Goal: Task Accomplishment & Management: Manage account settings

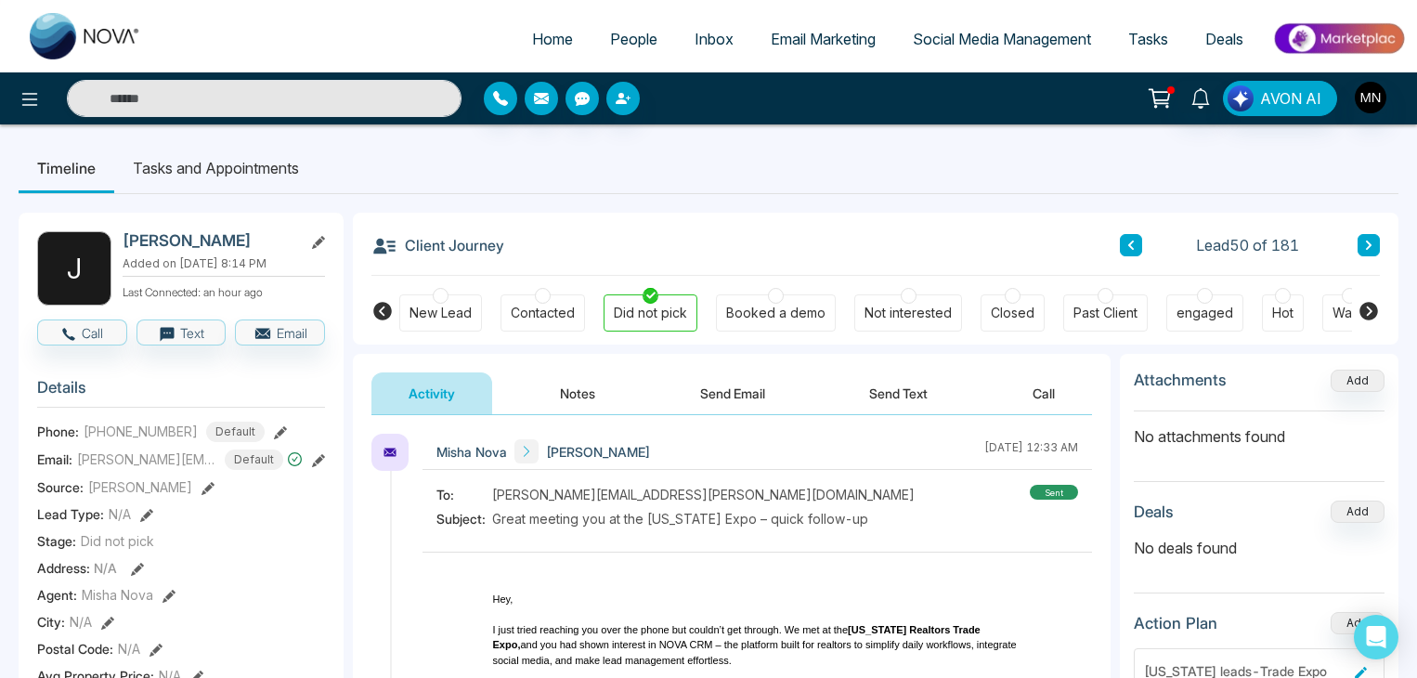
scroll to position [507, 0]
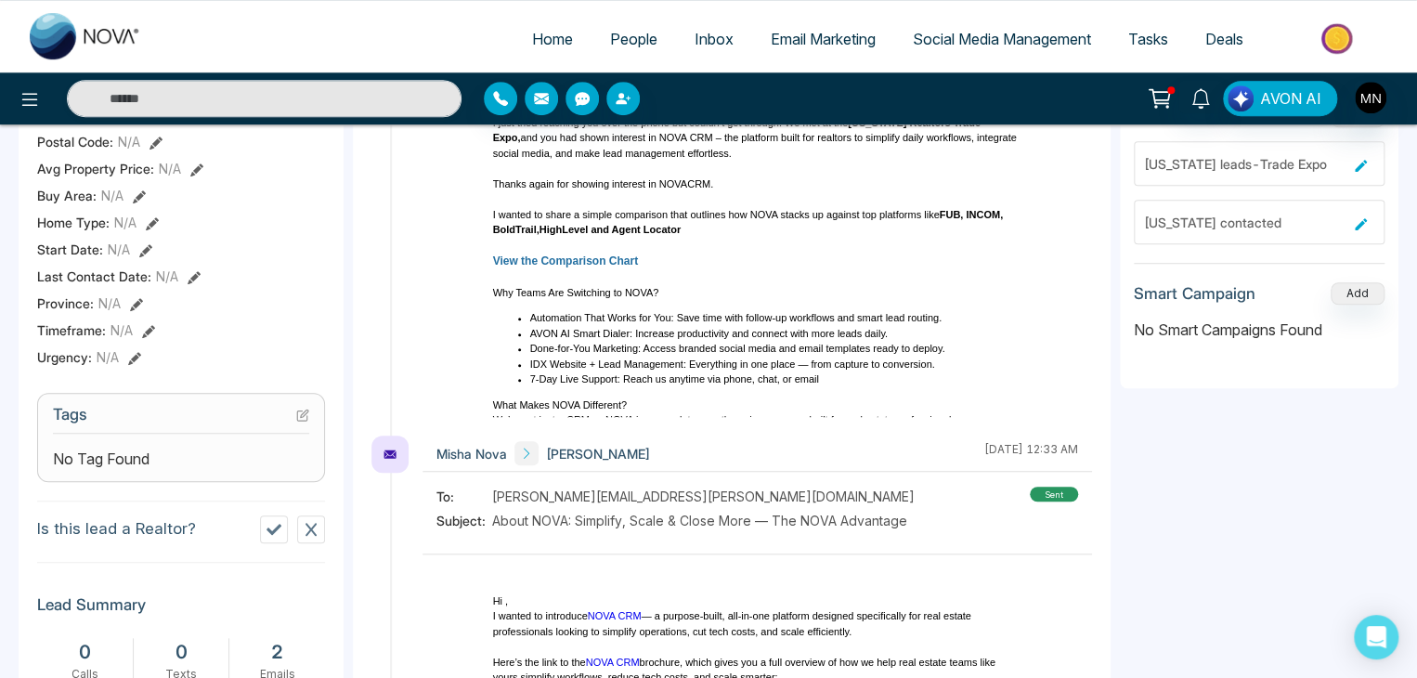
click at [617, 38] on span "People" at bounding box center [633, 39] width 47 height 19
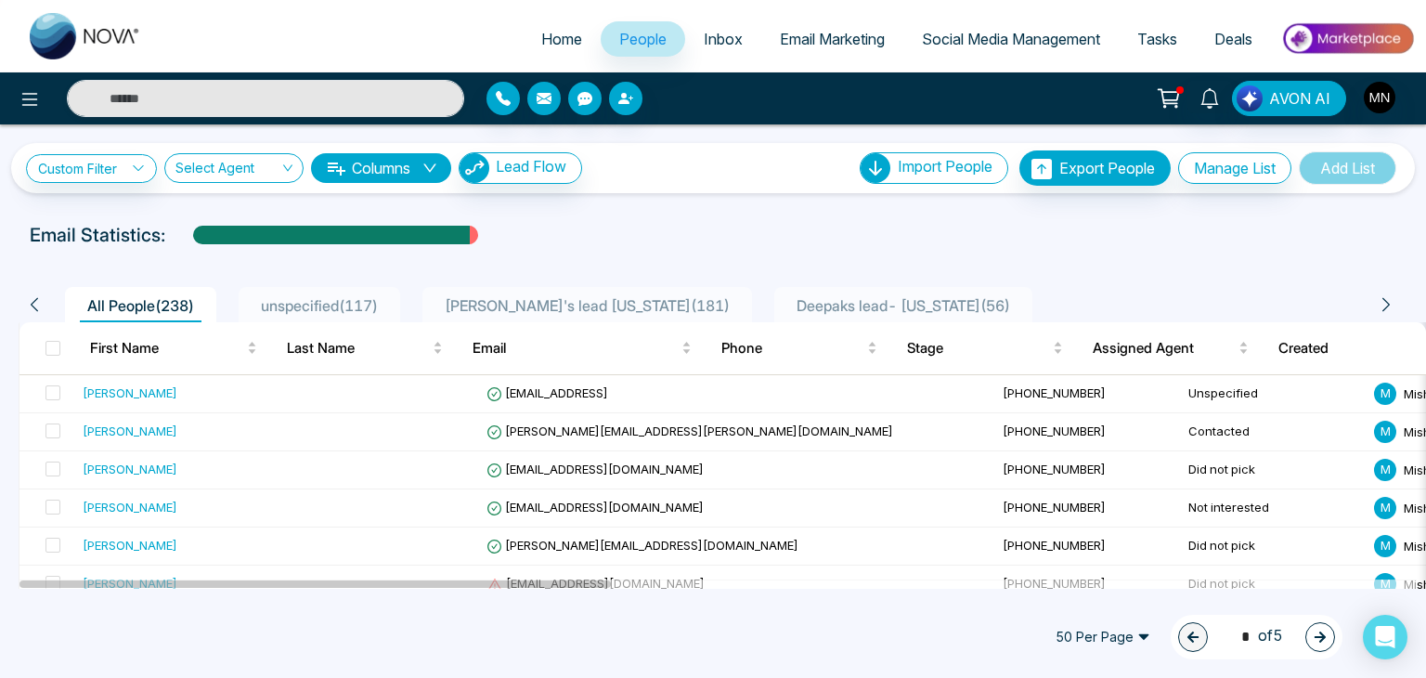
click at [303, 310] on span "unspecified ( 117 )" at bounding box center [320, 305] width 132 height 19
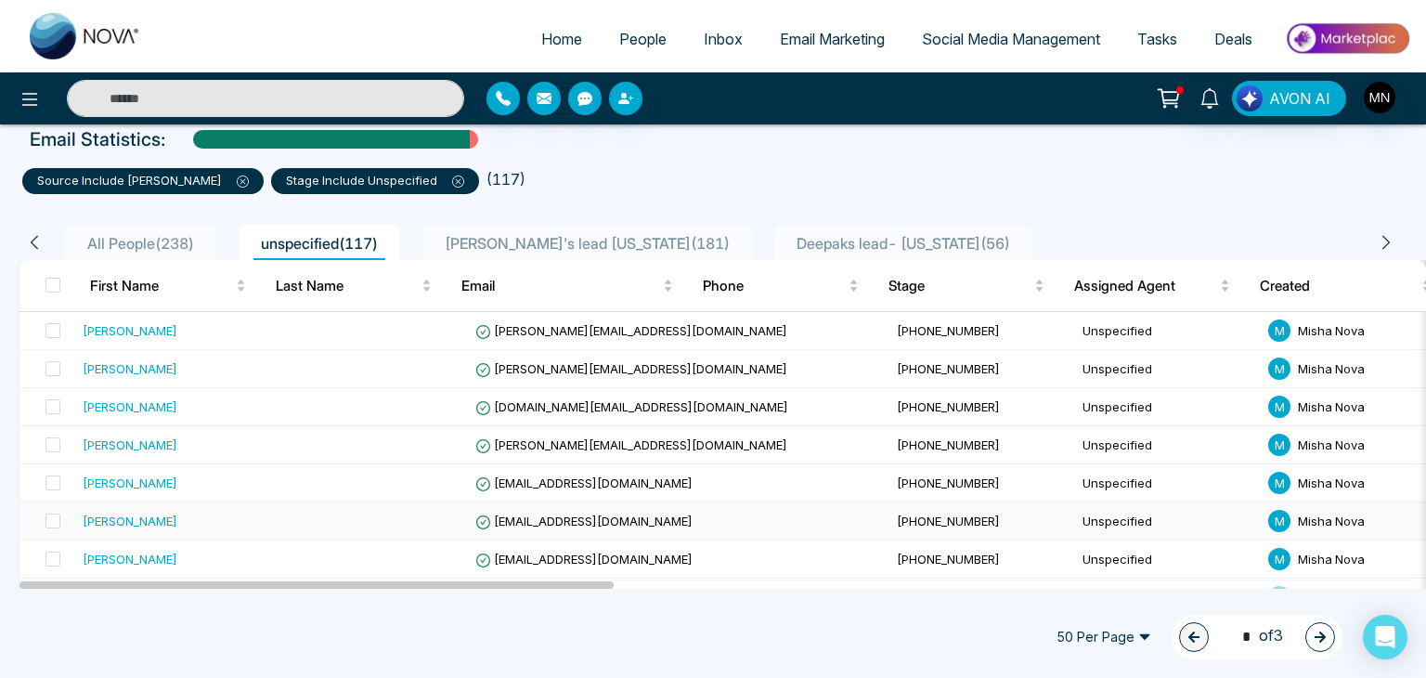
scroll to position [97, 0]
click at [129, 334] on div "[PERSON_NAME]" at bounding box center [130, 329] width 95 height 19
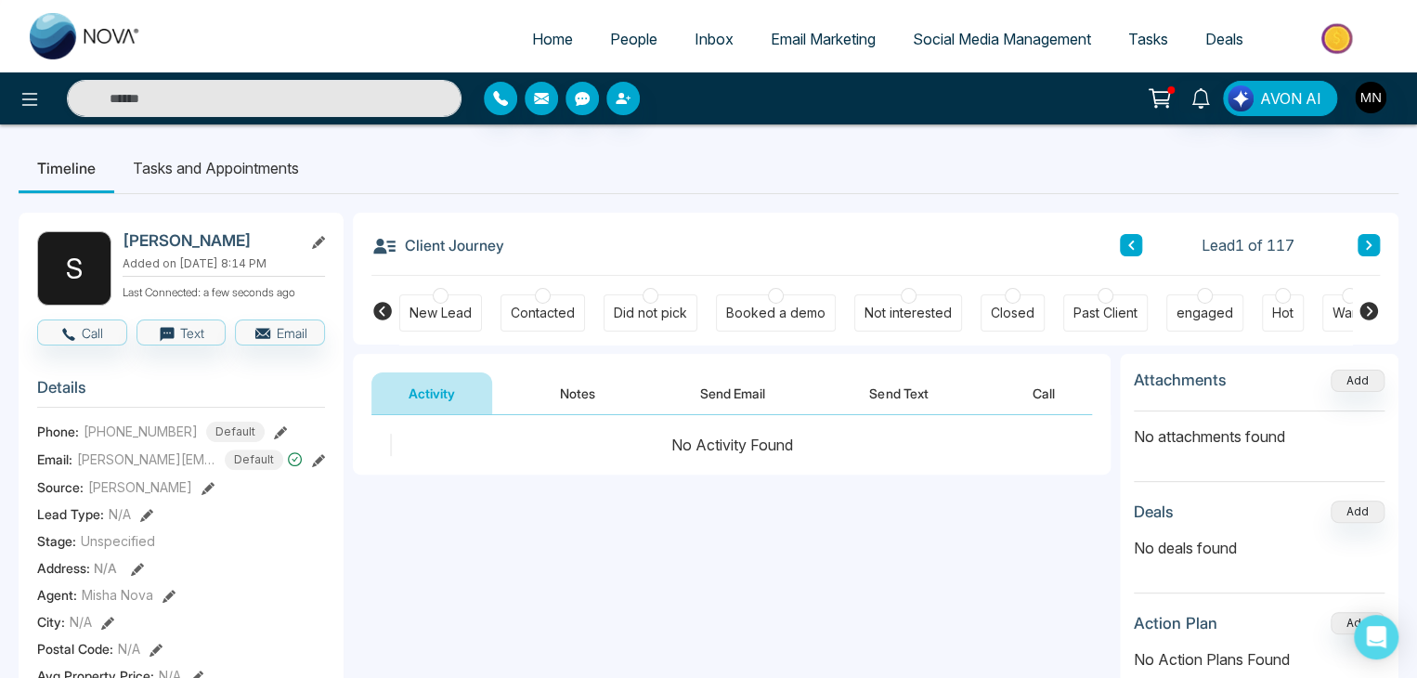
click at [592, 406] on button "Notes" at bounding box center [578, 393] width 110 height 42
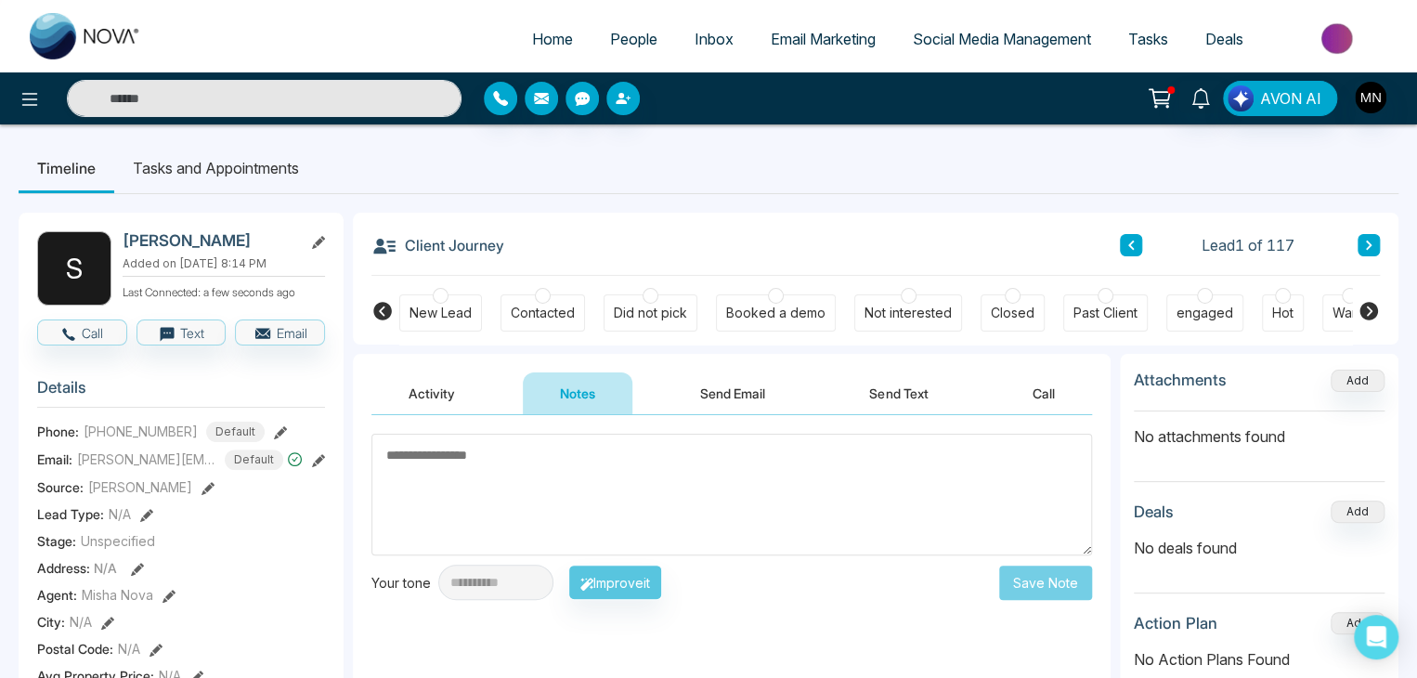
click at [482, 483] on textarea at bounding box center [731, 495] width 721 height 122
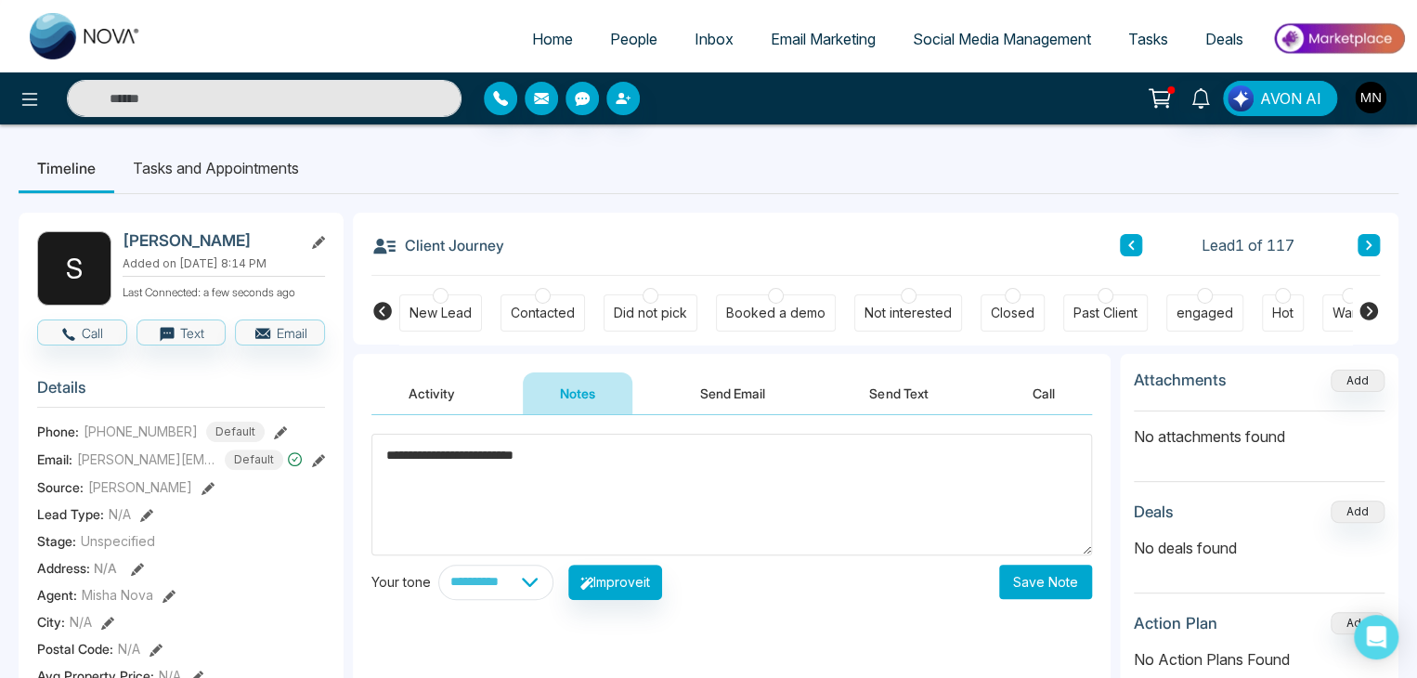
type textarea "**********"
click at [1026, 588] on button "Save Note" at bounding box center [1045, 582] width 93 height 34
click at [531, 302] on div "Contacted" at bounding box center [543, 312] width 85 height 37
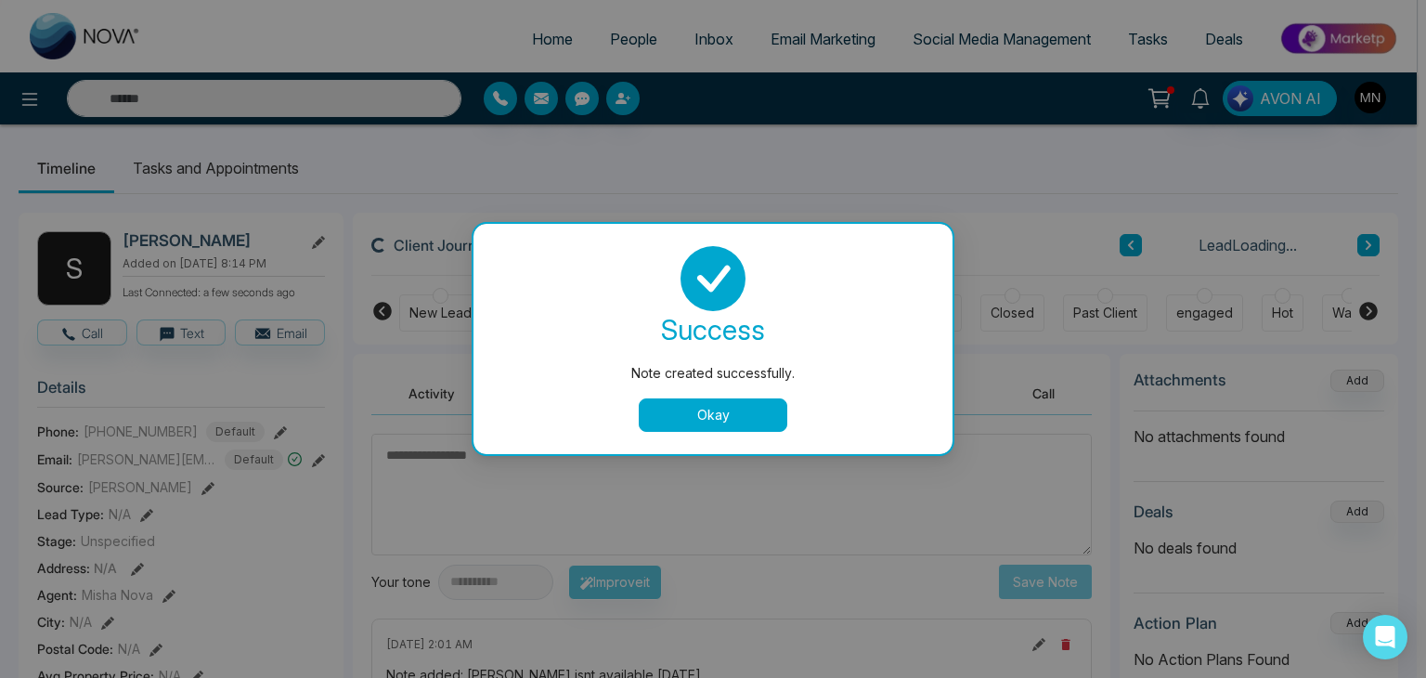
click at [725, 424] on button "Okay" at bounding box center [713, 414] width 149 height 33
click at [739, 418] on button "Okay" at bounding box center [713, 414] width 149 height 33
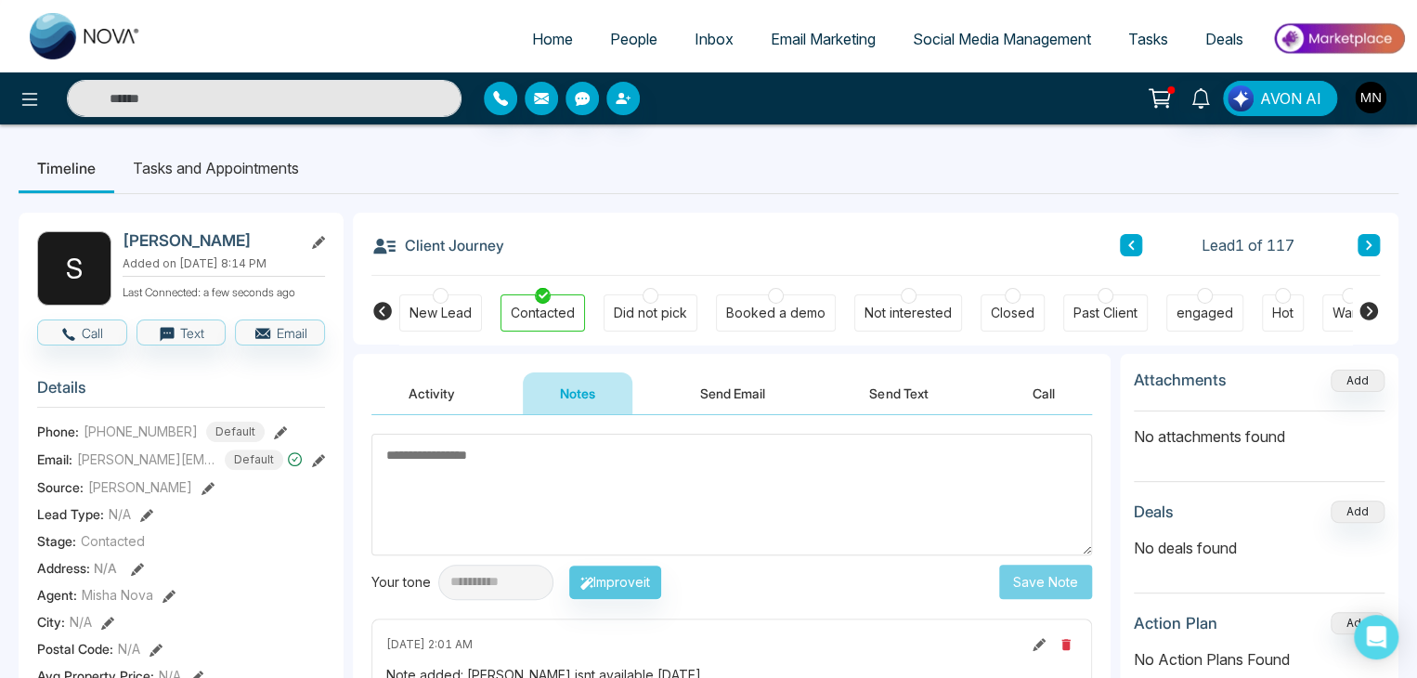
click at [239, 174] on li "Tasks and Appointments" at bounding box center [215, 168] width 203 height 50
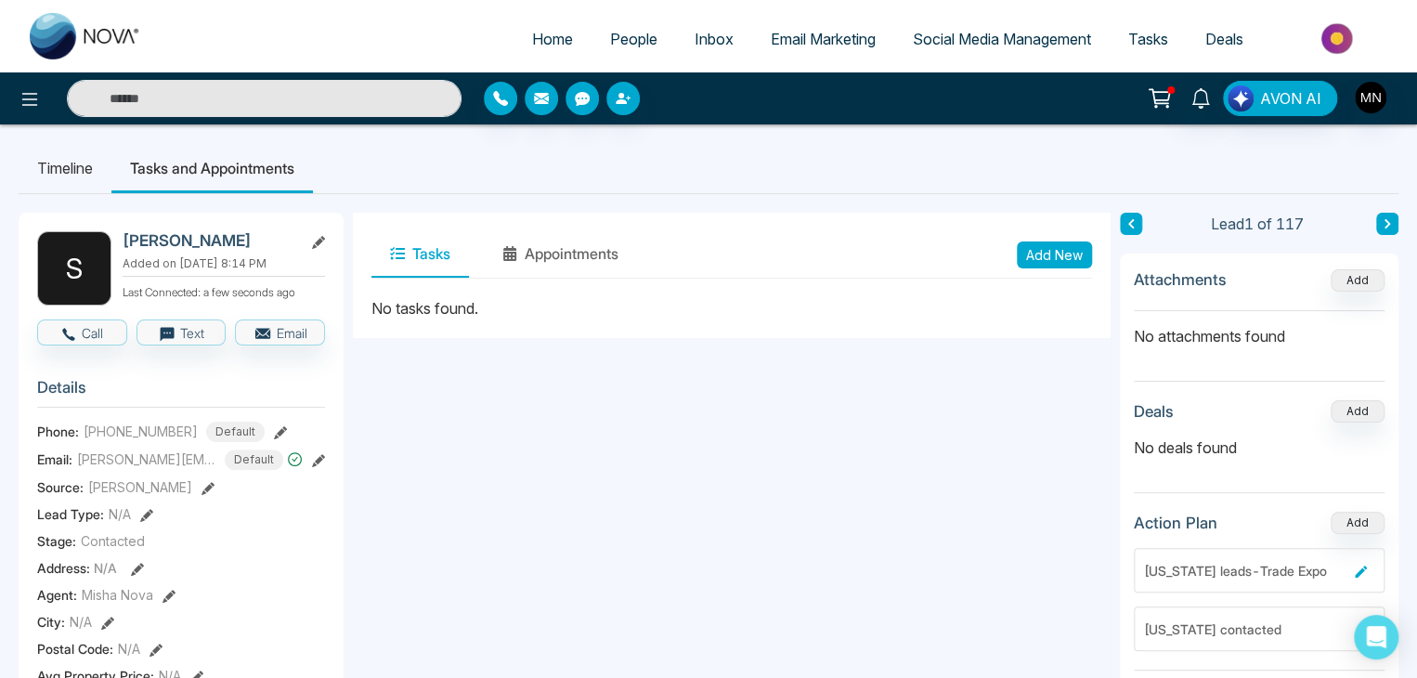
click at [1050, 256] on button "Add New" at bounding box center [1054, 254] width 75 height 27
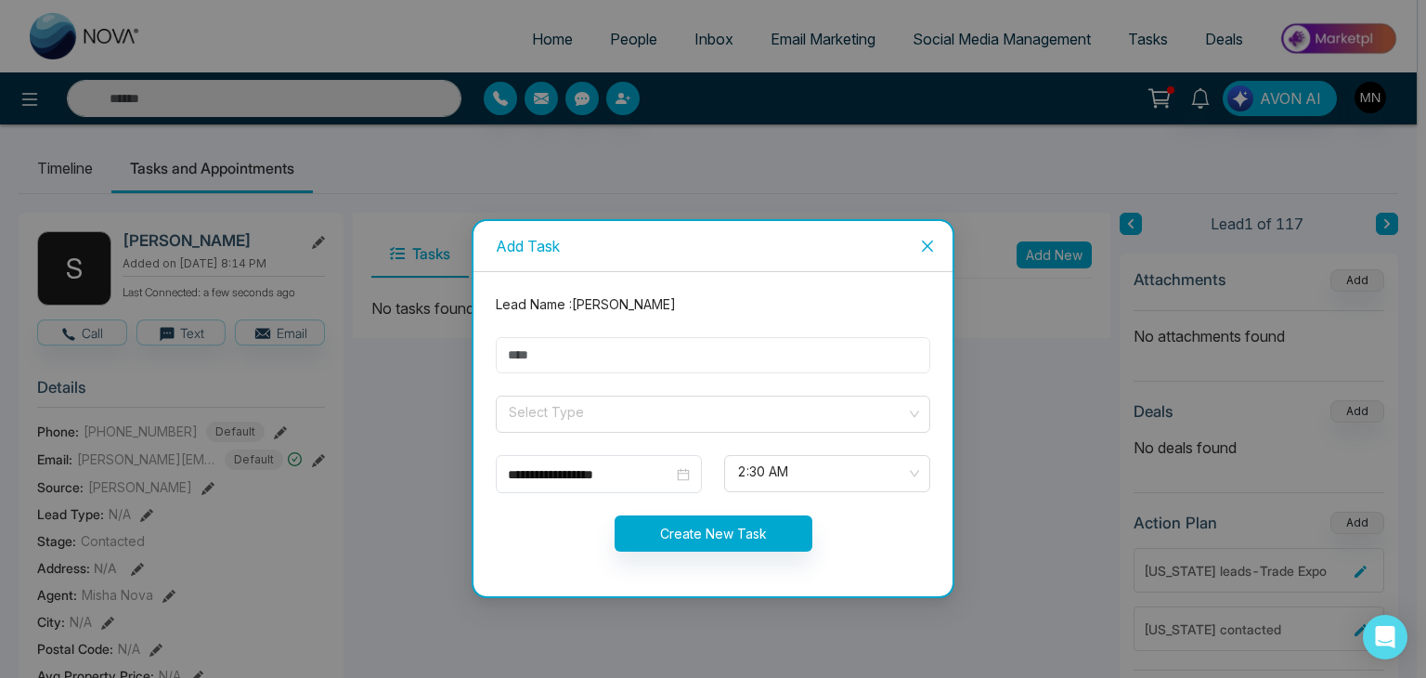
click at [702, 366] on input "text" at bounding box center [713, 355] width 435 height 36
type input "*********"
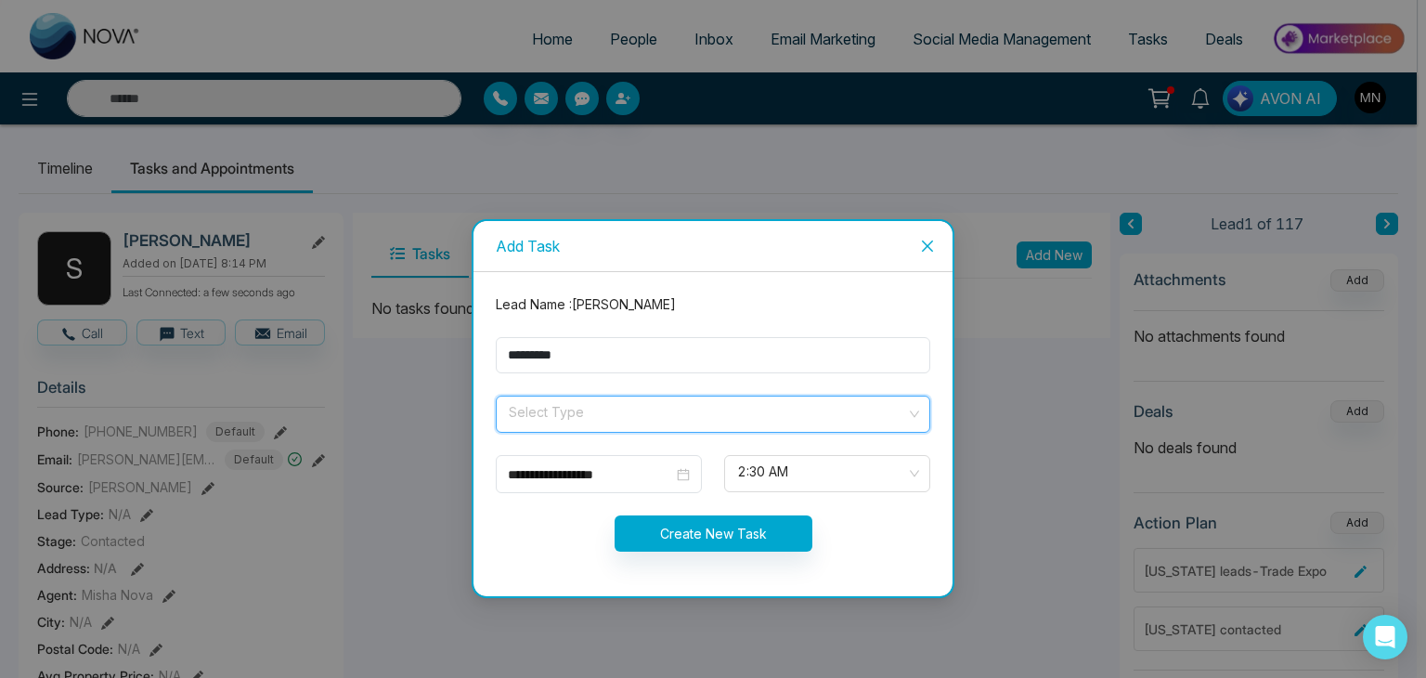
click at [605, 412] on input "search" at bounding box center [706, 411] width 399 height 28
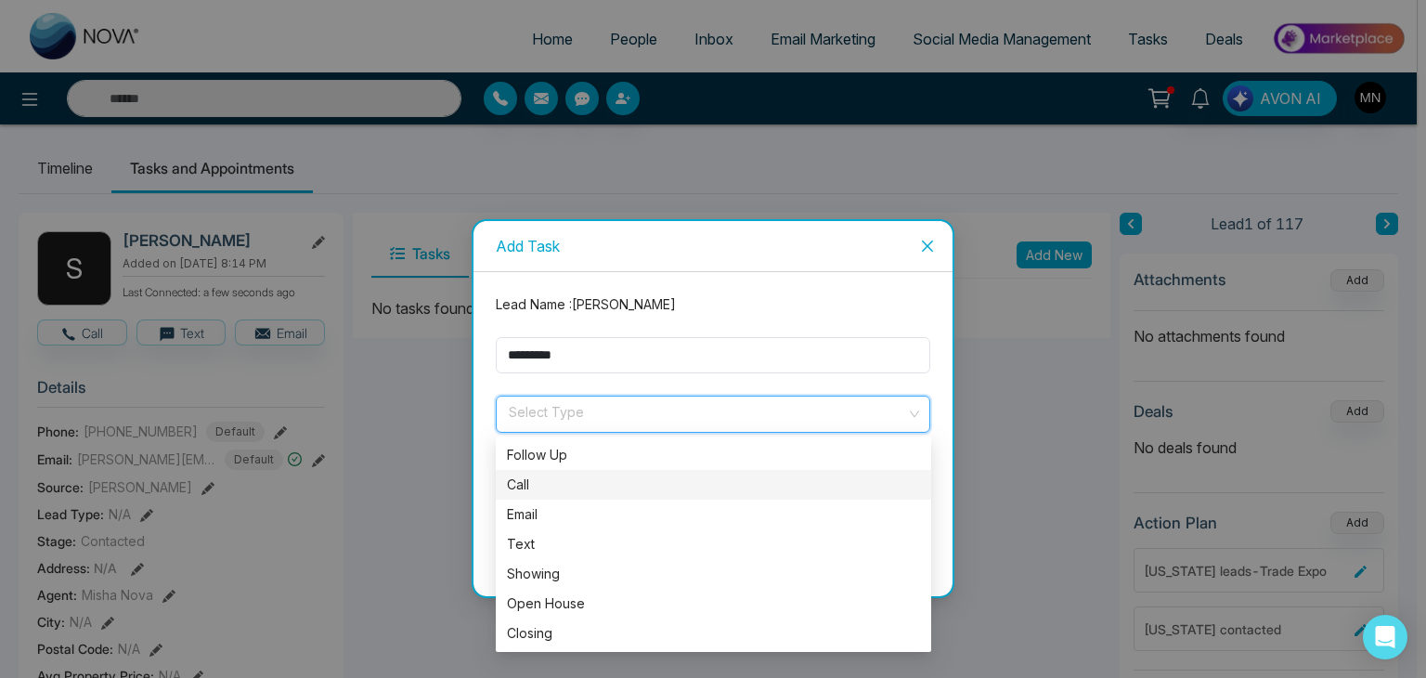
click at [557, 482] on div "Call" at bounding box center [713, 485] width 413 height 20
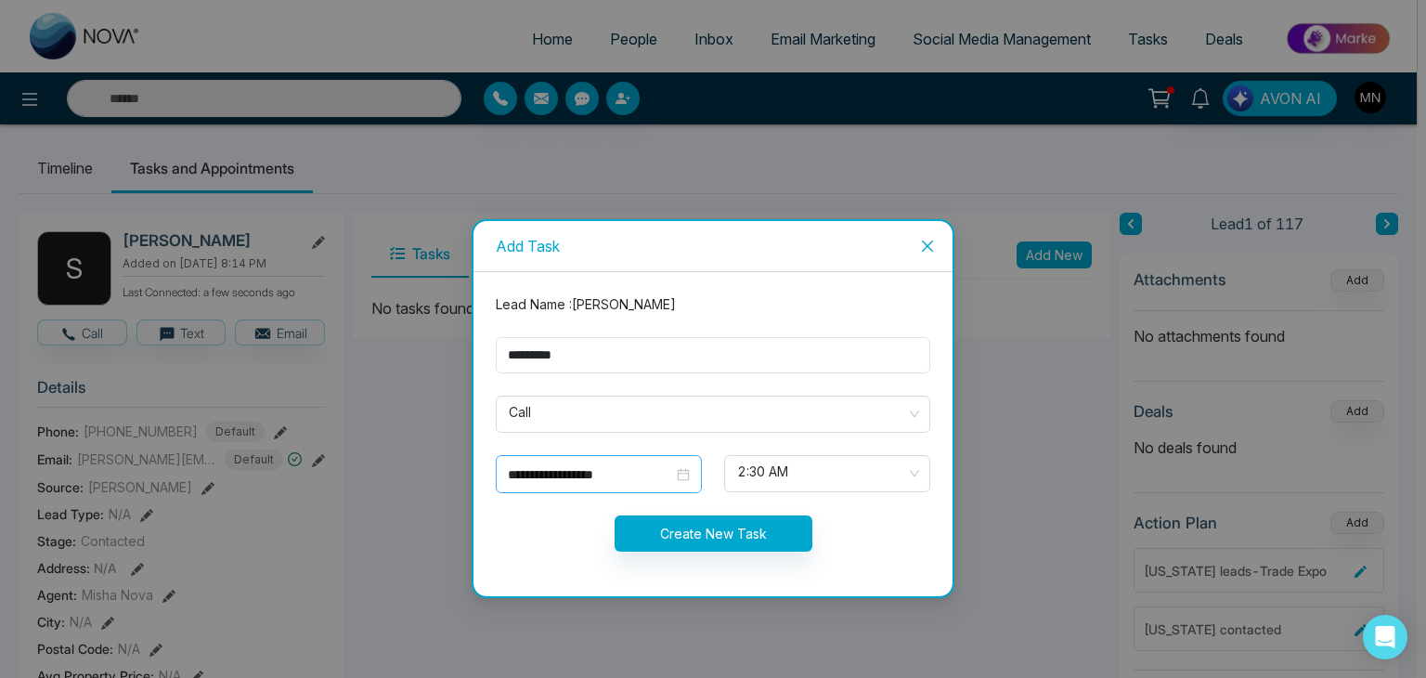
click at [618, 488] on div "**********" at bounding box center [599, 474] width 206 height 38
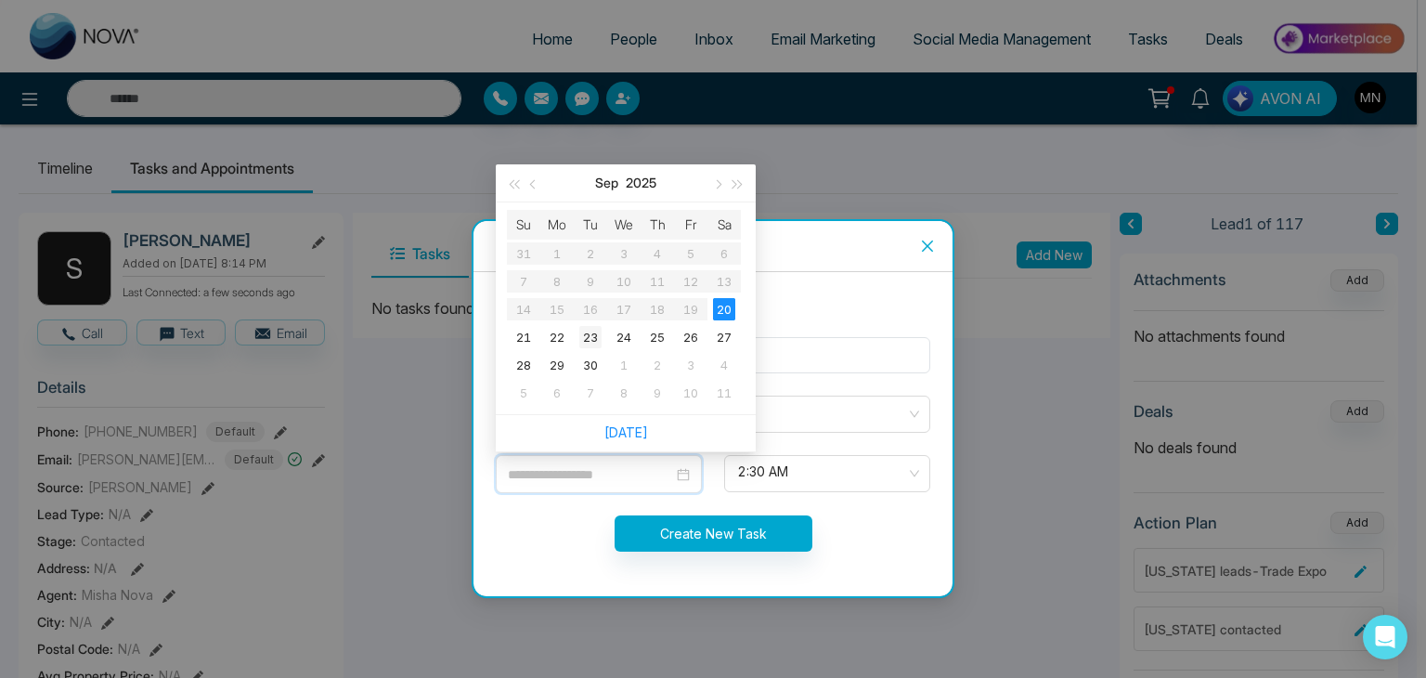
type input "**********"
click at [593, 340] on div "23" at bounding box center [590, 337] width 22 height 22
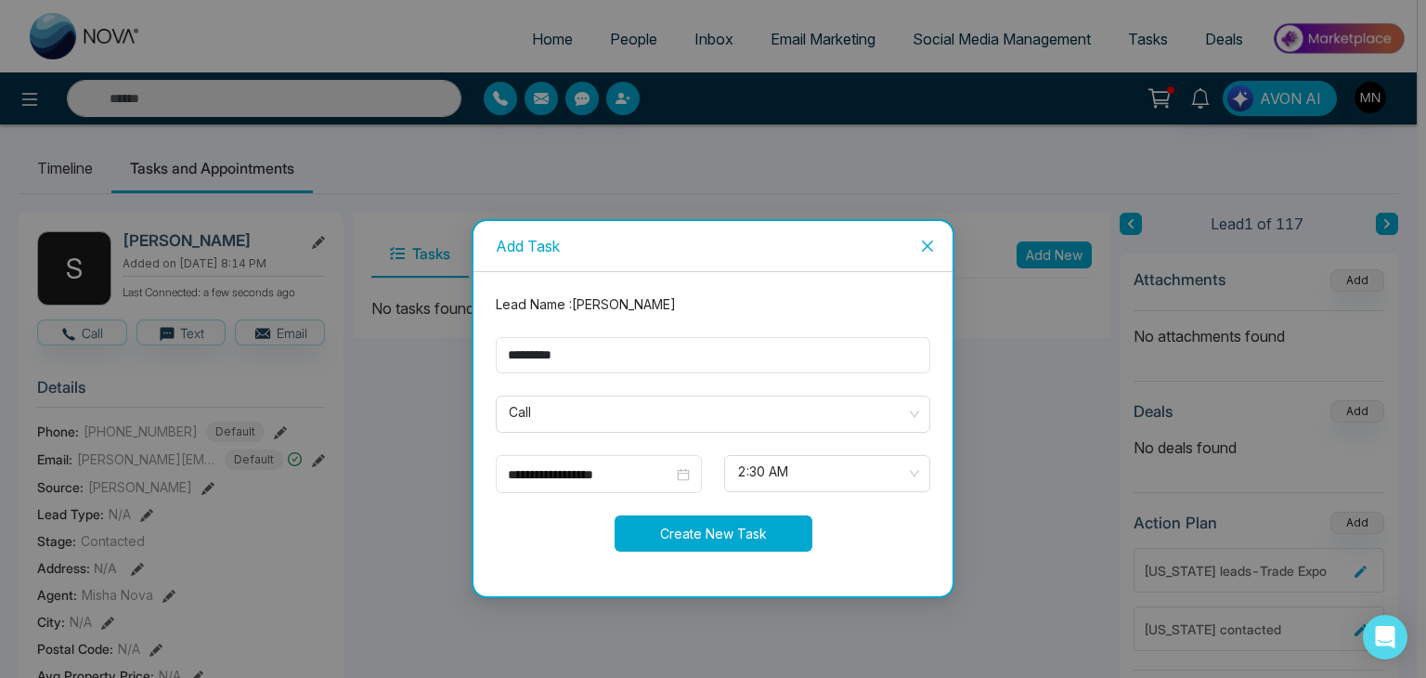
click at [753, 525] on button "Create New Task" at bounding box center [714, 533] width 198 height 36
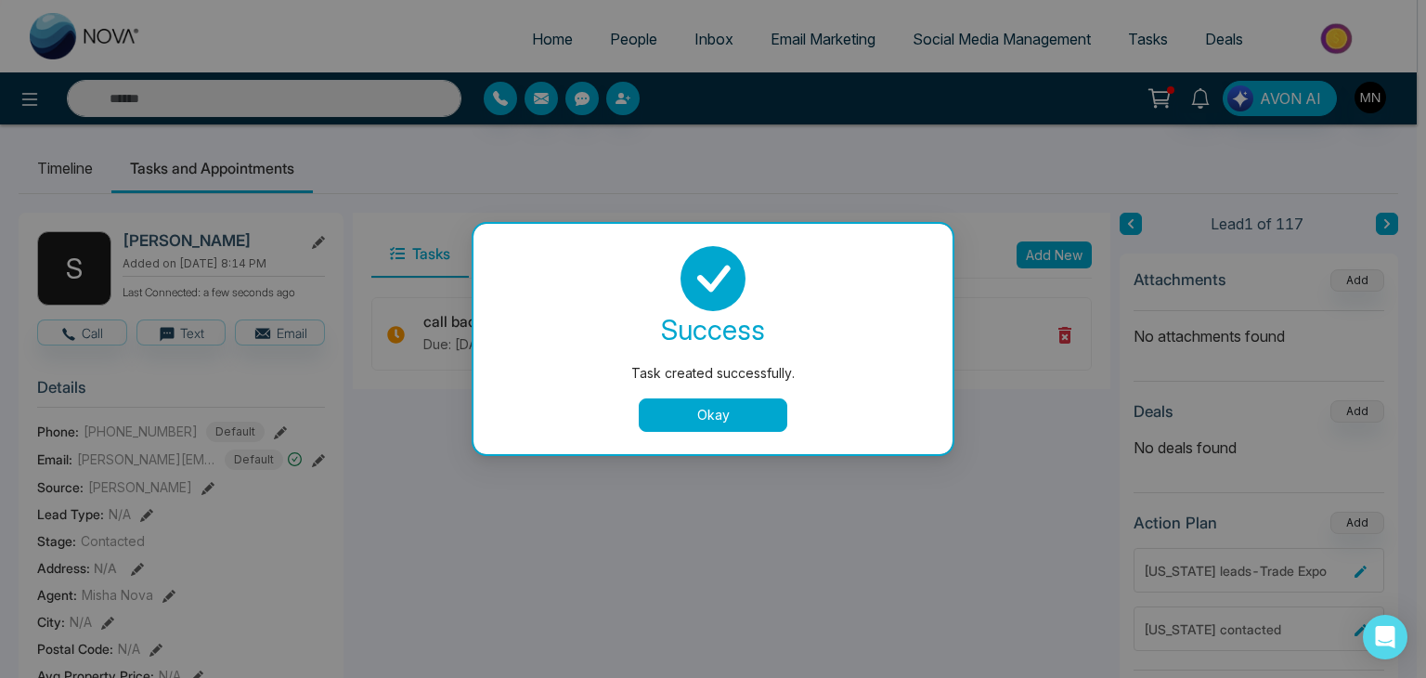
click at [729, 401] on button "Okay" at bounding box center [713, 414] width 149 height 33
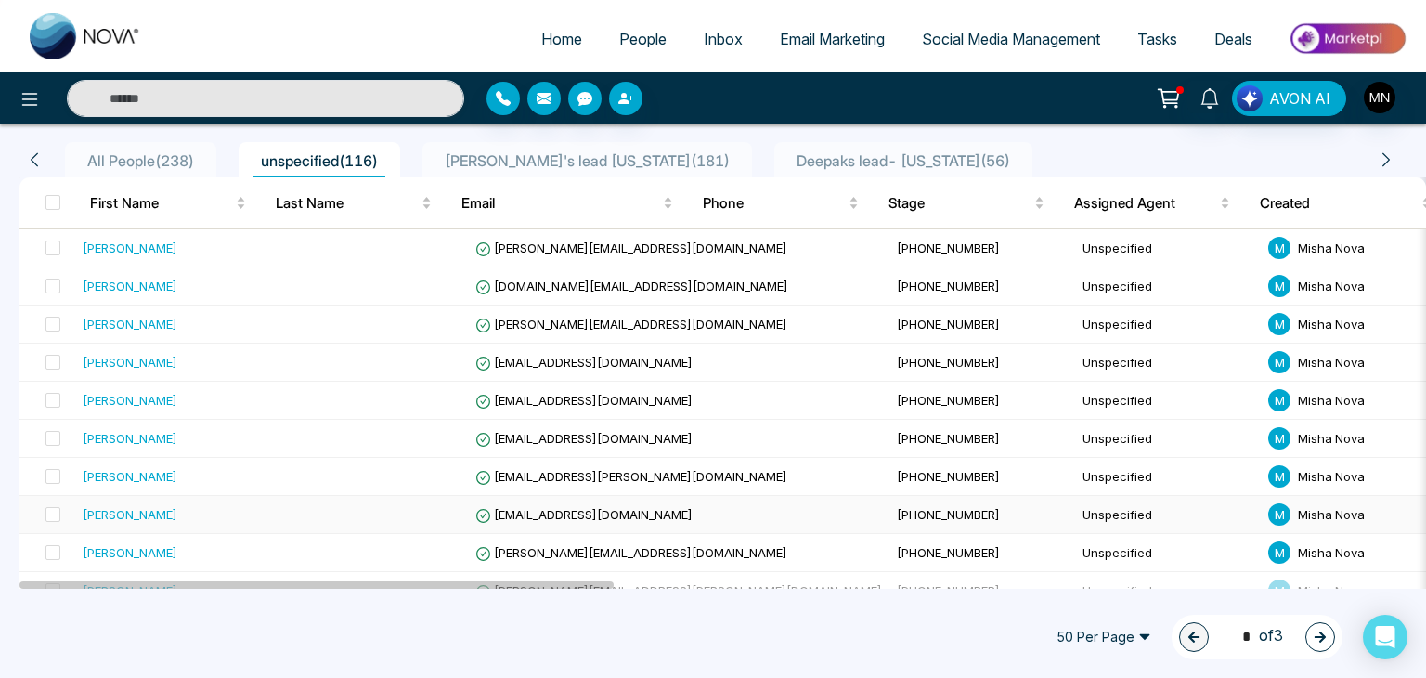
scroll to position [177, 0]
click at [53, 257] on label at bounding box center [47, 249] width 26 height 20
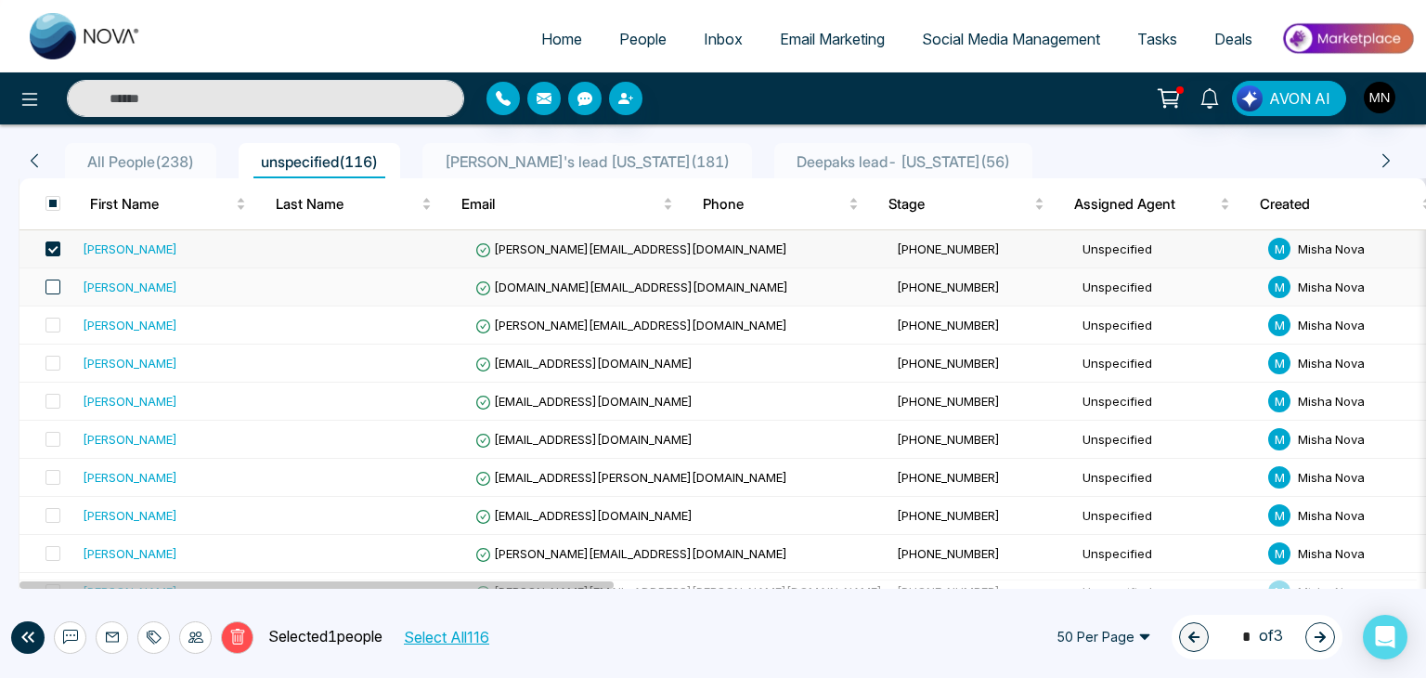
click at [52, 283] on span at bounding box center [53, 287] width 15 height 15
click at [54, 315] on label at bounding box center [47, 325] width 26 height 20
click at [48, 364] on span at bounding box center [53, 363] width 15 height 15
click at [65, 396] on td at bounding box center [48, 402] width 56 height 38
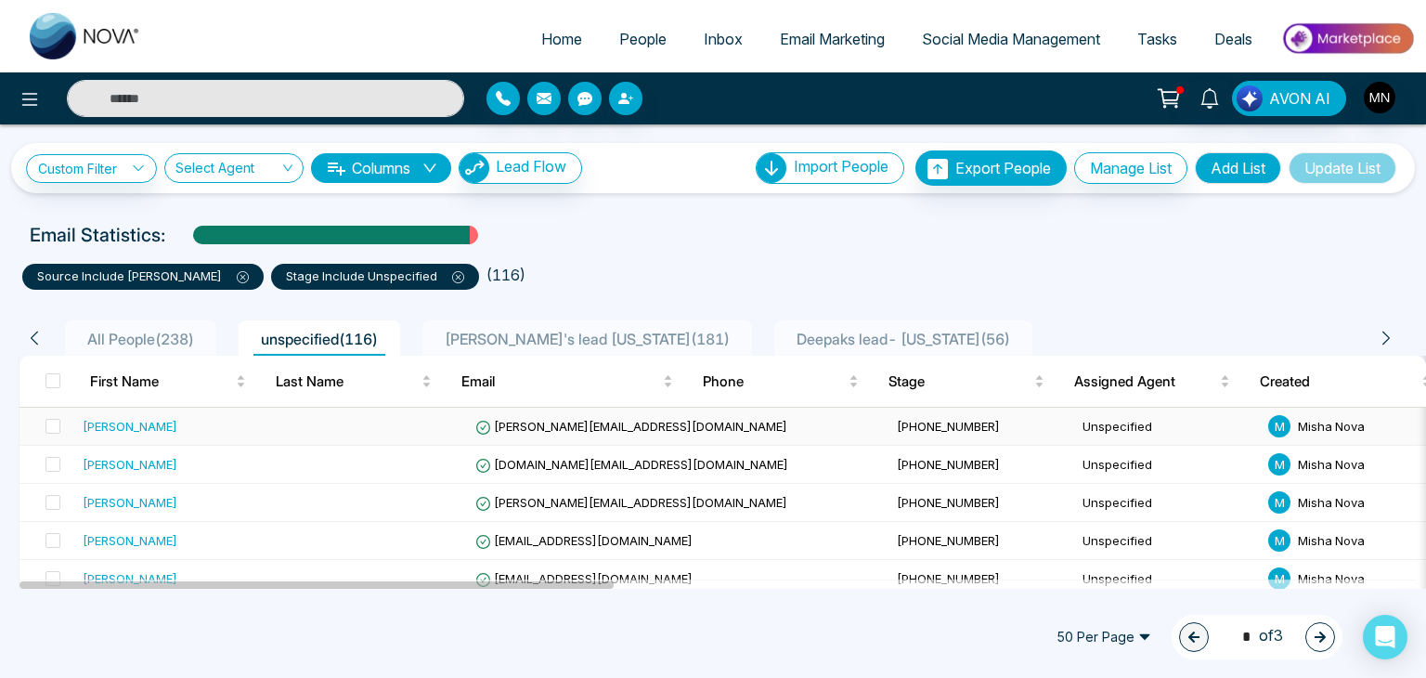
click at [59, 421] on td at bounding box center [48, 427] width 56 height 38
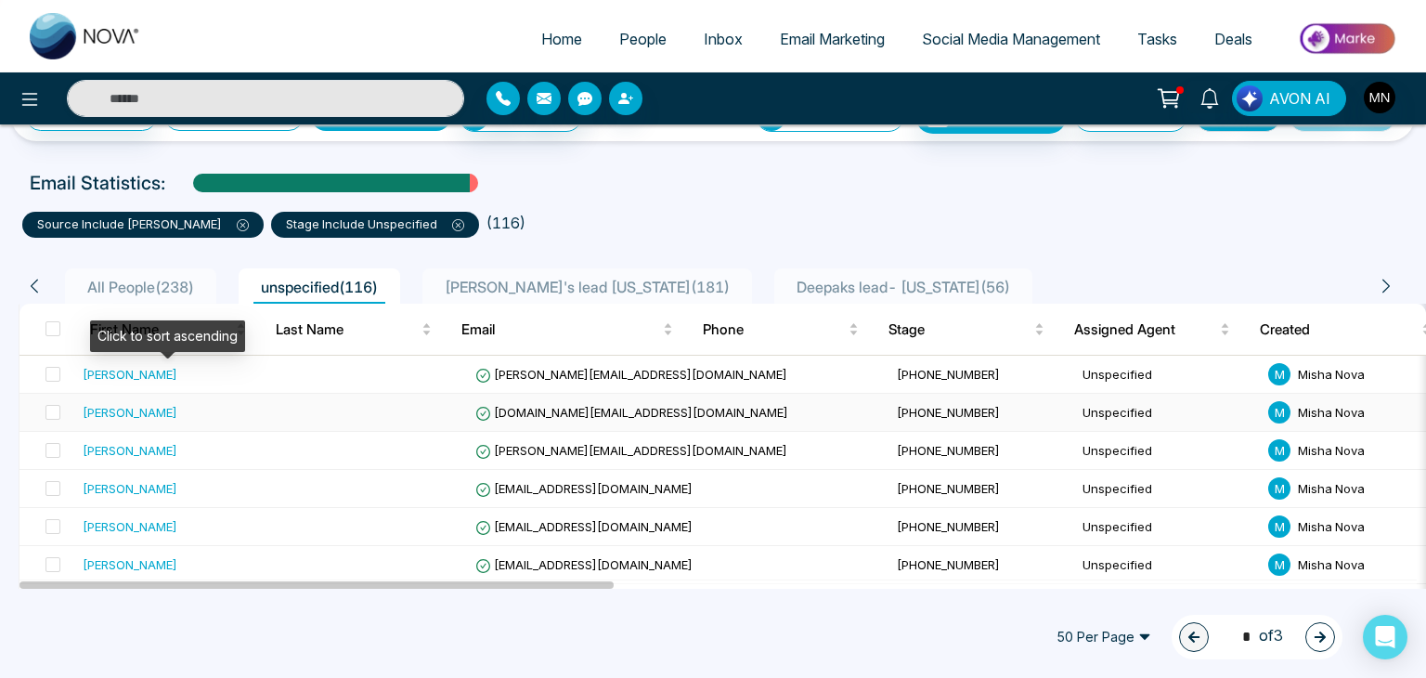
scroll to position [67, 0]
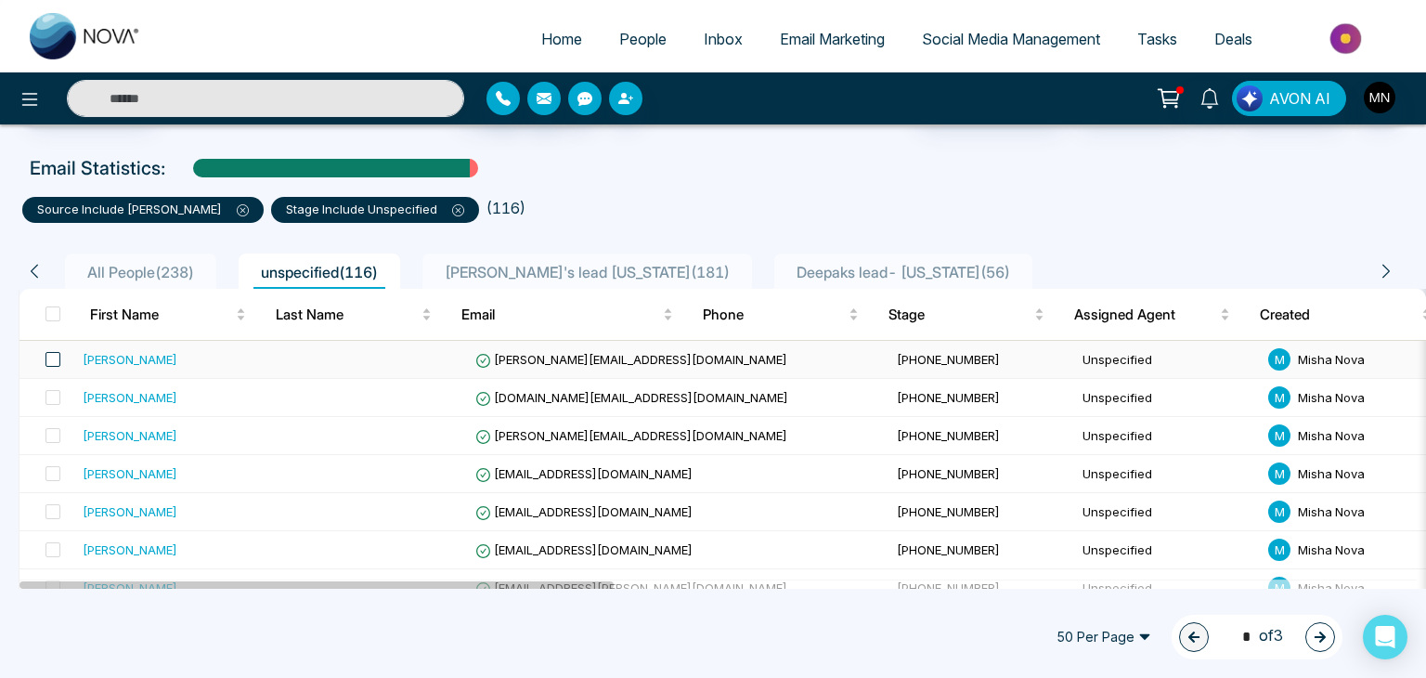
click at [57, 359] on span at bounding box center [53, 359] width 15 height 15
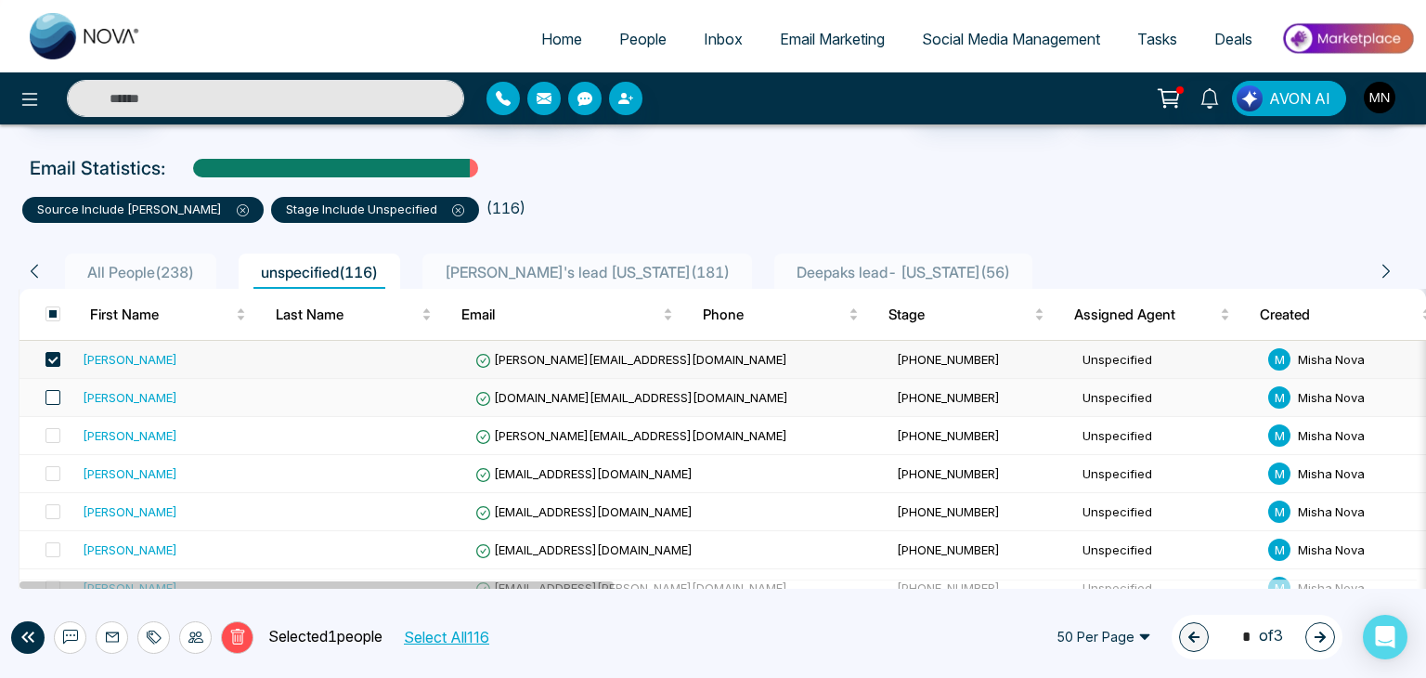
click at [55, 398] on span at bounding box center [53, 397] width 15 height 15
click at [56, 429] on span at bounding box center [53, 435] width 15 height 15
click at [59, 471] on span at bounding box center [53, 473] width 15 height 15
click at [50, 504] on span at bounding box center [53, 511] width 15 height 15
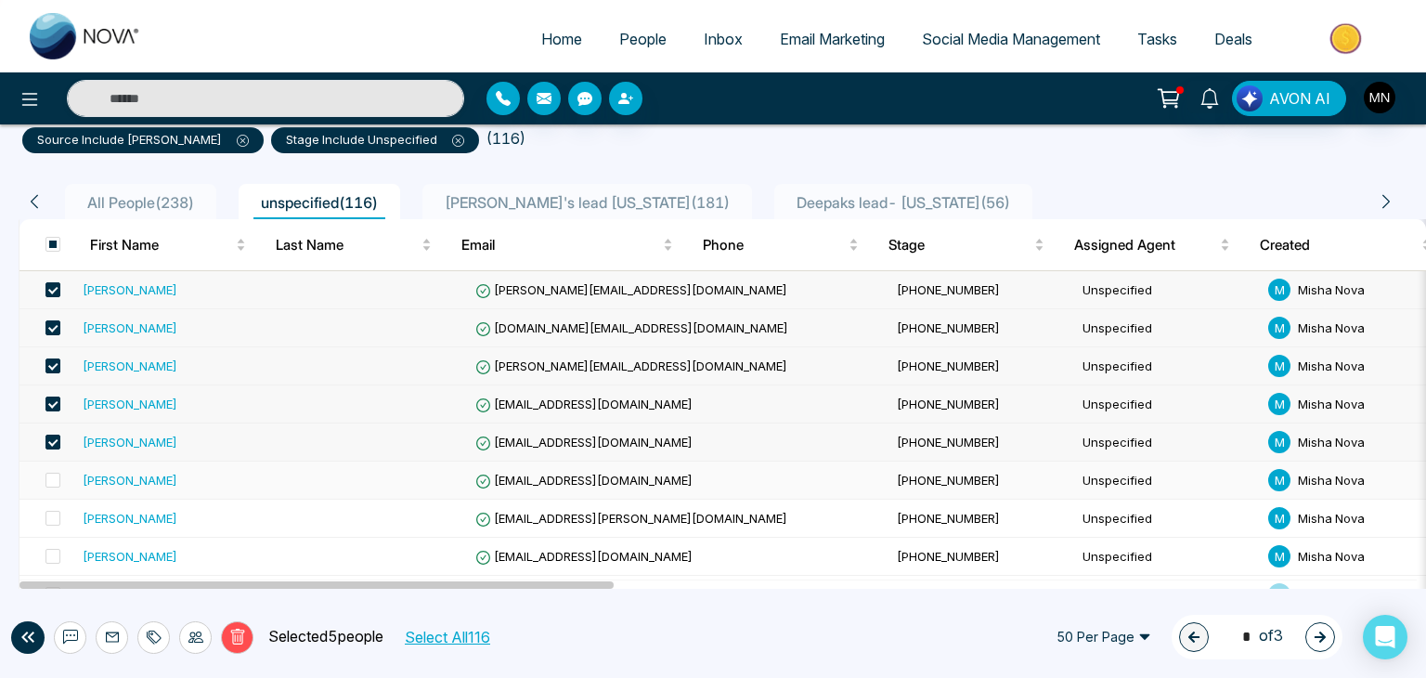
scroll to position [137, 0]
click at [52, 483] on span at bounding box center [53, 479] width 15 height 15
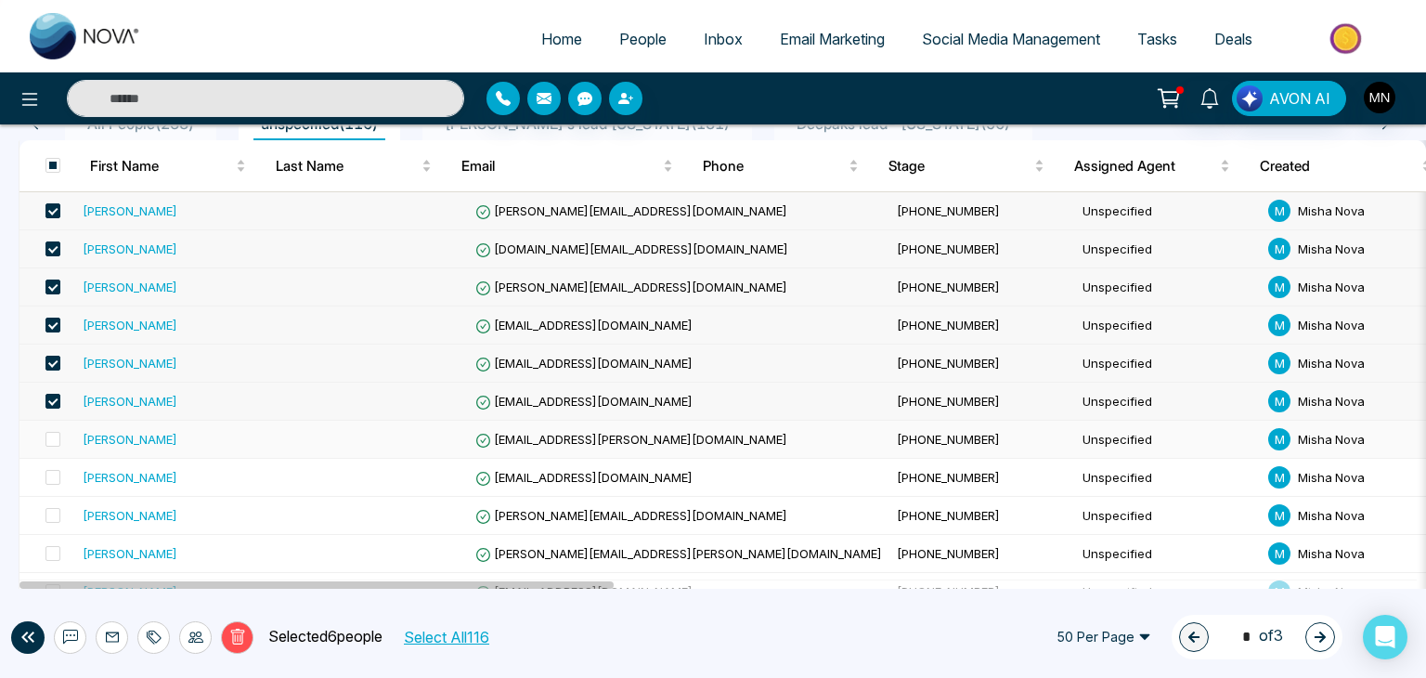
scroll to position [217, 0]
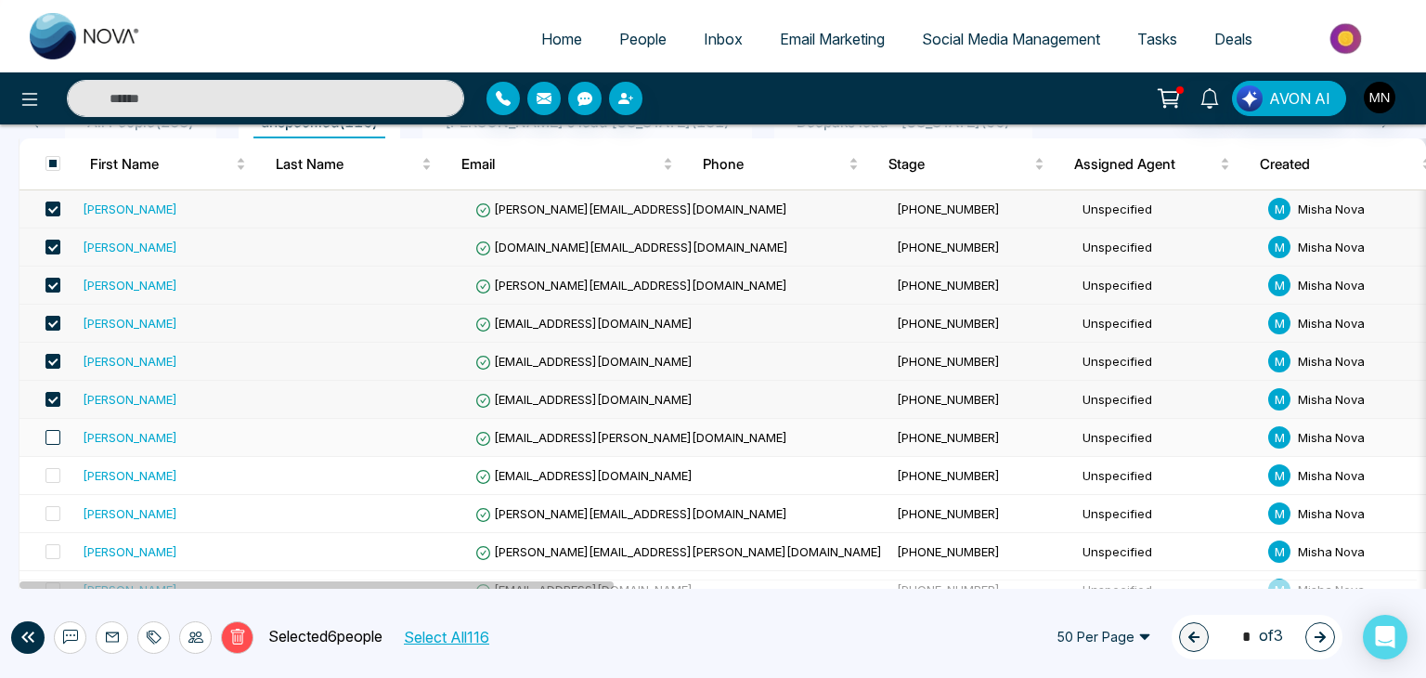
click at [52, 436] on span at bounding box center [53, 437] width 15 height 15
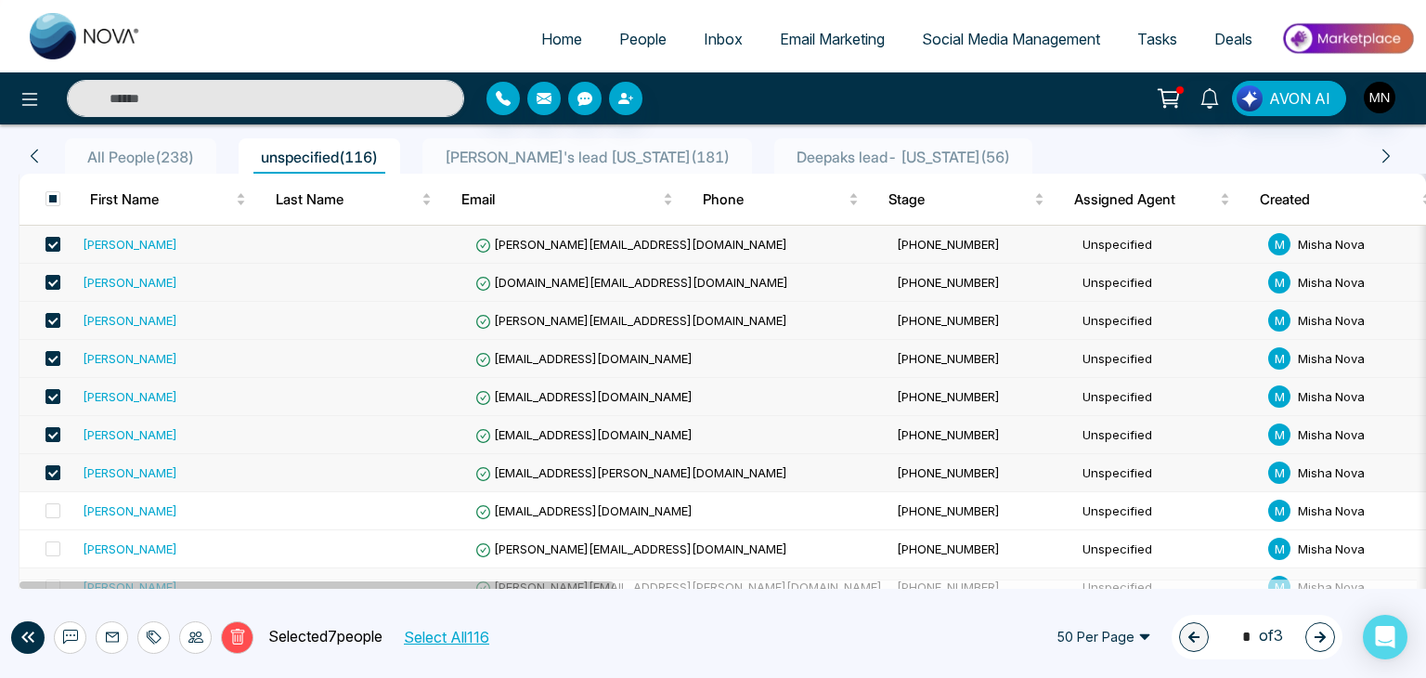
scroll to position [186, 0]
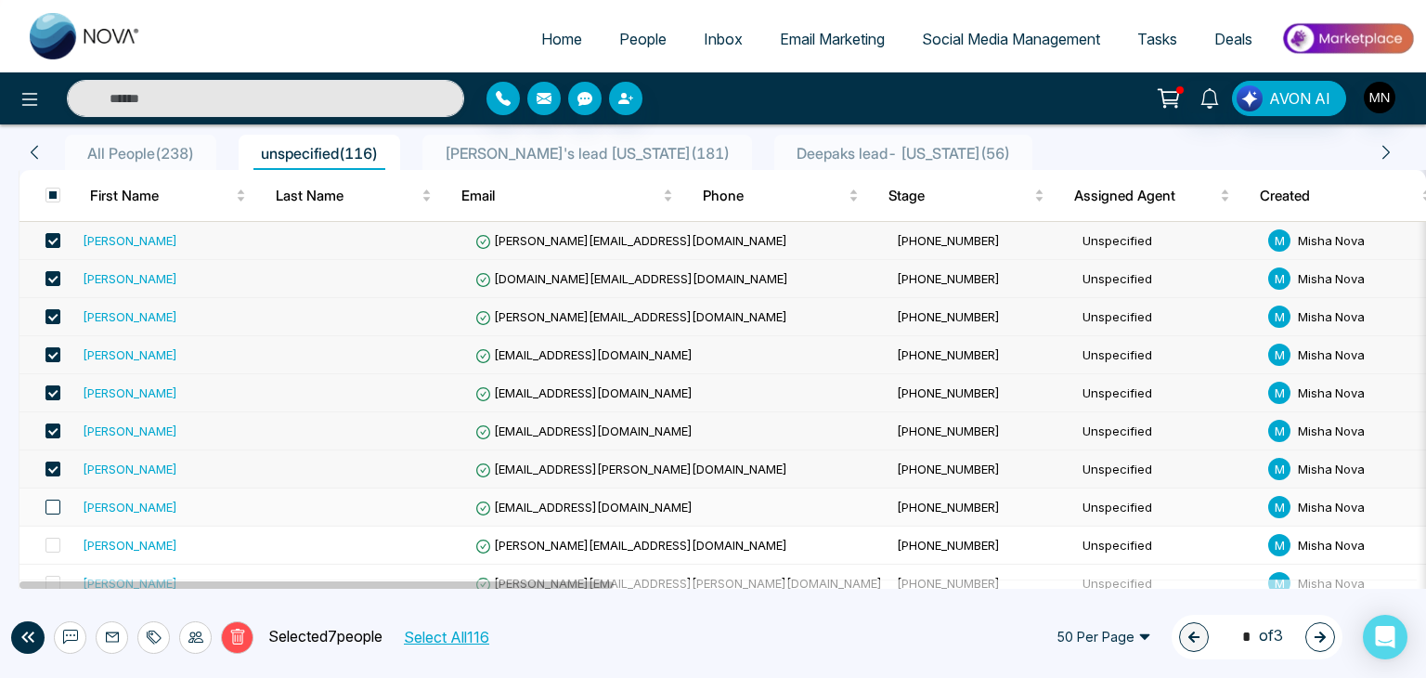
click at [48, 506] on span at bounding box center [53, 507] width 15 height 15
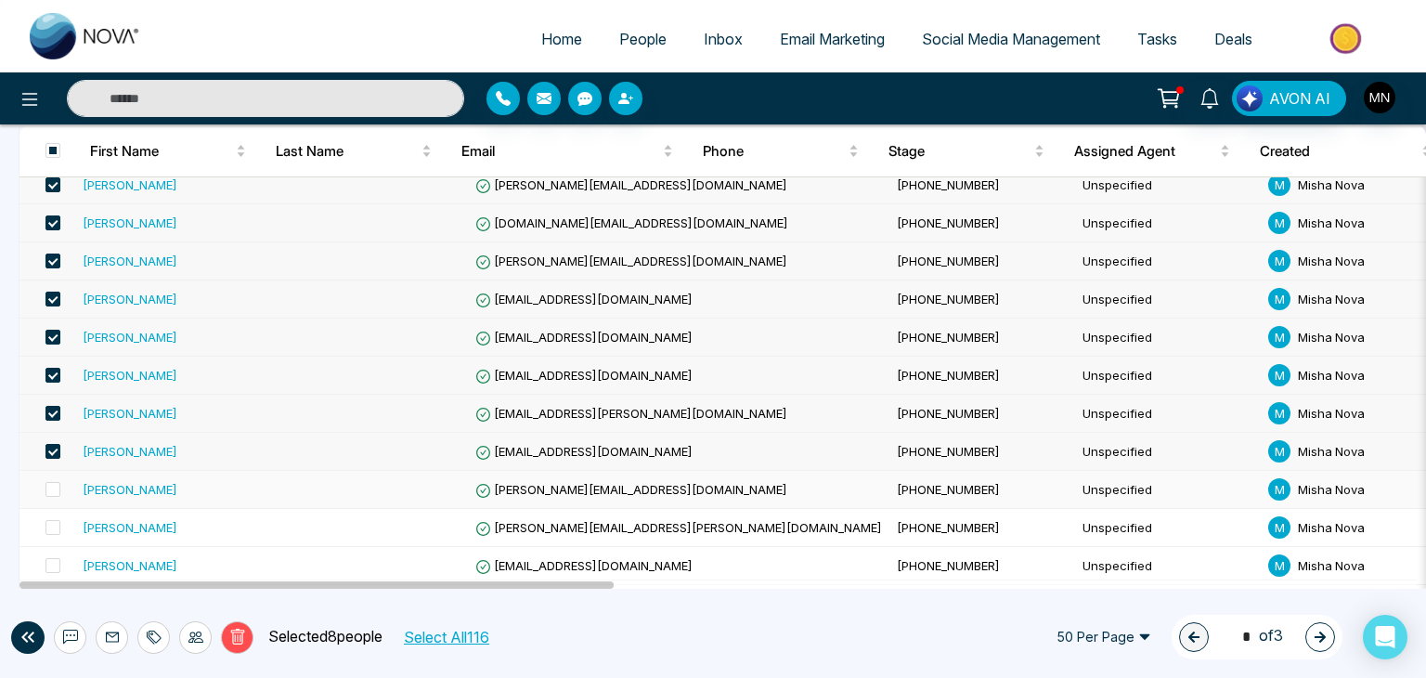
scroll to position [275, 0]
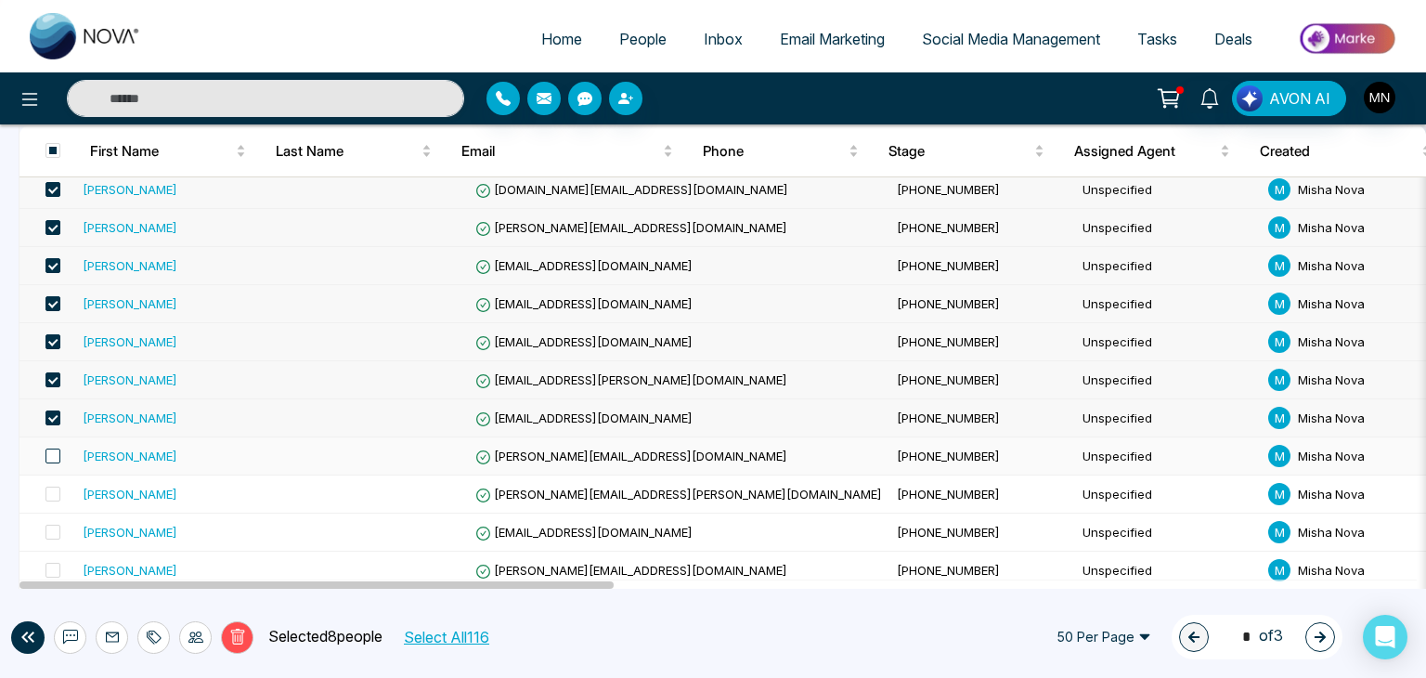
click at [55, 455] on span at bounding box center [53, 456] width 15 height 15
click at [49, 496] on span at bounding box center [53, 494] width 15 height 15
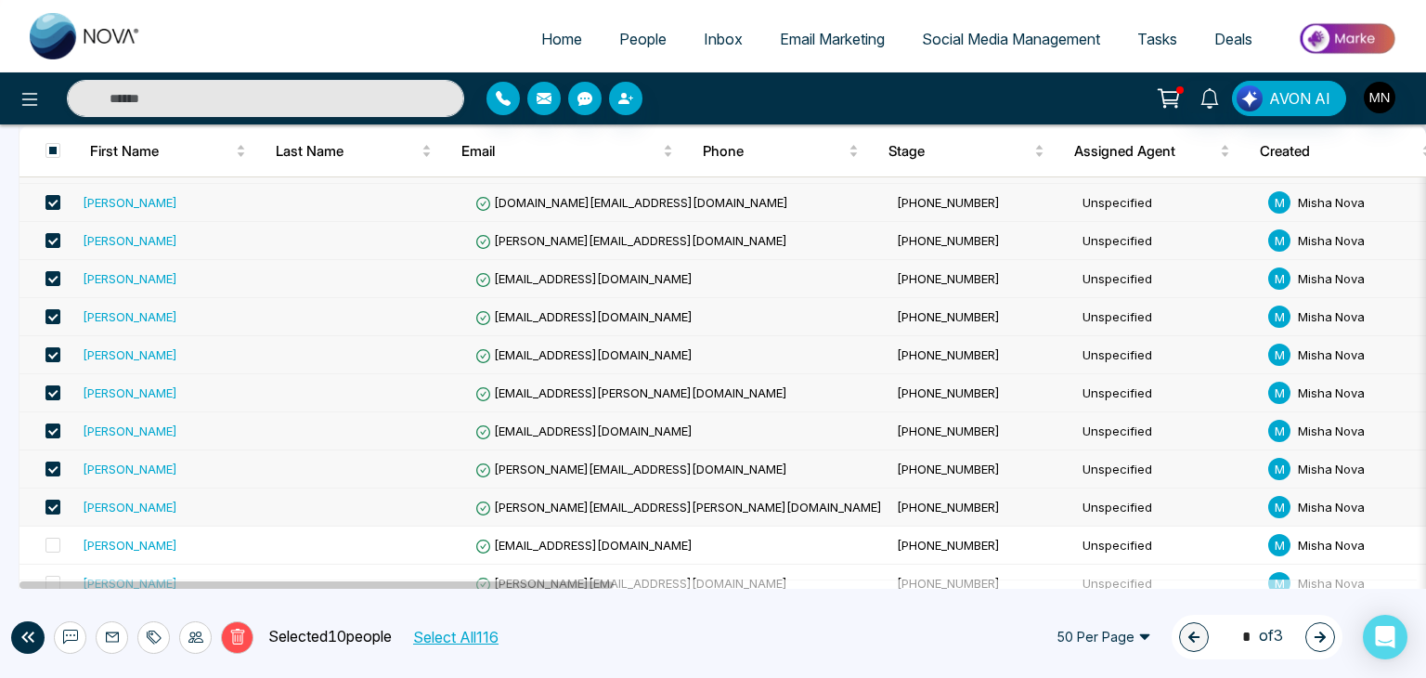
scroll to position [264, 0]
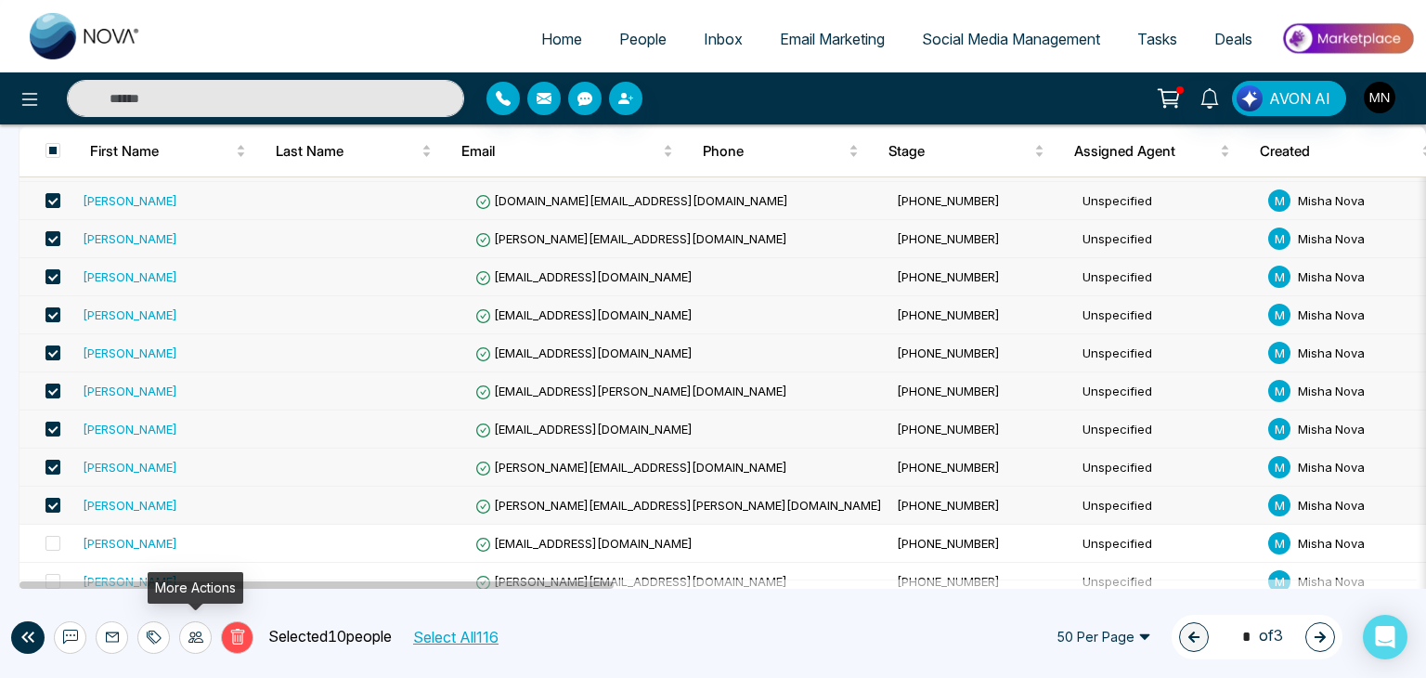
click at [192, 630] on icon at bounding box center [196, 637] width 15 height 15
click at [205, 541] on link "Update Stage" at bounding box center [162, 536] width 85 height 16
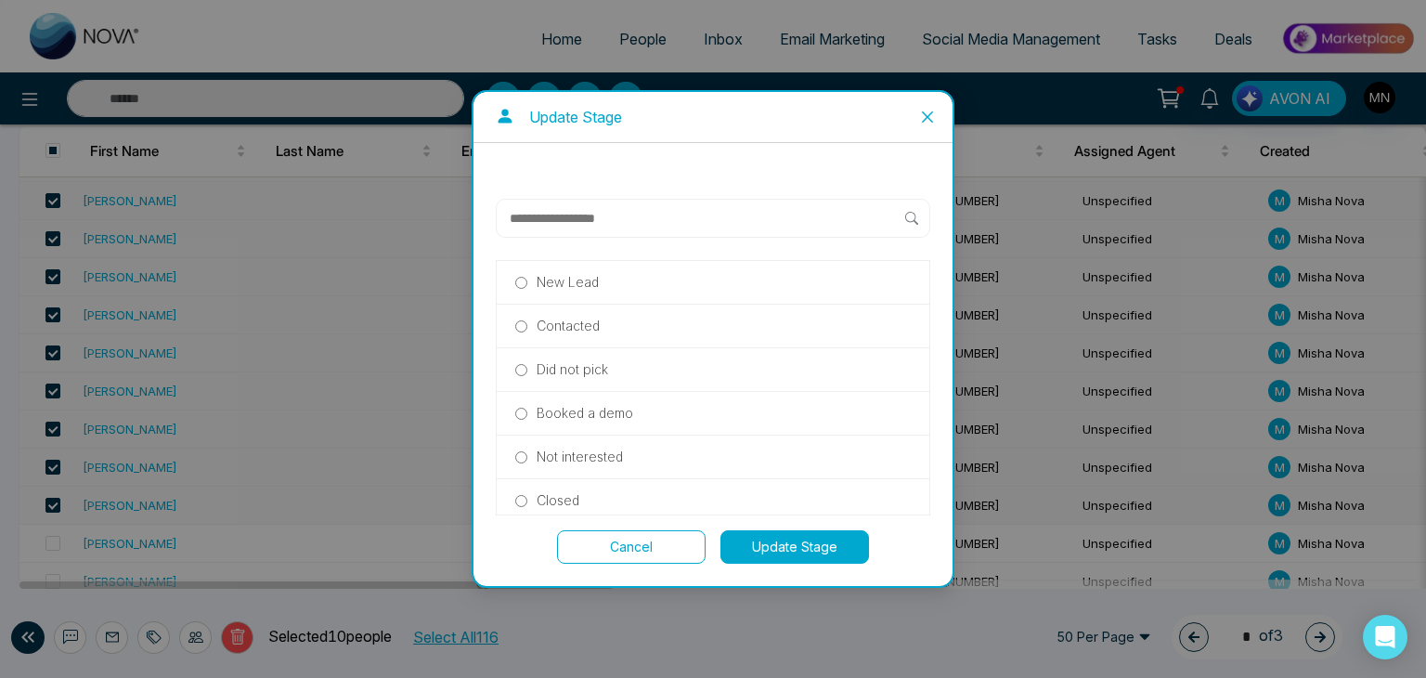
click at [548, 379] on div "Did not pick" at bounding box center [713, 370] width 433 height 44
click at [825, 545] on button "Update Stage" at bounding box center [795, 546] width 149 height 33
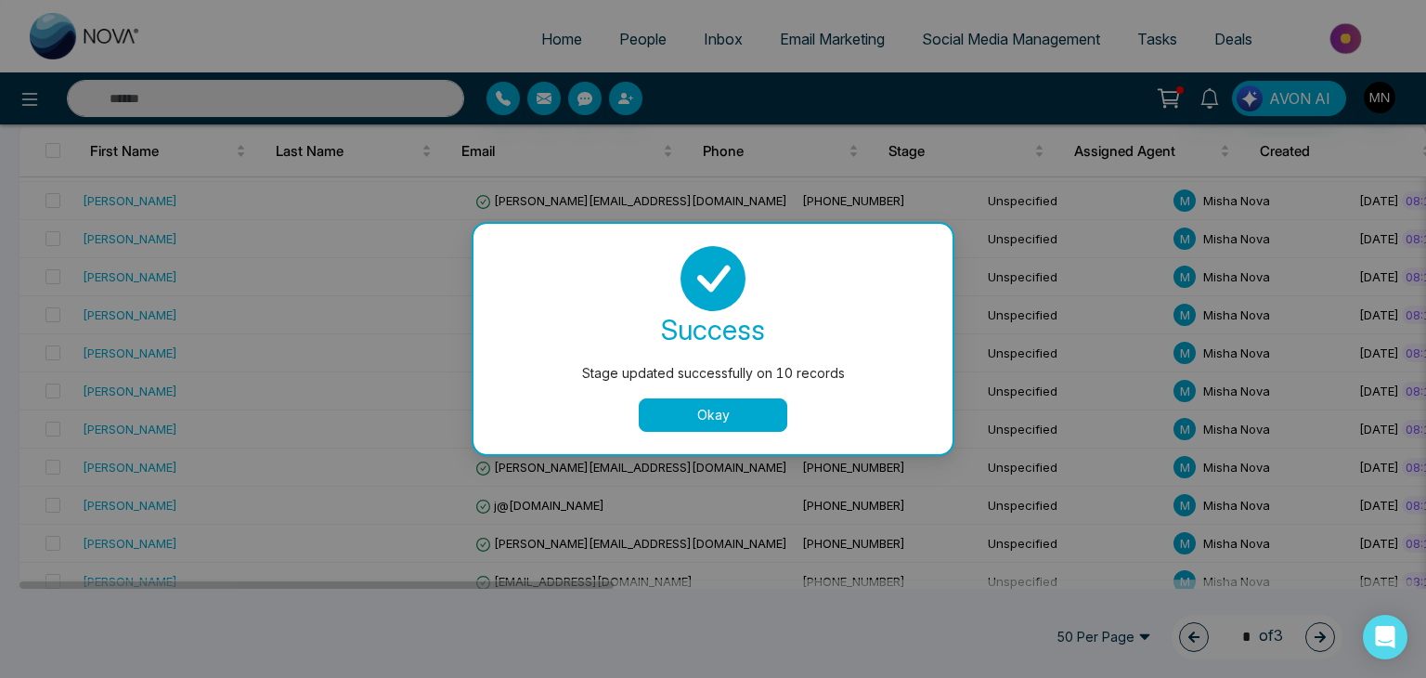
click at [737, 415] on button "Okay" at bounding box center [713, 414] width 149 height 33
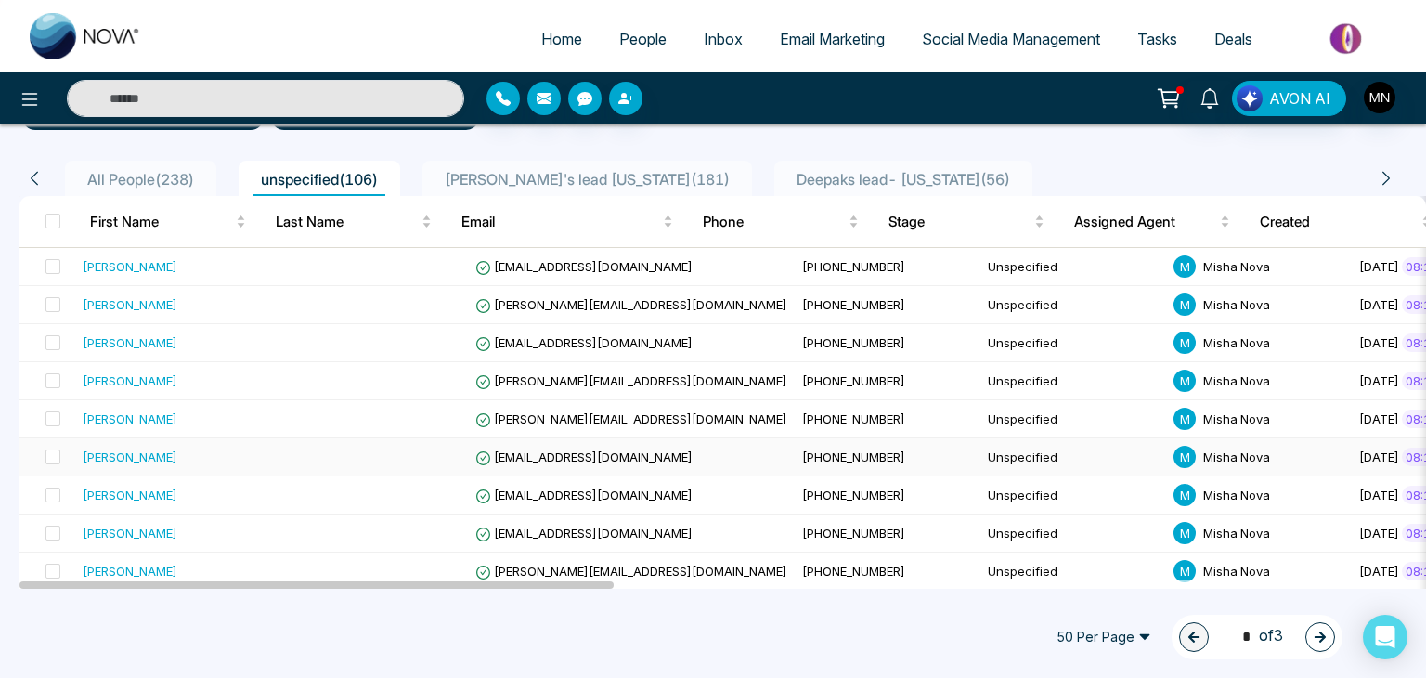
scroll to position [162, 0]
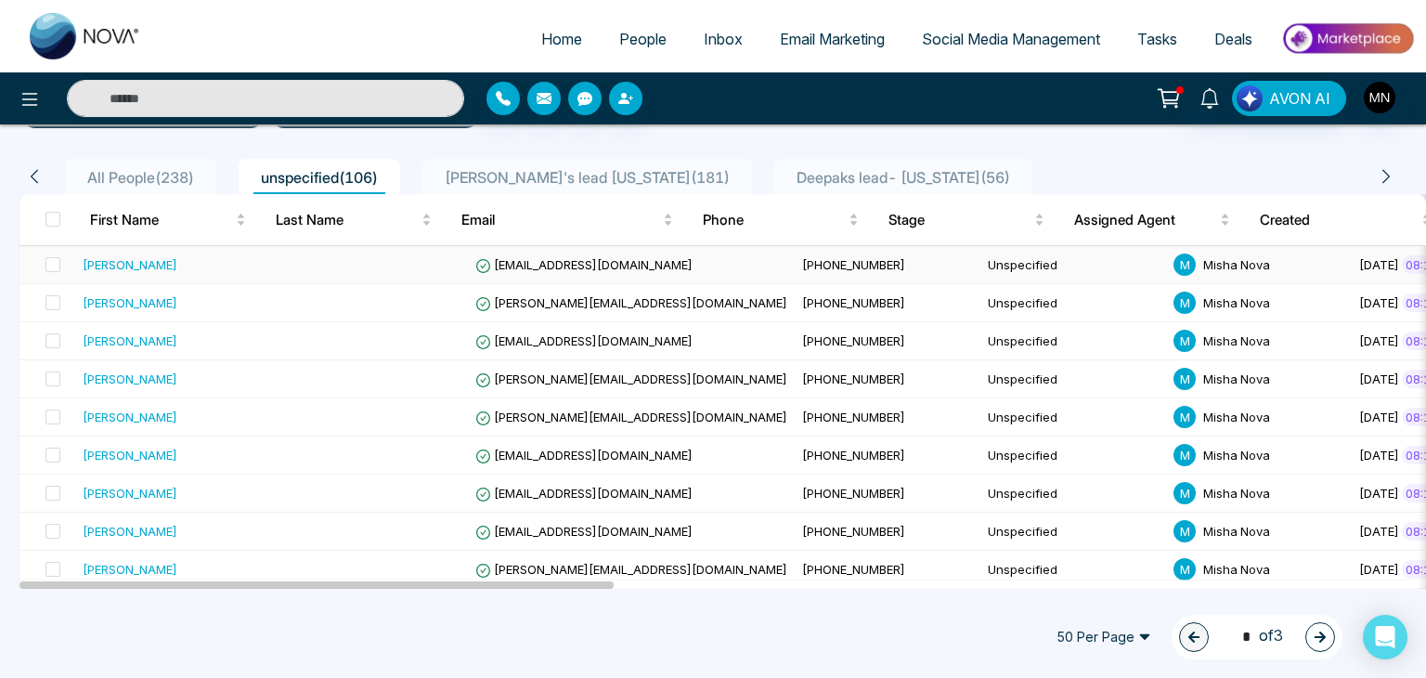
click at [59, 261] on span at bounding box center [53, 264] width 15 height 15
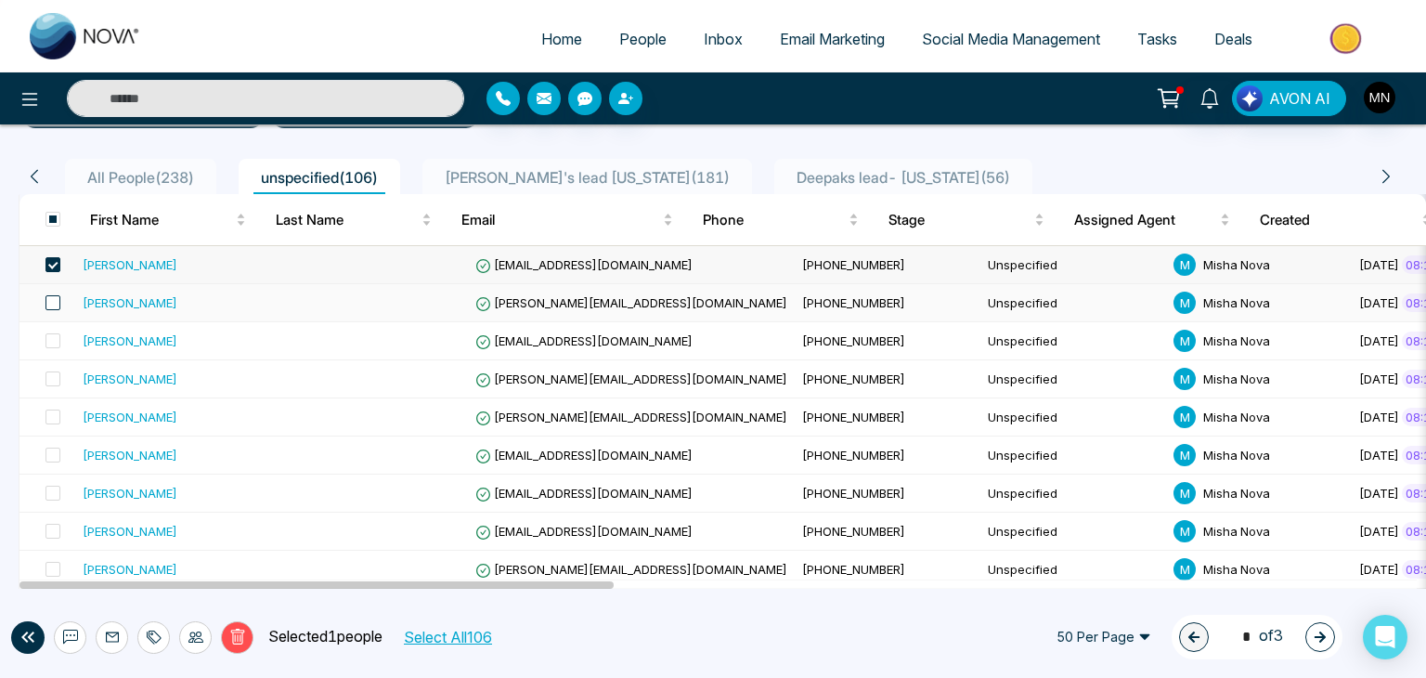
click at [59, 299] on span at bounding box center [53, 302] width 15 height 15
click at [55, 331] on label at bounding box center [47, 341] width 26 height 20
click at [57, 380] on span at bounding box center [53, 378] width 15 height 15
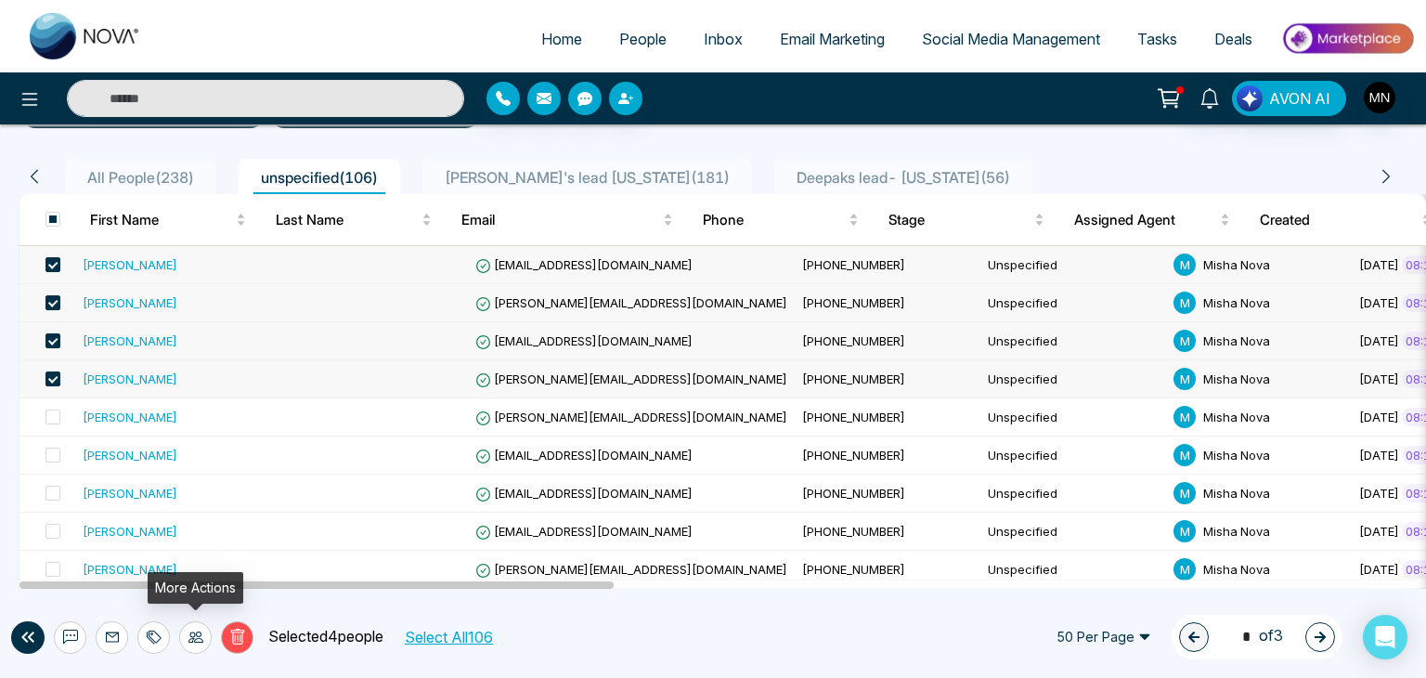
click at [198, 633] on icon at bounding box center [196, 637] width 15 height 15
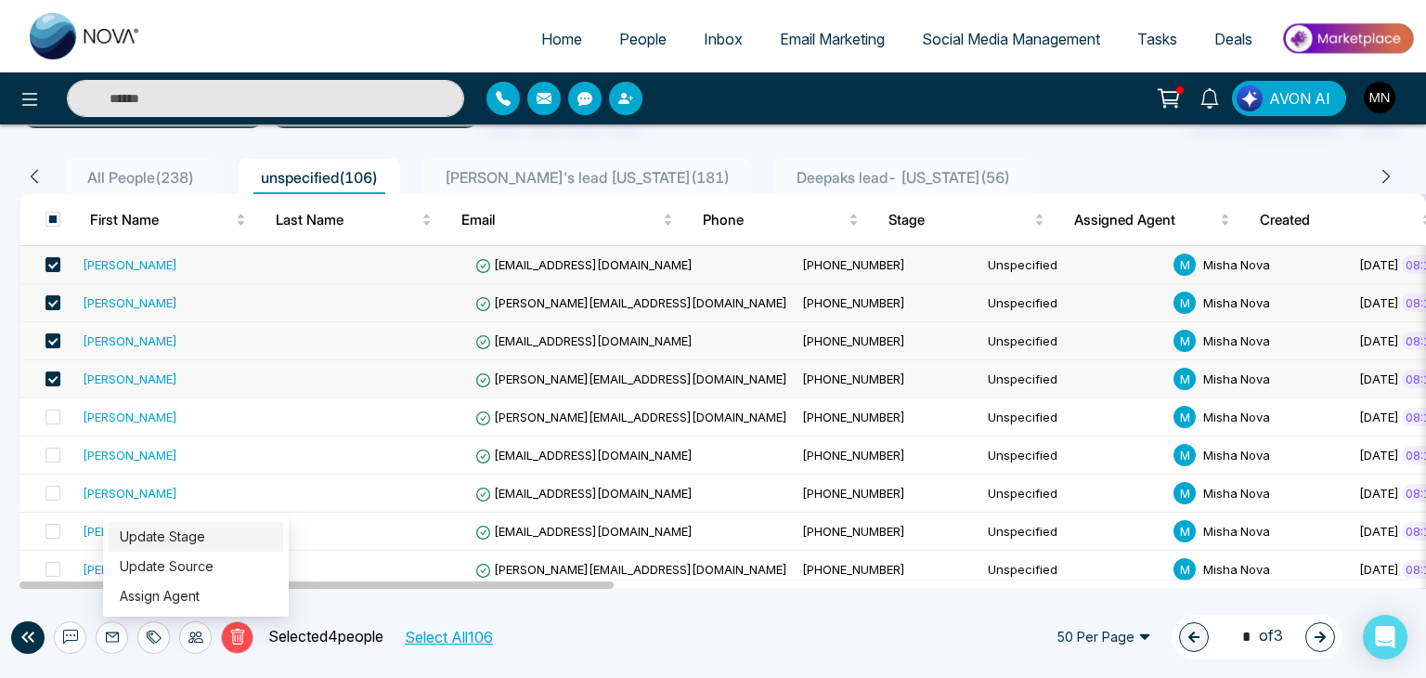
click at [205, 536] on link "Update Stage" at bounding box center [162, 536] width 85 height 16
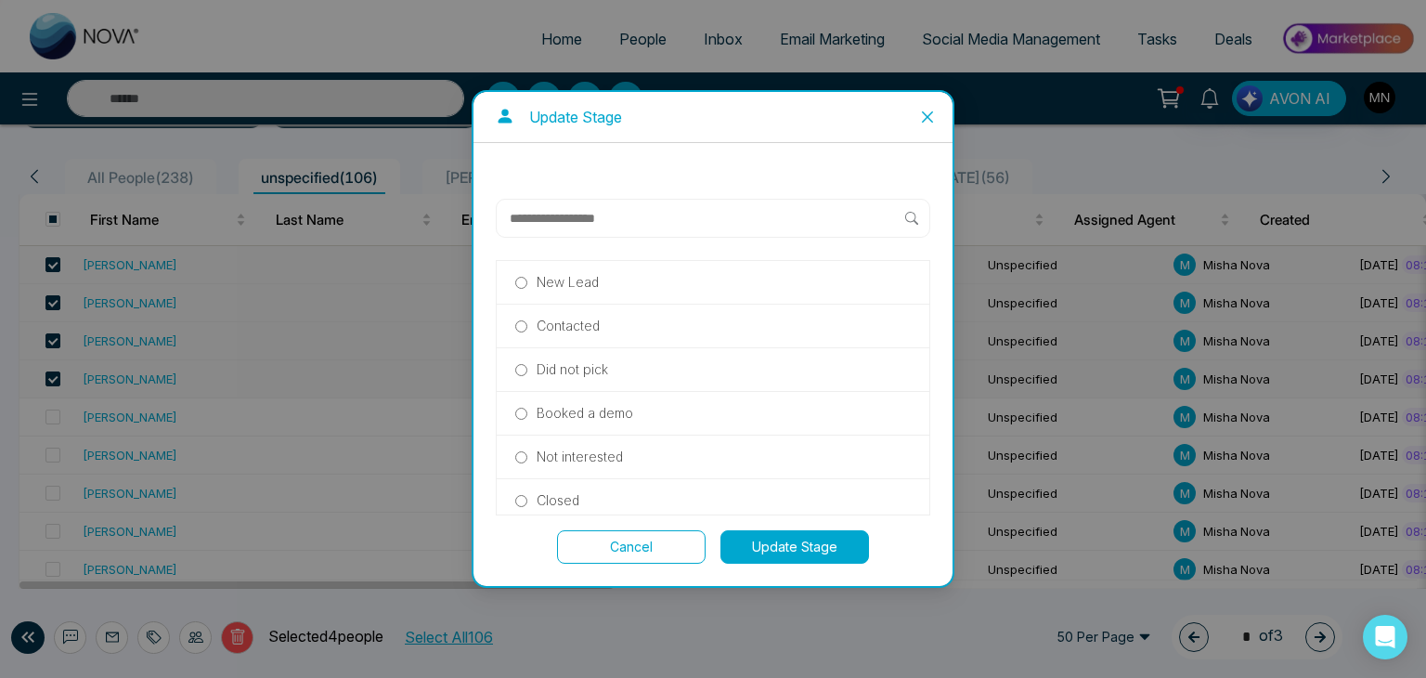
click at [597, 371] on p "Did not pick" at bounding box center [573, 369] width 72 height 20
click at [787, 546] on button "Update Stage" at bounding box center [795, 546] width 149 height 33
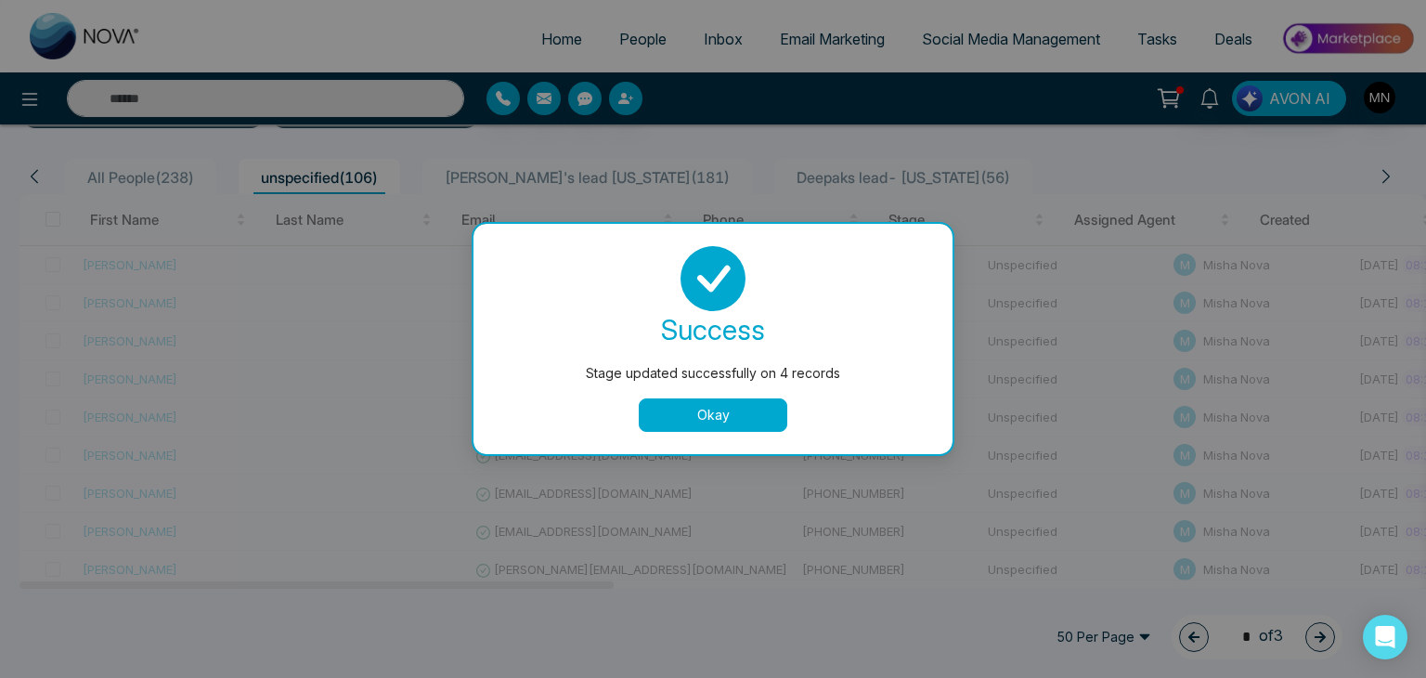
click at [743, 410] on button "Okay" at bounding box center [713, 414] width 149 height 33
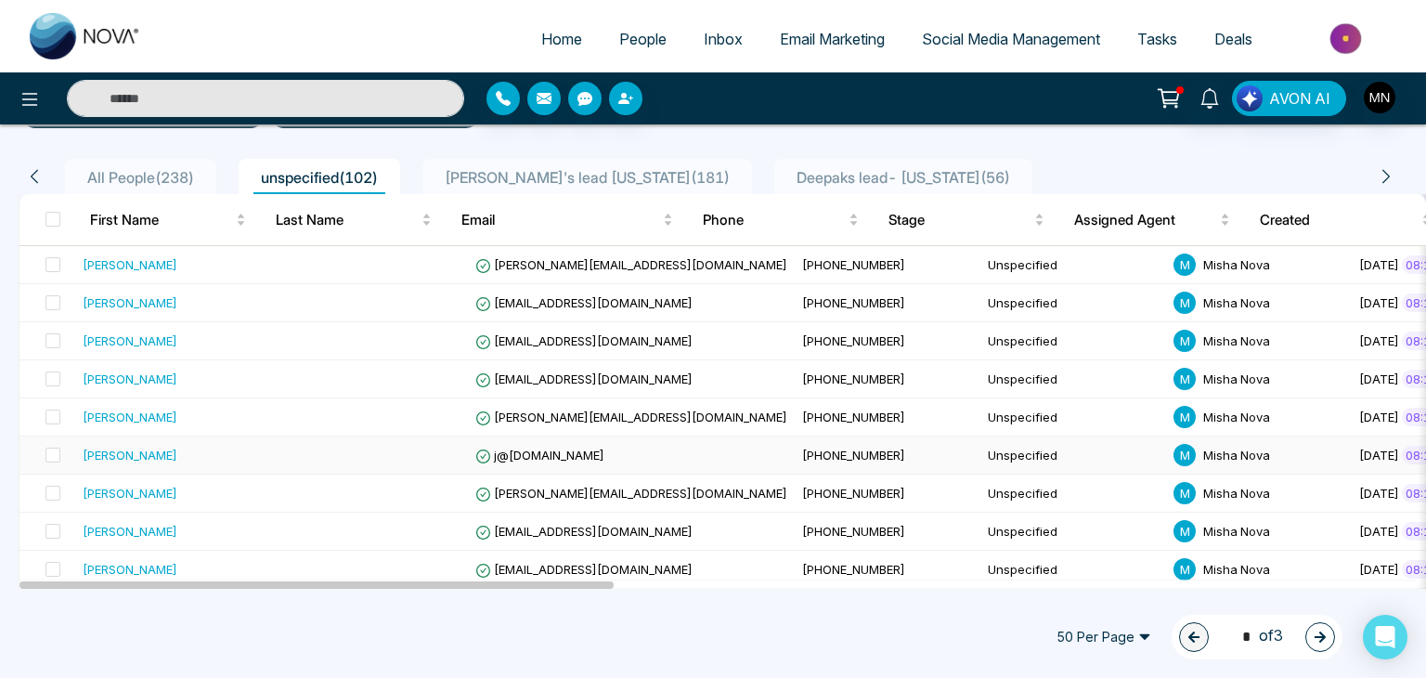
scroll to position [0, 0]
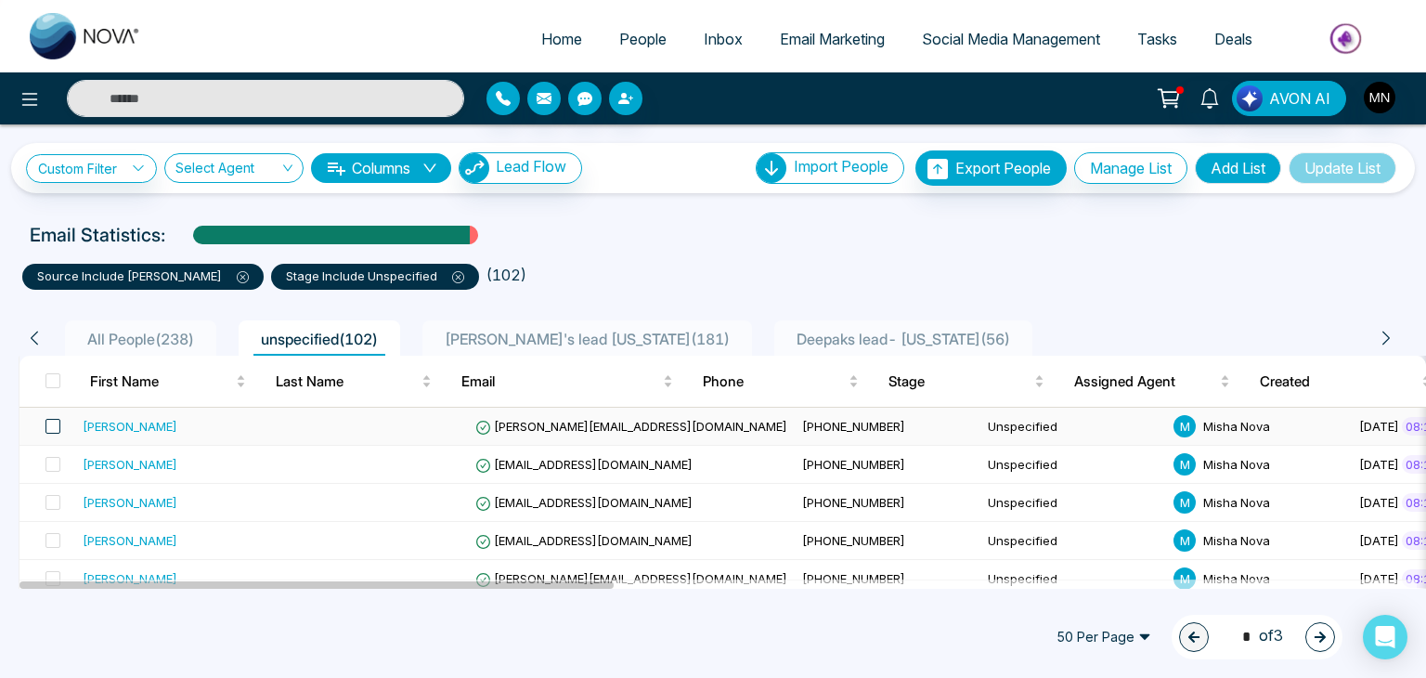
click at [55, 423] on span at bounding box center [53, 426] width 15 height 15
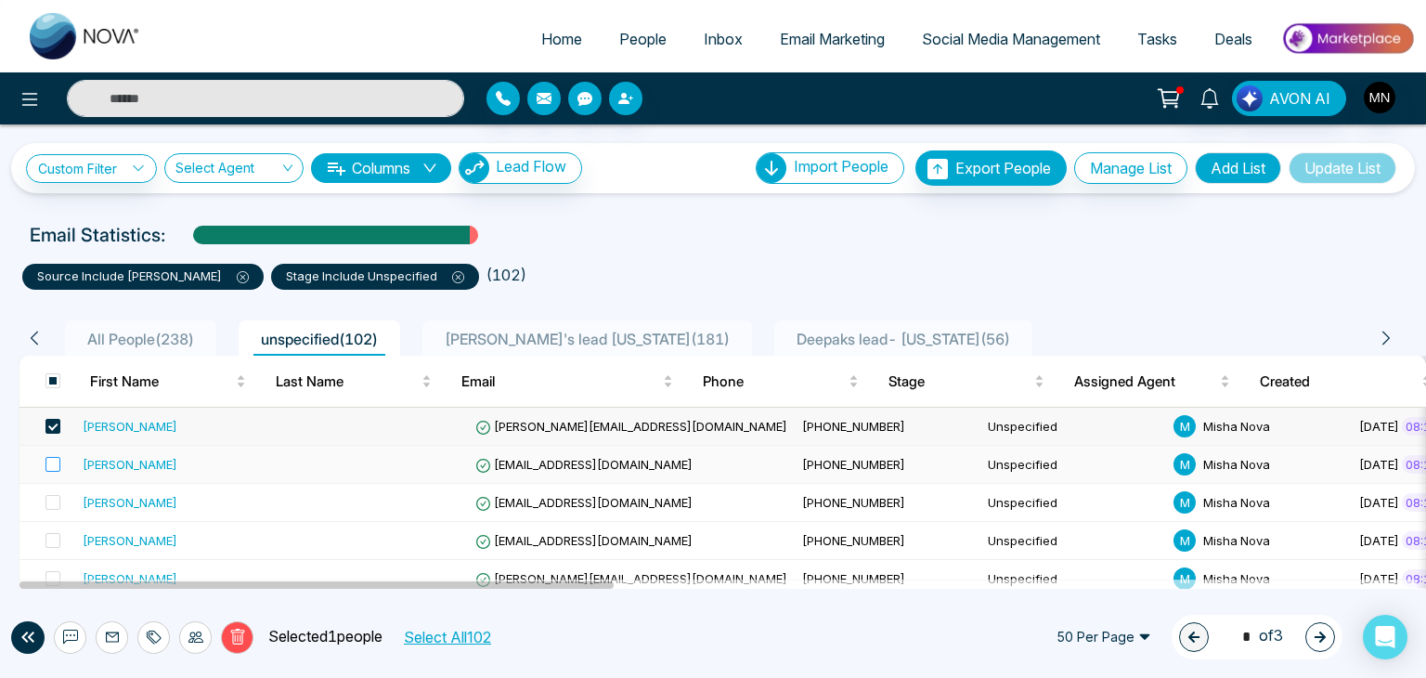
click at [53, 472] on label at bounding box center [47, 464] width 26 height 20
click at [128, 463] on div "[PERSON_NAME]" at bounding box center [130, 464] width 95 height 19
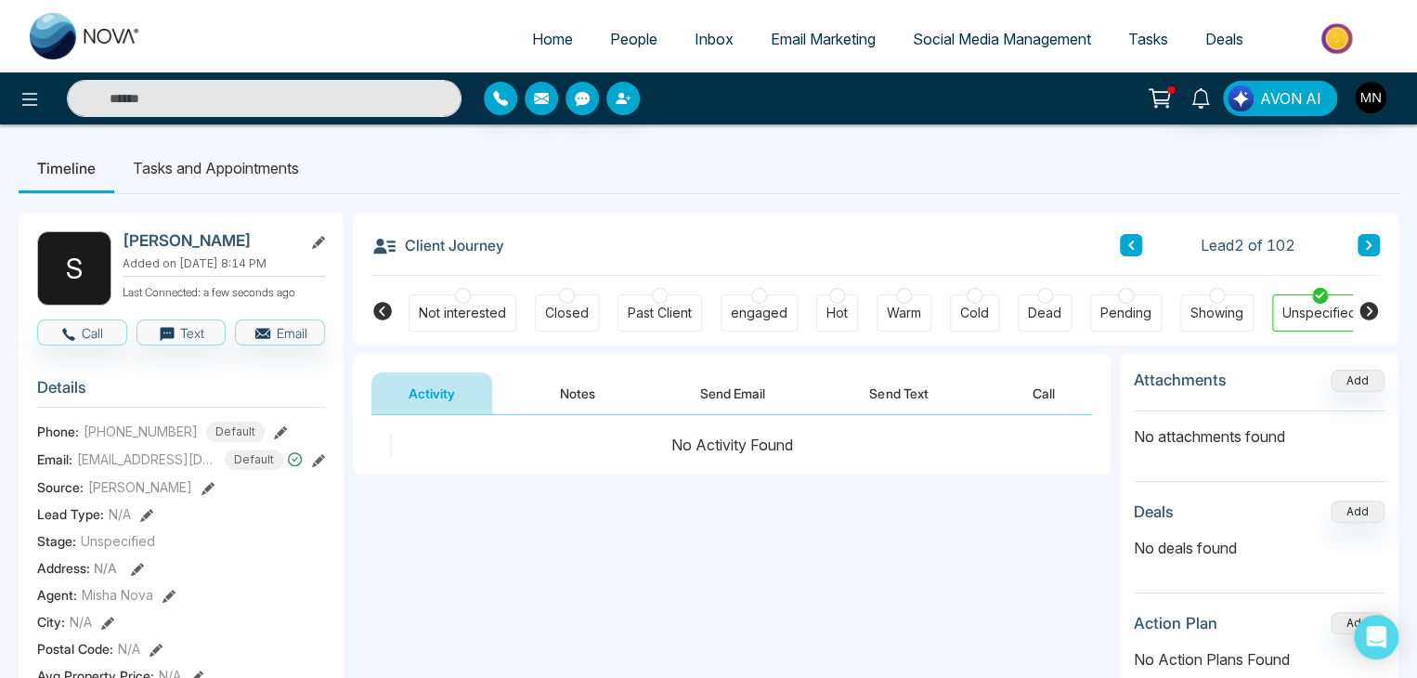
scroll to position [30, 0]
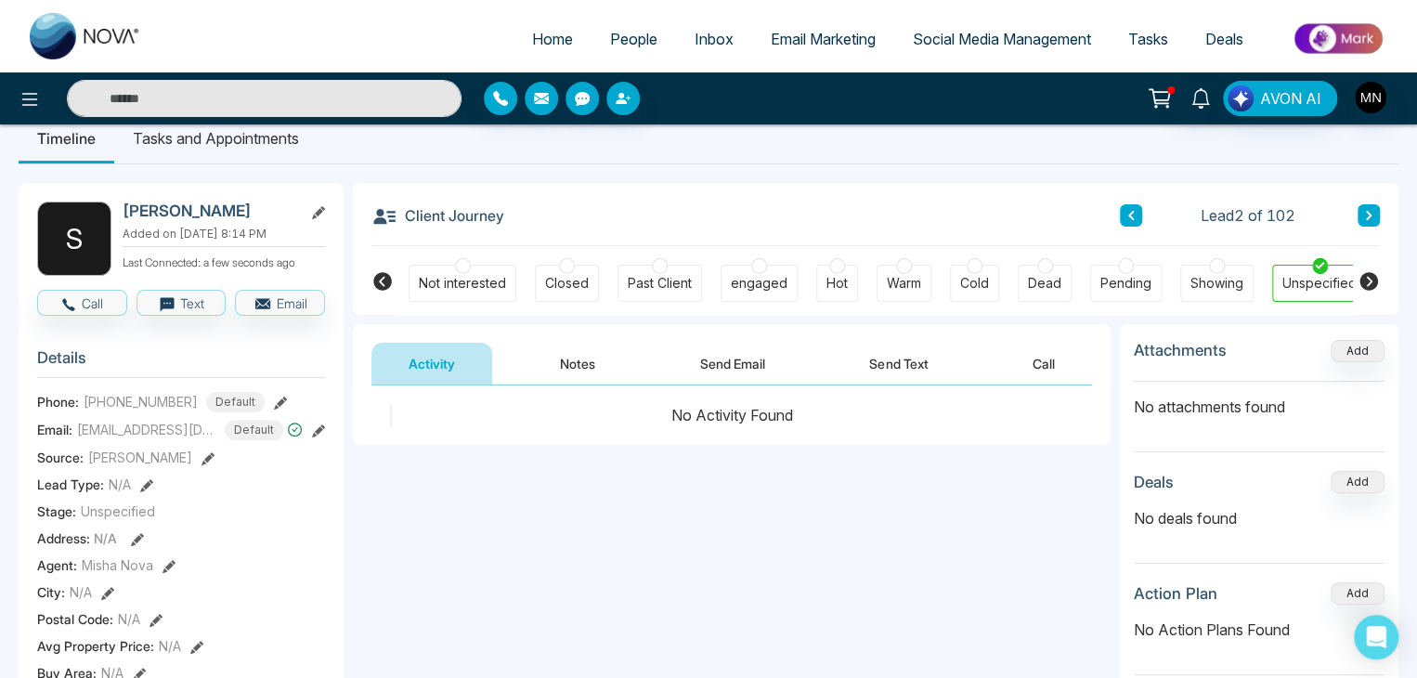
click at [374, 285] on icon at bounding box center [382, 281] width 22 height 22
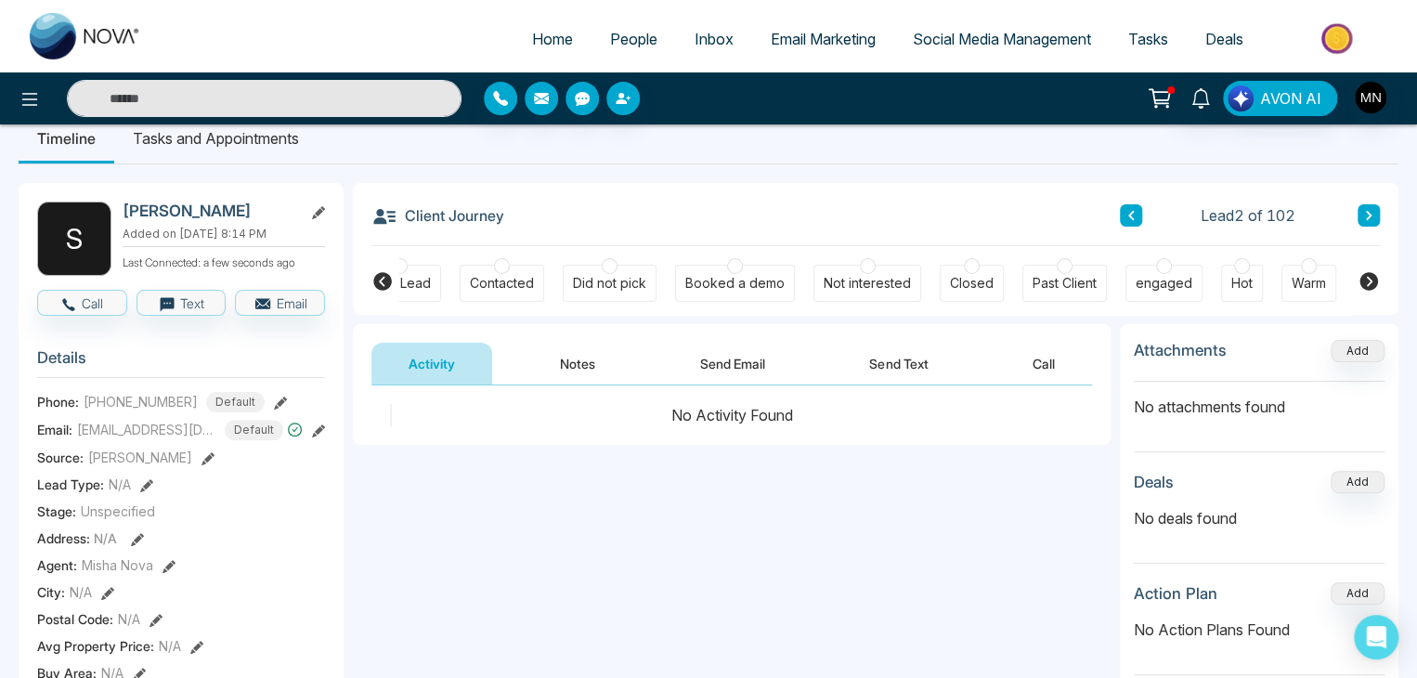
scroll to position [0, 0]
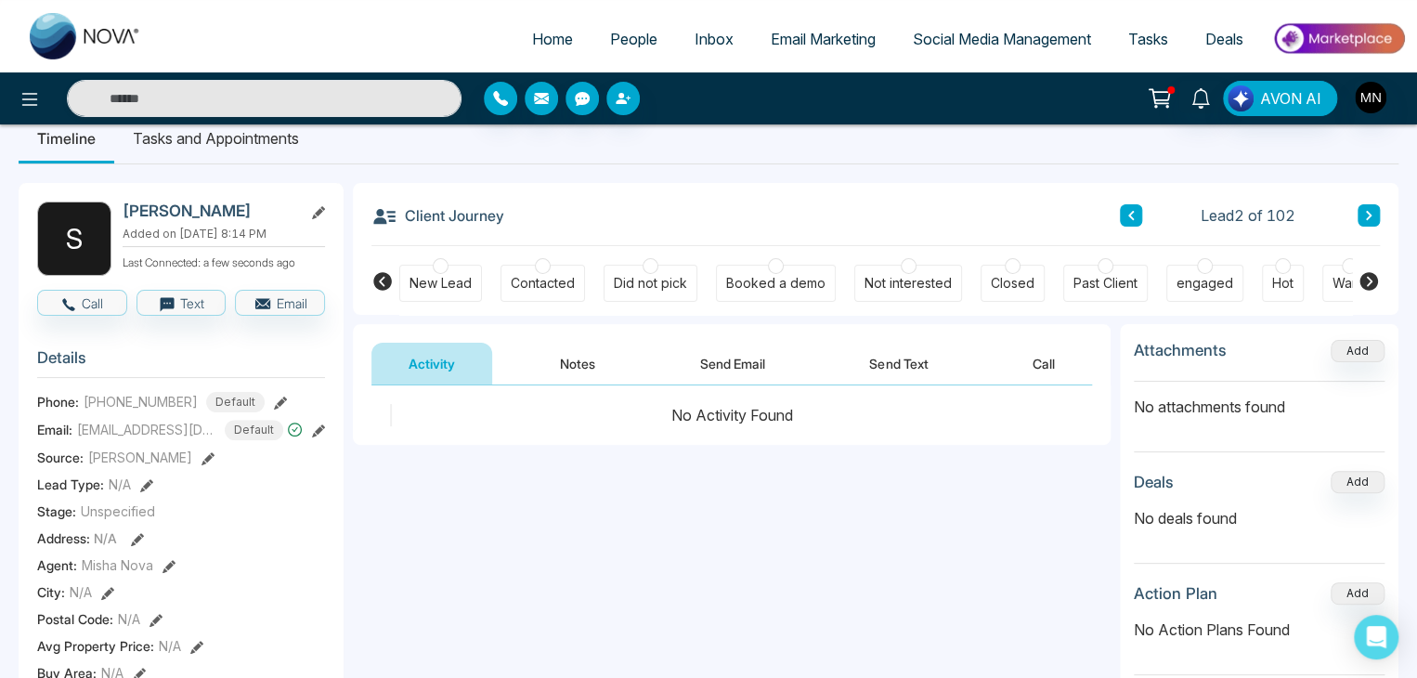
click at [524, 285] on div "Contacted" at bounding box center [543, 283] width 64 height 19
click at [587, 370] on button "Notes" at bounding box center [578, 364] width 110 height 42
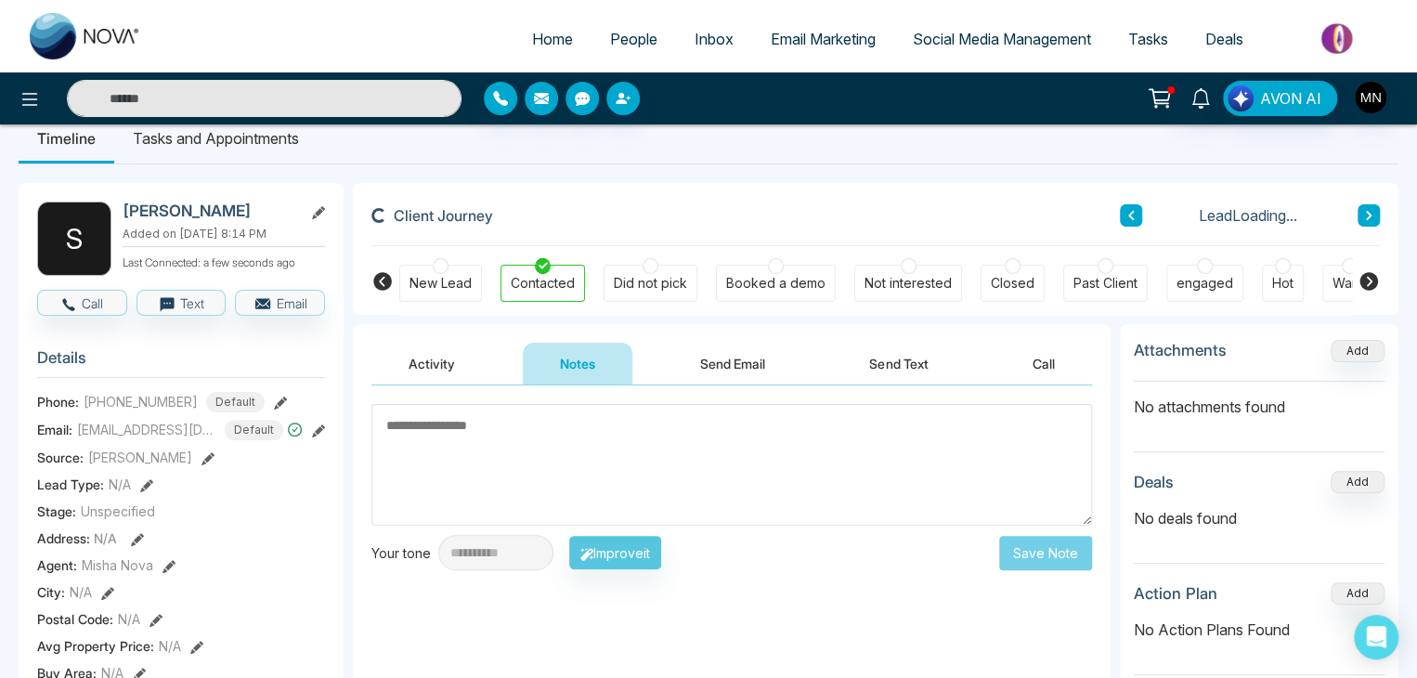
click at [551, 452] on textarea at bounding box center [731, 465] width 721 height 122
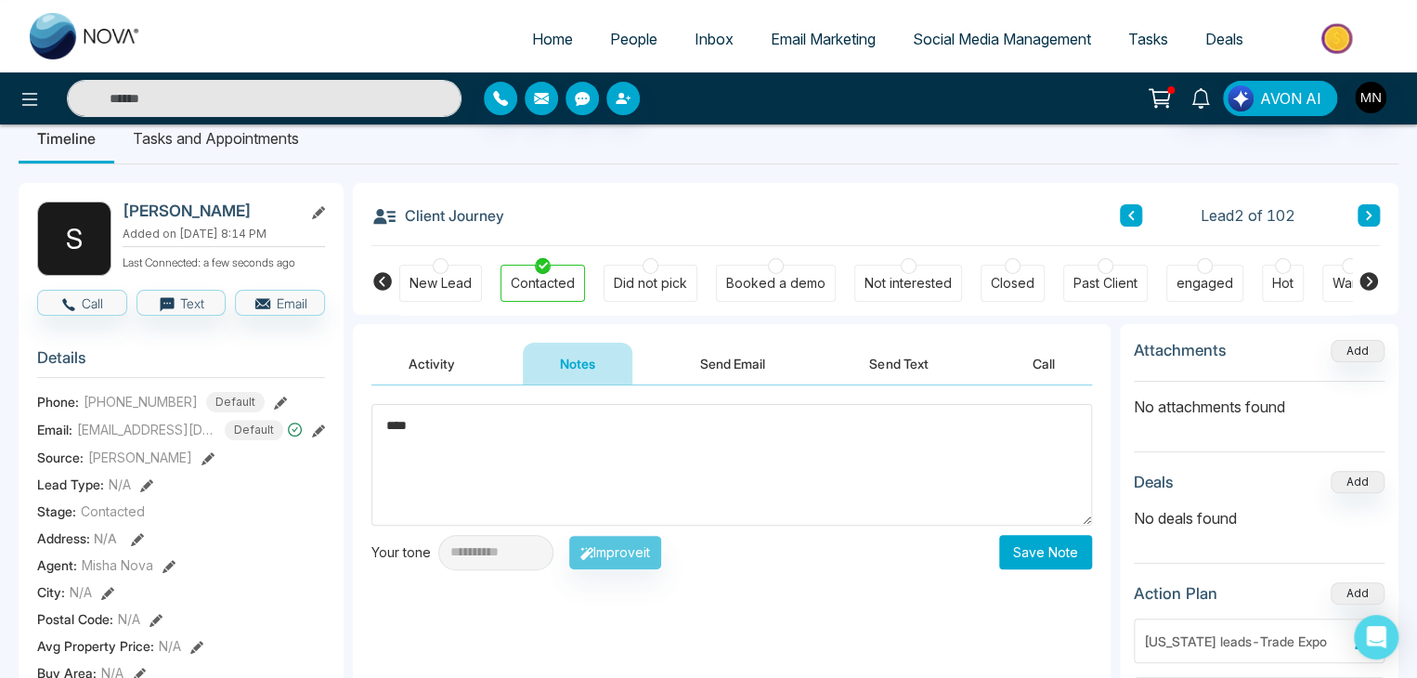
click at [676, 410] on textarea "***" at bounding box center [731, 465] width 721 height 122
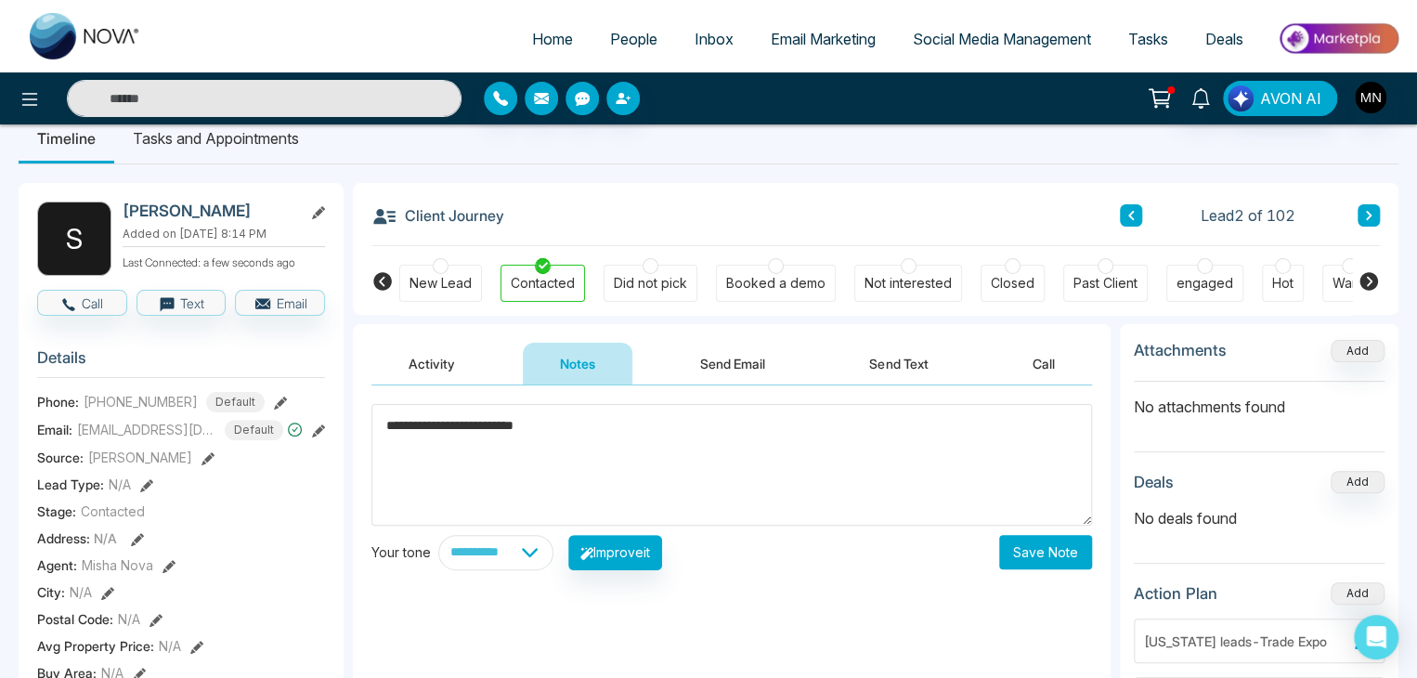
type textarea "**********"
click at [927, 294] on div "Not interested" at bounding box center [908, 283] width 108 height 37
click at [1018, 562] on button "Save Note" at bounding box center [1045, 552] width 93 height 34
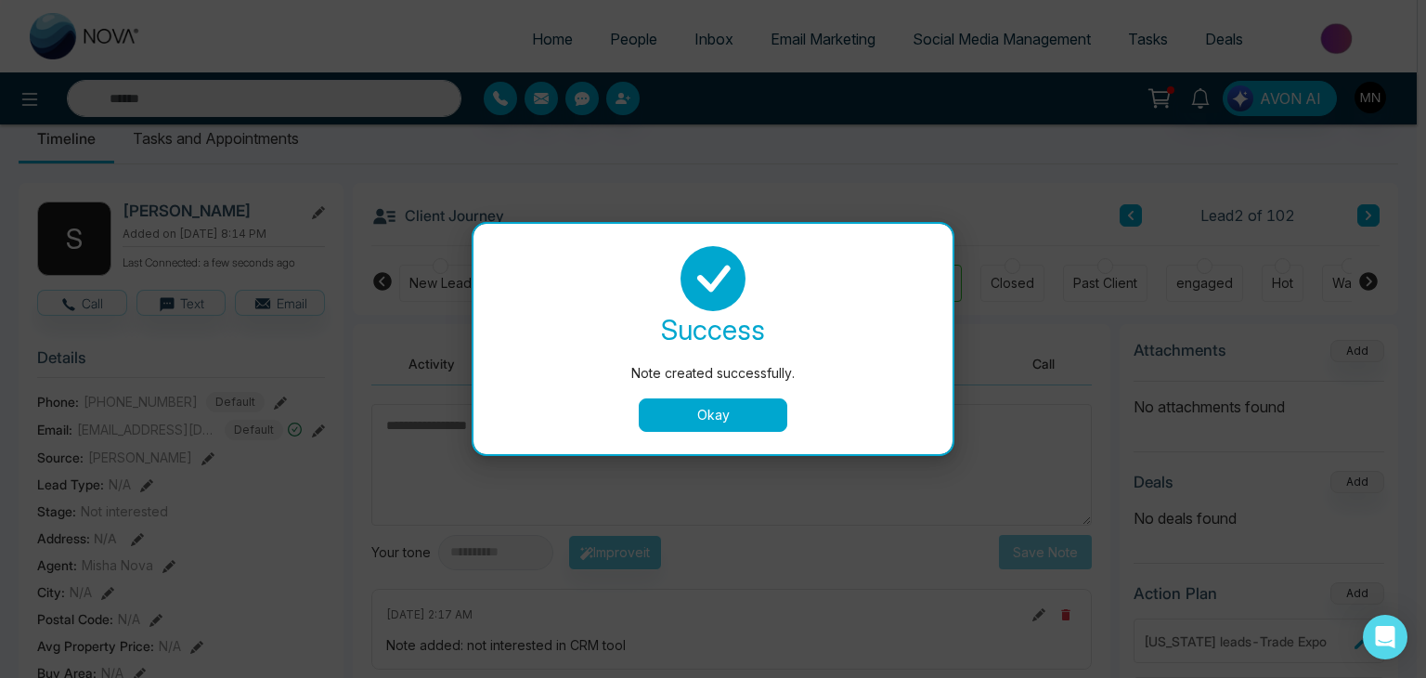
click at [759, 419] on button "Okay" at bounding box center [713, 414] width 149 height 33
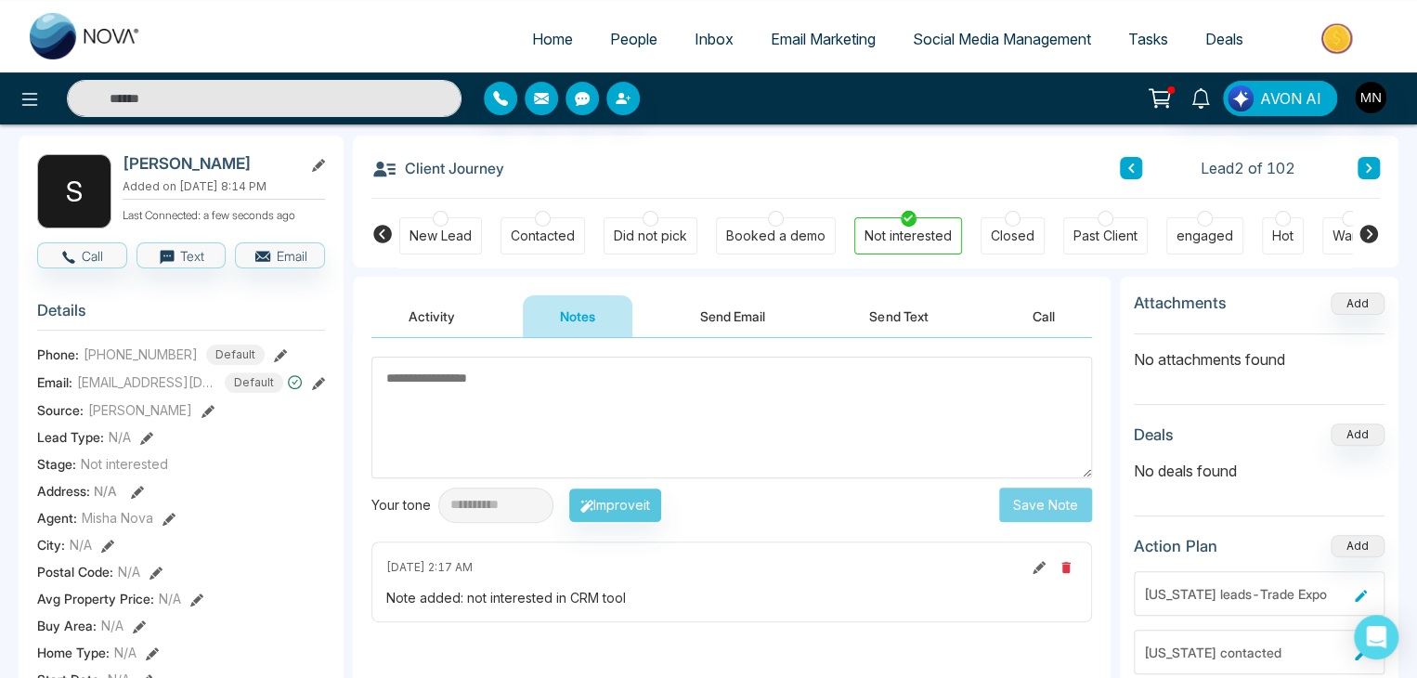
scroll to position [78, 0]
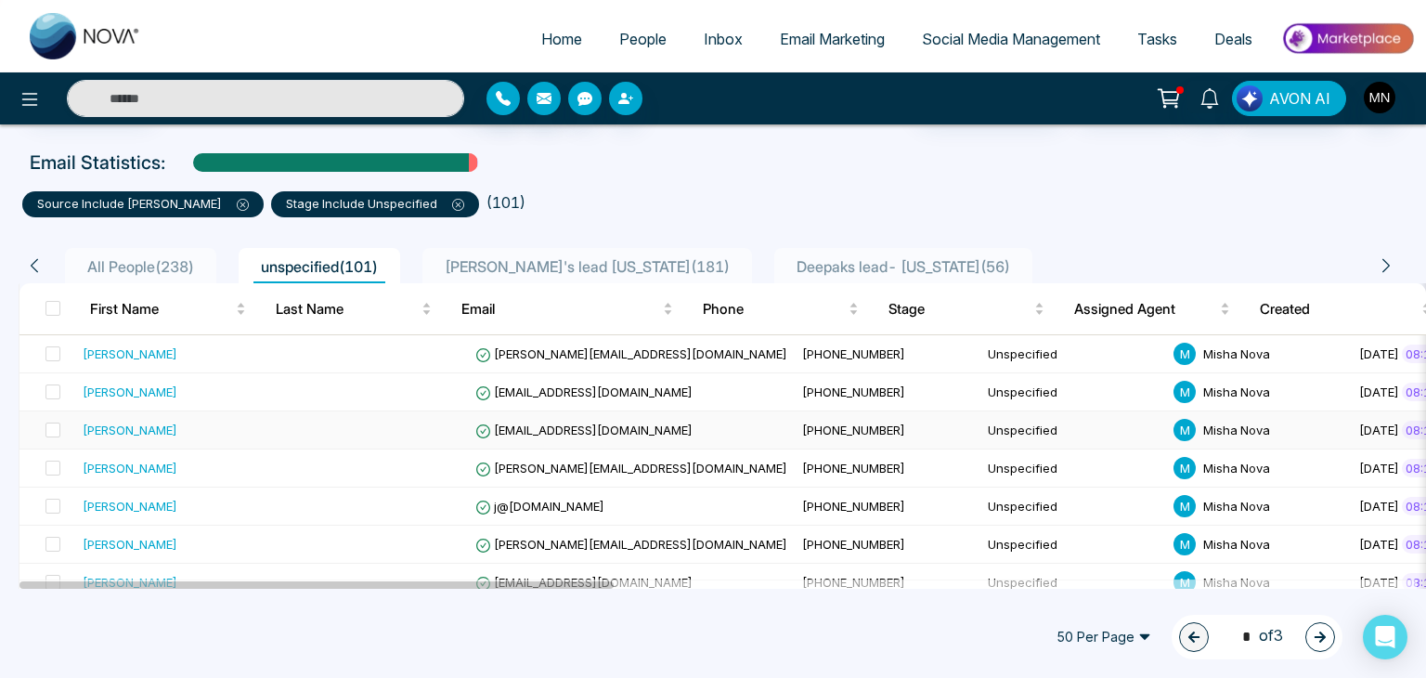
scroll to position [99, 0]
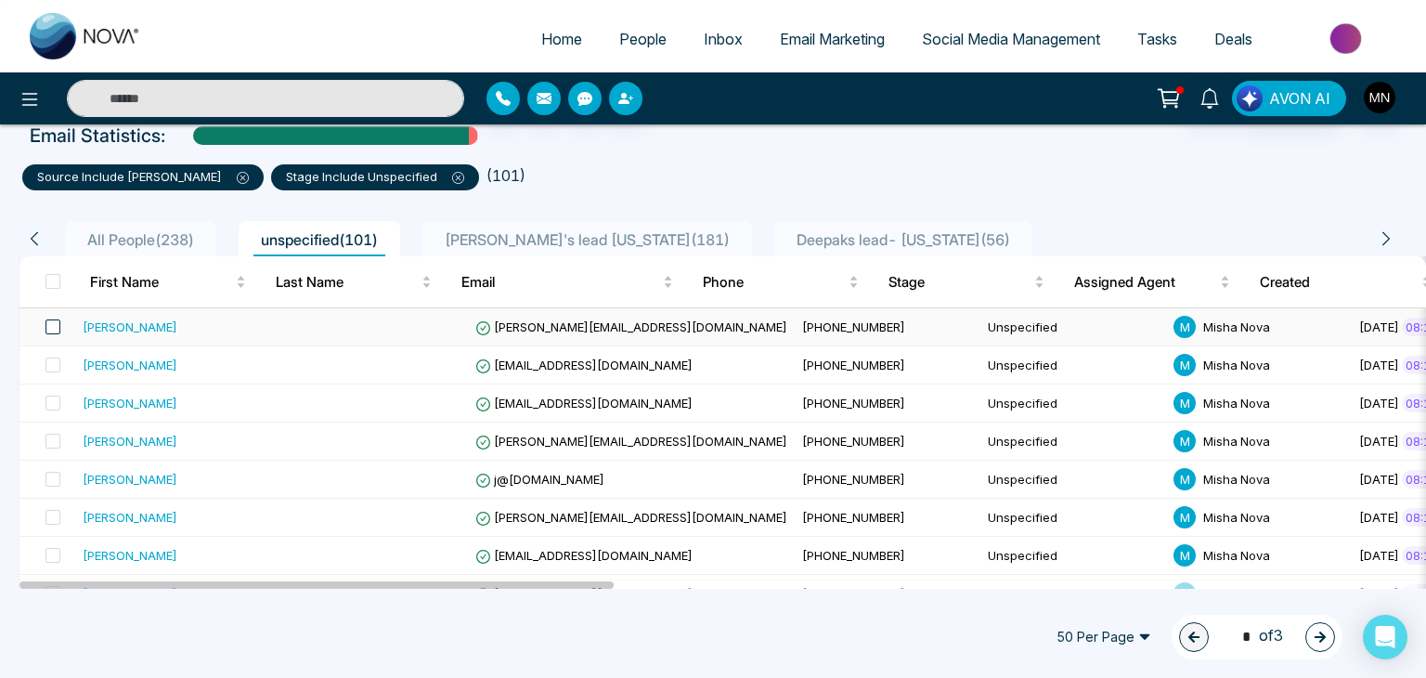
click at [48, 329] on span at bounding box center [53, 326] width 15 height 15
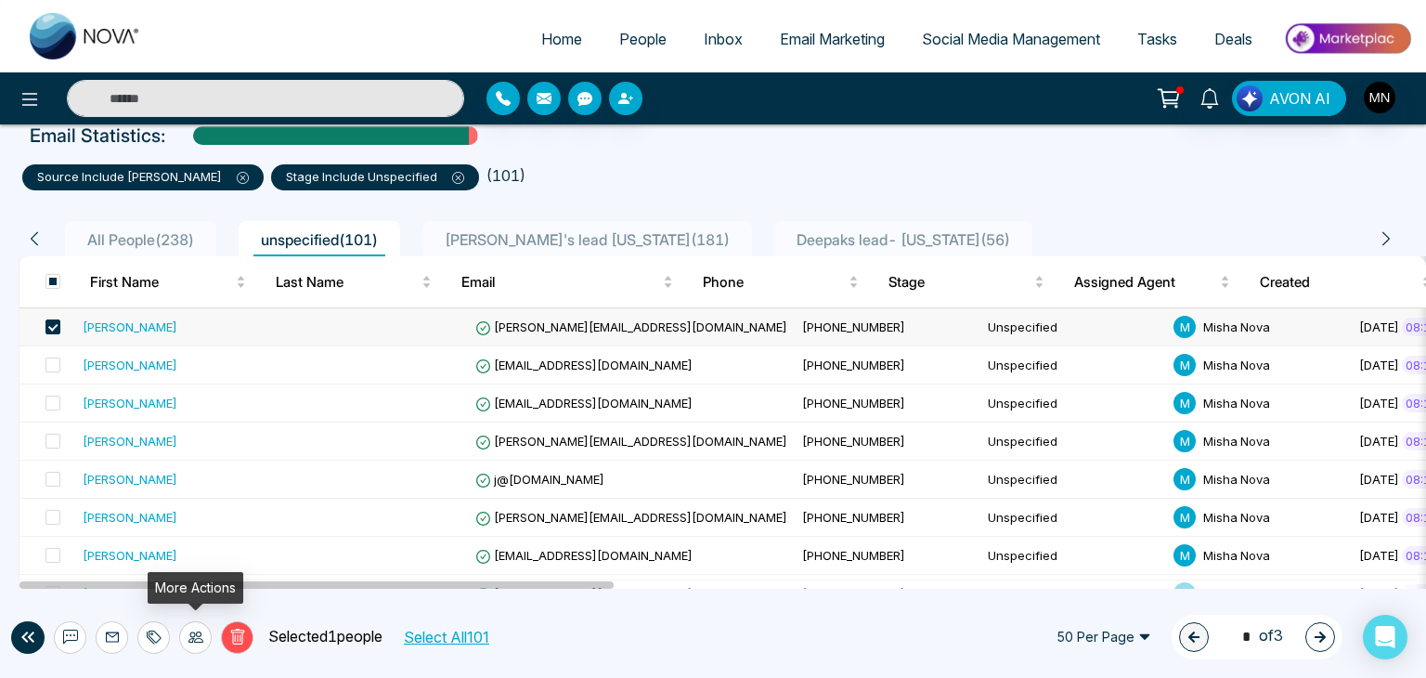
click at [201, 628] on div at bounding box center [195, 637] width 33 height 33
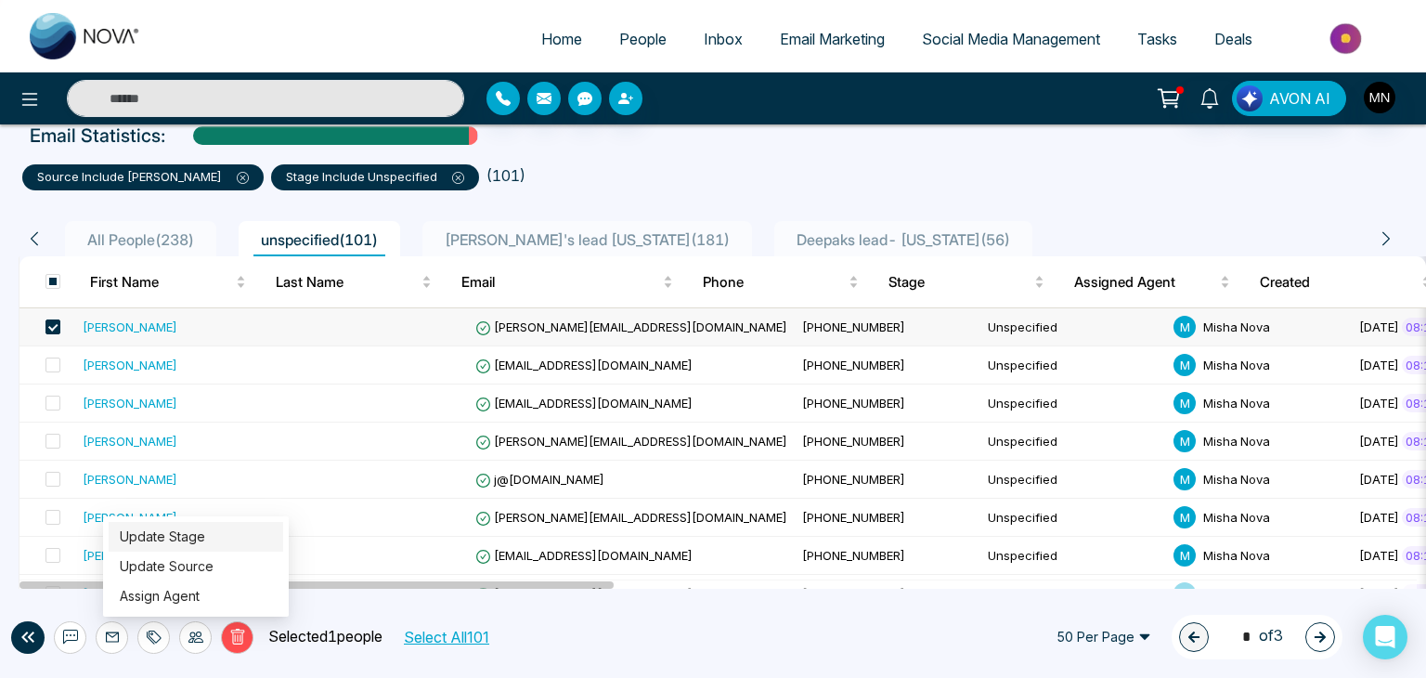
click at [205, 533] on link "Update Stage" at bounding box center [162, 536] width 85 height 16
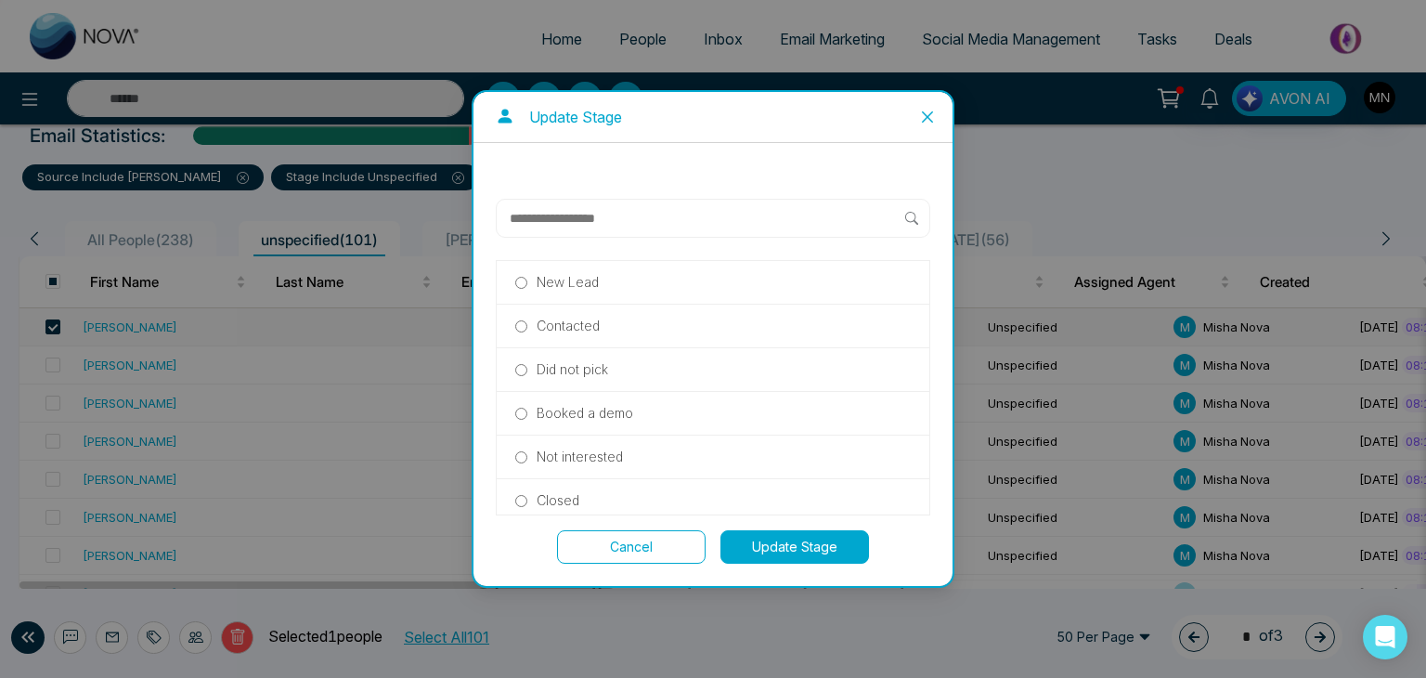
click at [567, 373] on p "Did not pick" at bounding box center [573, 369] width 72 height 20
click at [770, 547] on button "Update Stage" at bounding box center [795, 546] width 149 height 33
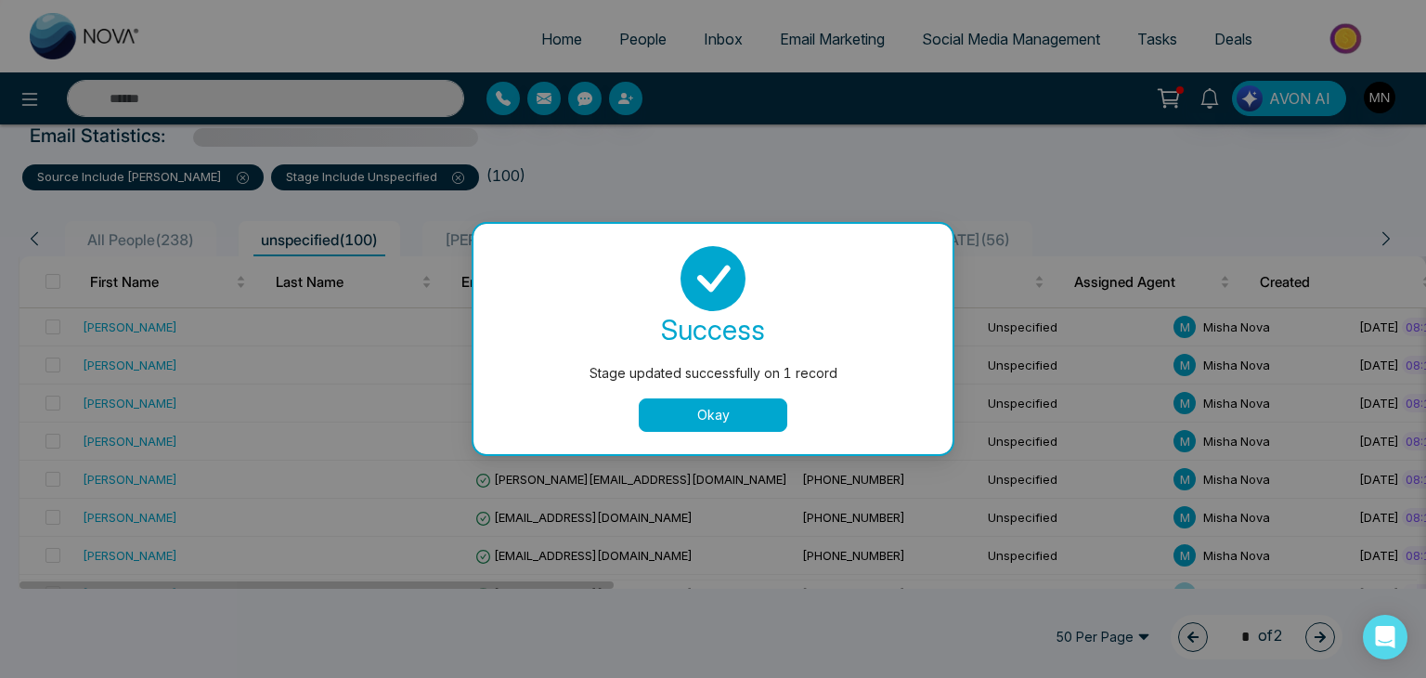
click at [691, 415] on button "Okay" at bounding box center [713, 414] width 149 height 33
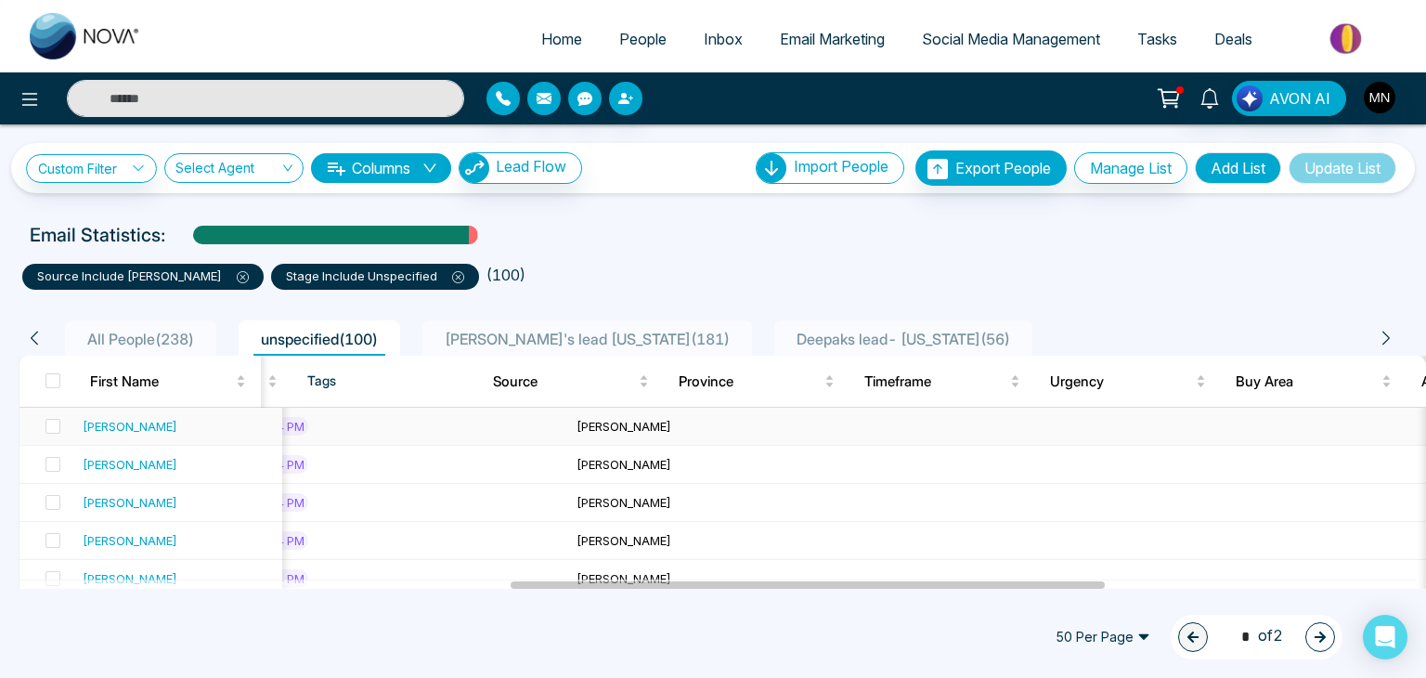
scroll to position [0, 637]
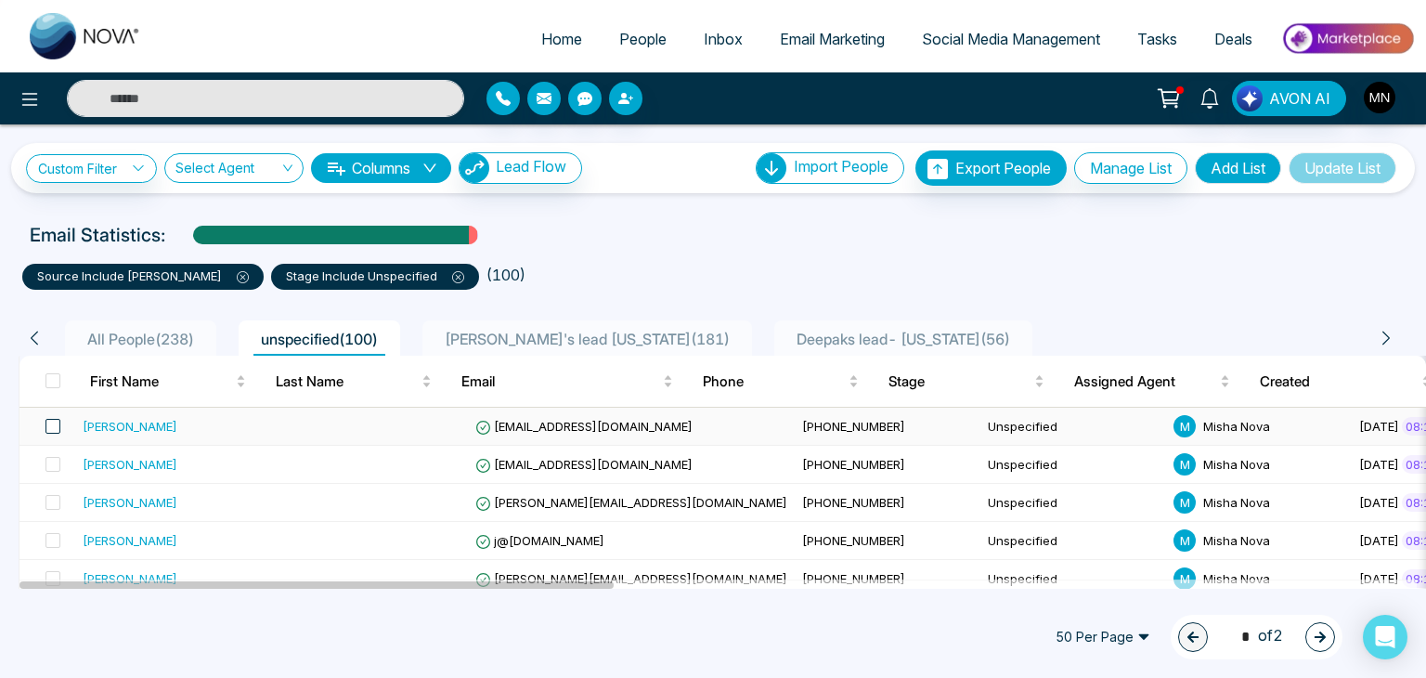
click at [46, 421] on span at bounding box center [53, 426] width 15 height 15
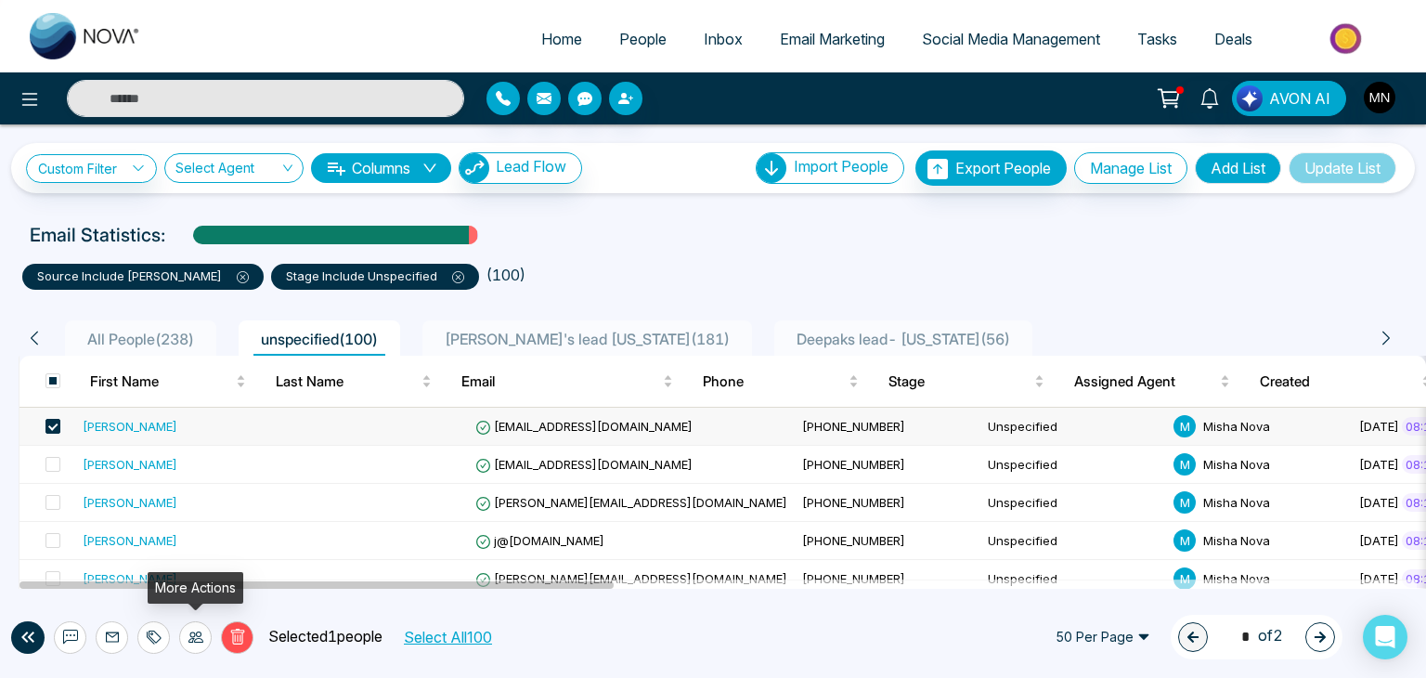
click at [193, 636] on icon at bounding box center [196, 636] width 15 height 11
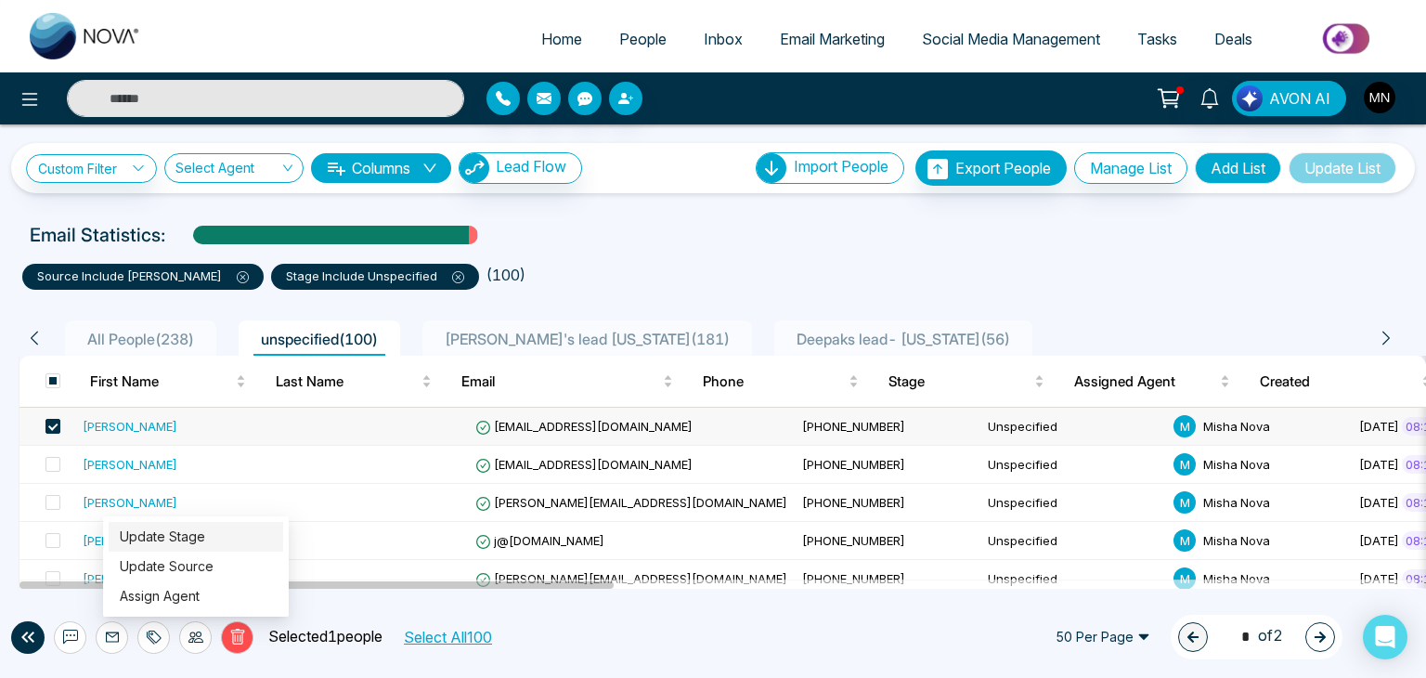
click at [197, 528] on link "Update Stage" at bounding box center [162, 536] width 85 height 16
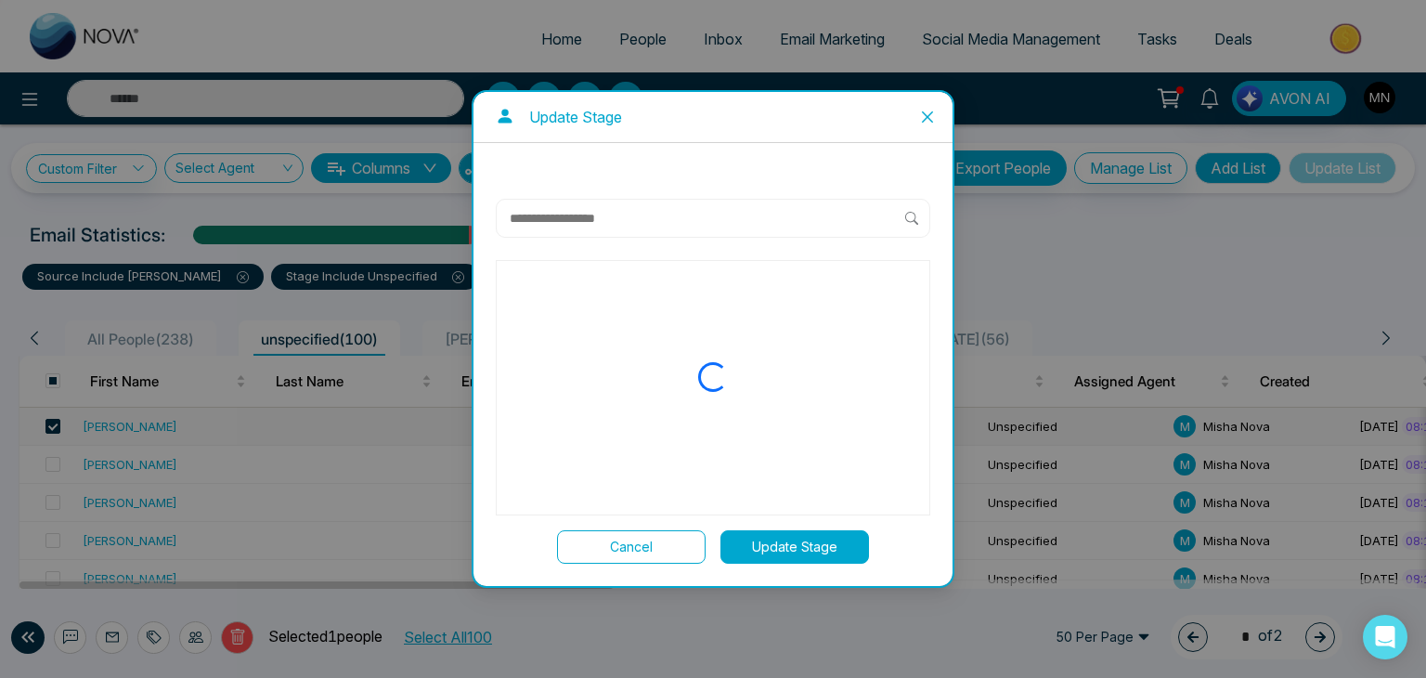
click at [789, 224] on input "text" at bounding box center [706, 218] width 397 height 22
click at [644, 359] on label "Did not pick" at bounding box center [713, 369] width 396 height 20
click at [773, 535] on button "Update Stage" at bounding box center [795, 546] width 149 height 33
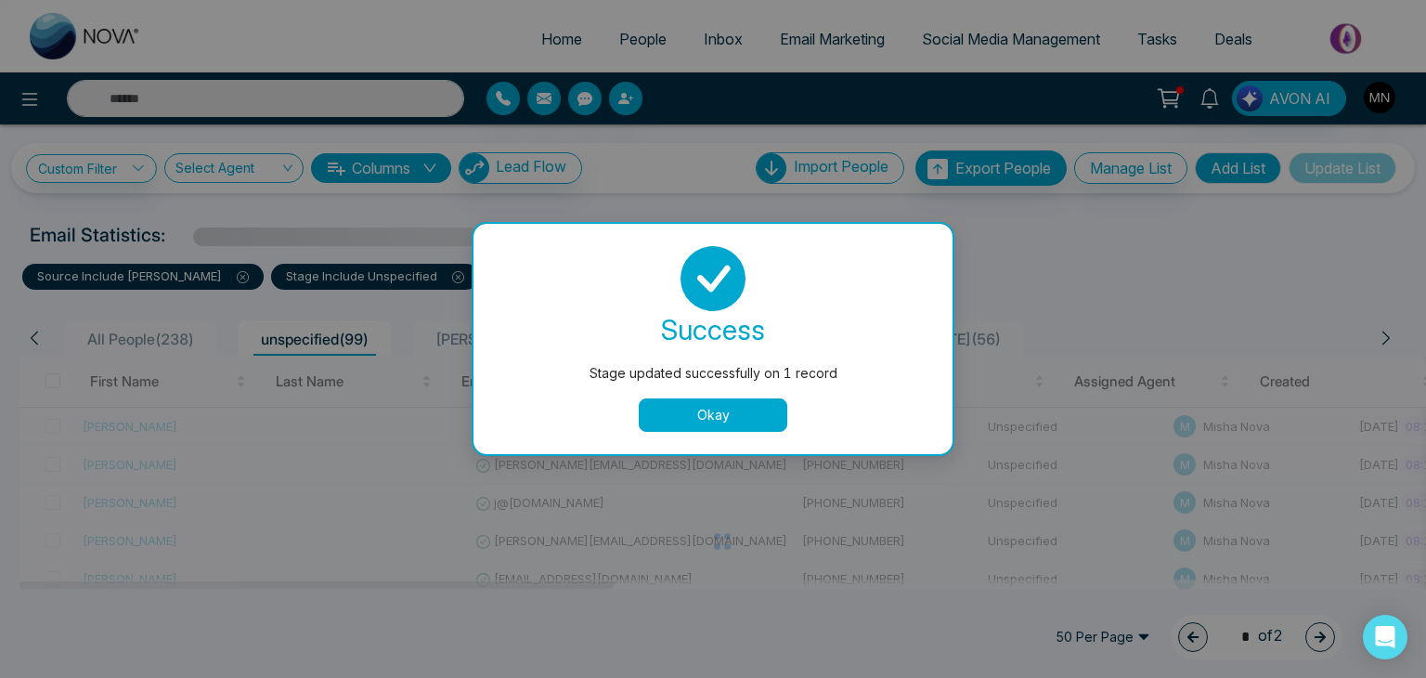
click at [725, 413] on button "Okay" at bounding box center [713, 414] width 149 height 33
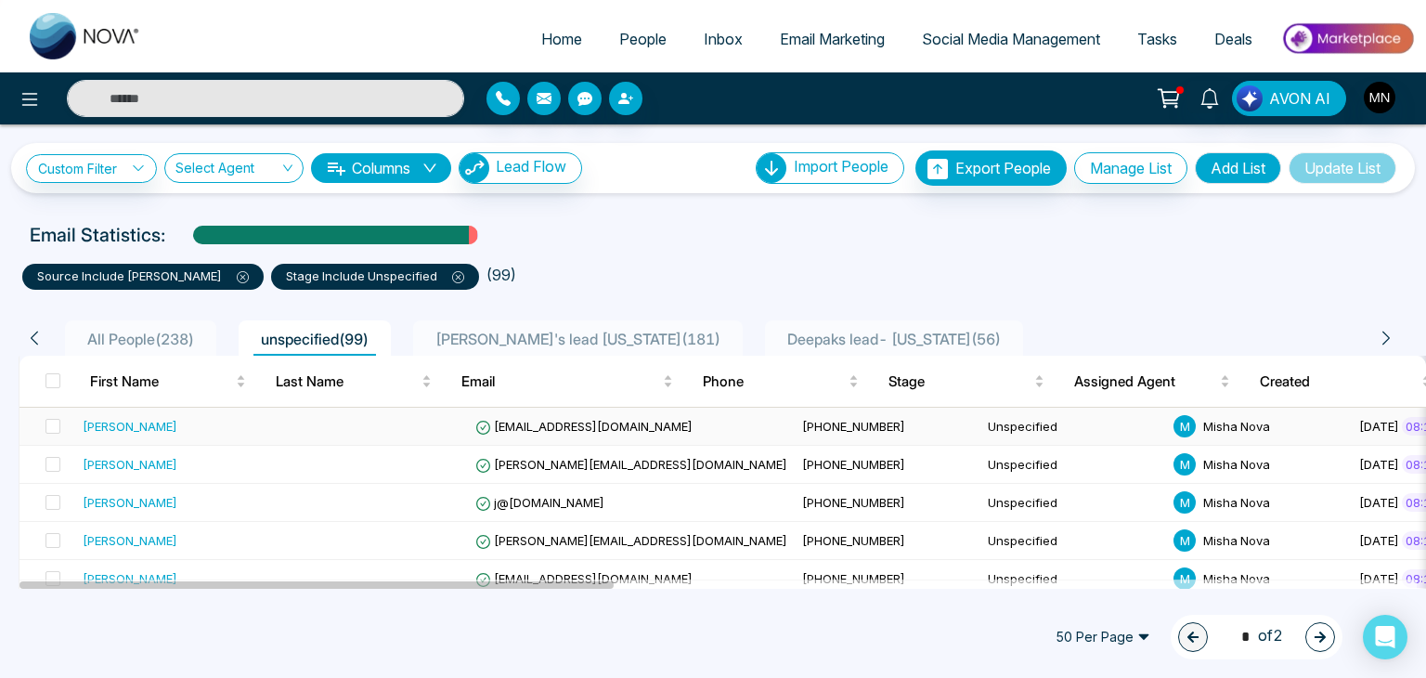
click at [63, 428] on td at bounding box center [48, 427] width 56 height 38
click at [54, 424] on span at bounding box center [53, 426] width 15 height 15
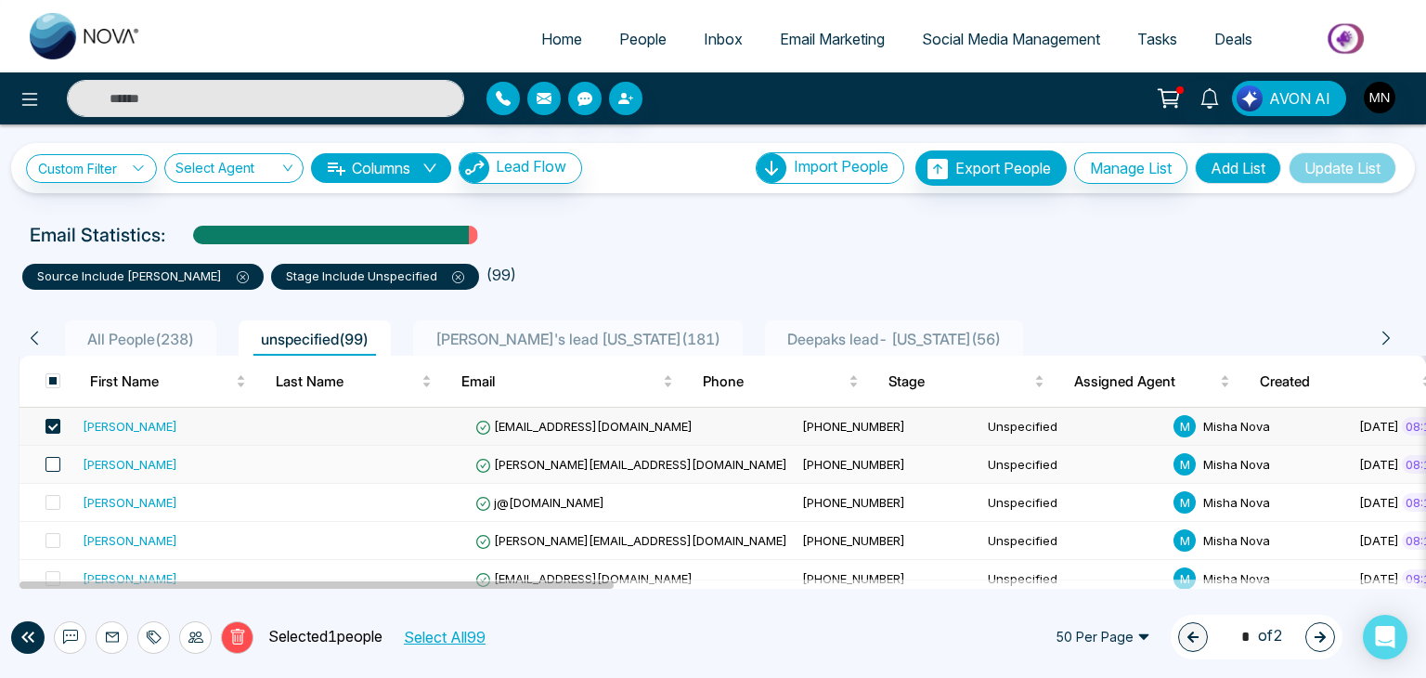
click at [55, 457] on span at bounding box center [53, 464] width 15 height 15
click at [50, 499] on span at bounding box center [53, 502] width 15 height 15
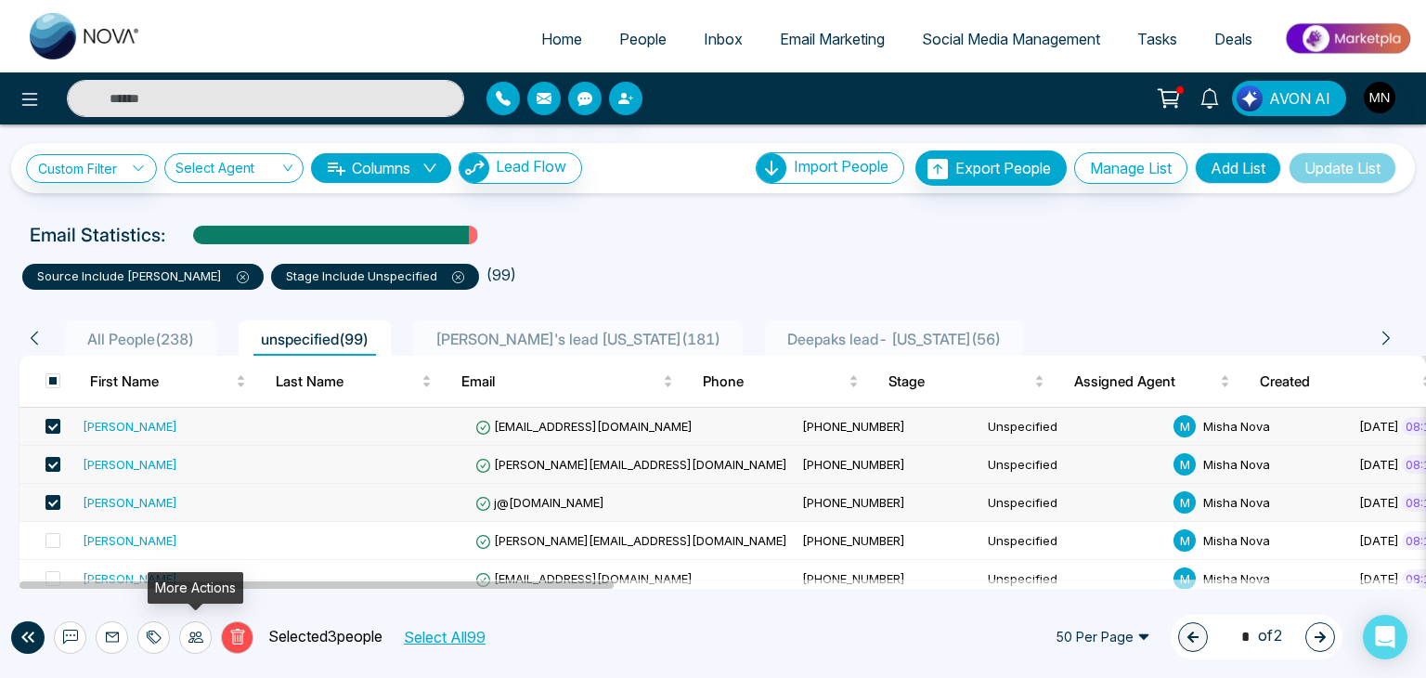
click at [189, 639] on icon at bounding box center [196, 636] width 15 height 11
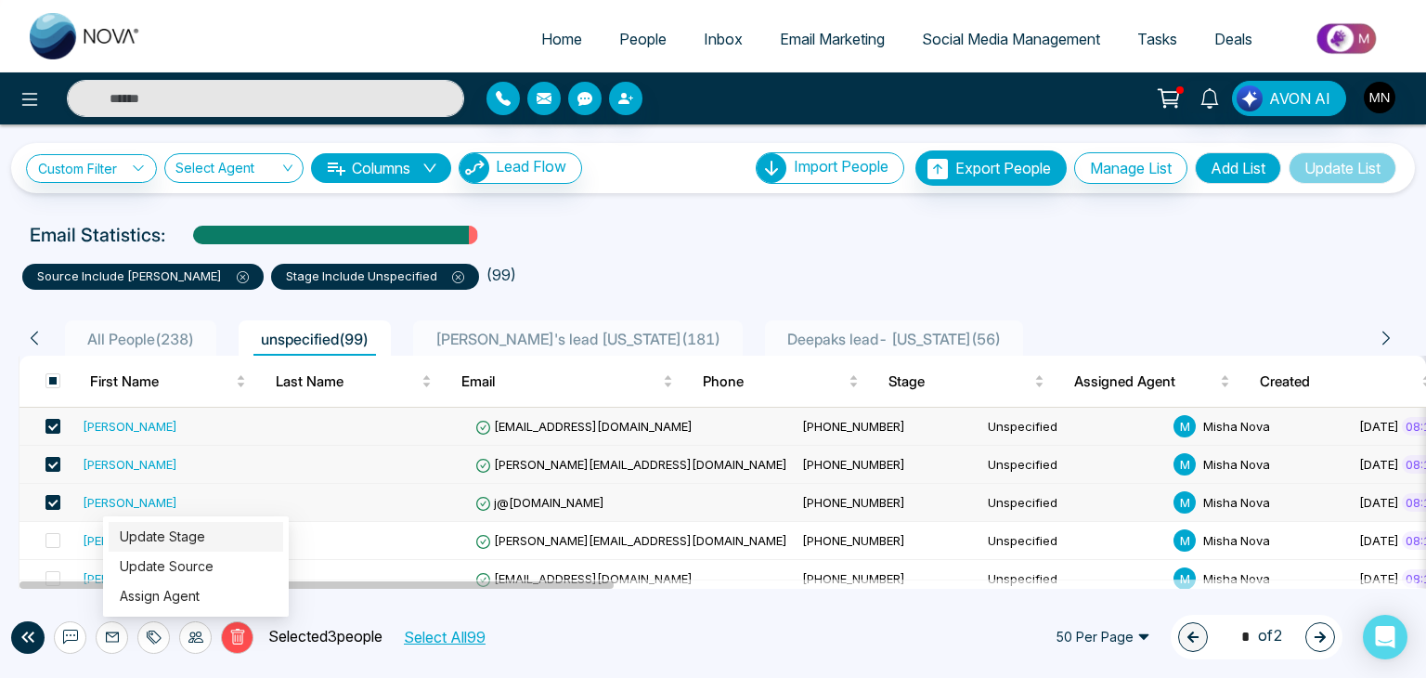
click at [205, 535] on link "Update Stage" at bounding box center [162, 536] width 85 height 16
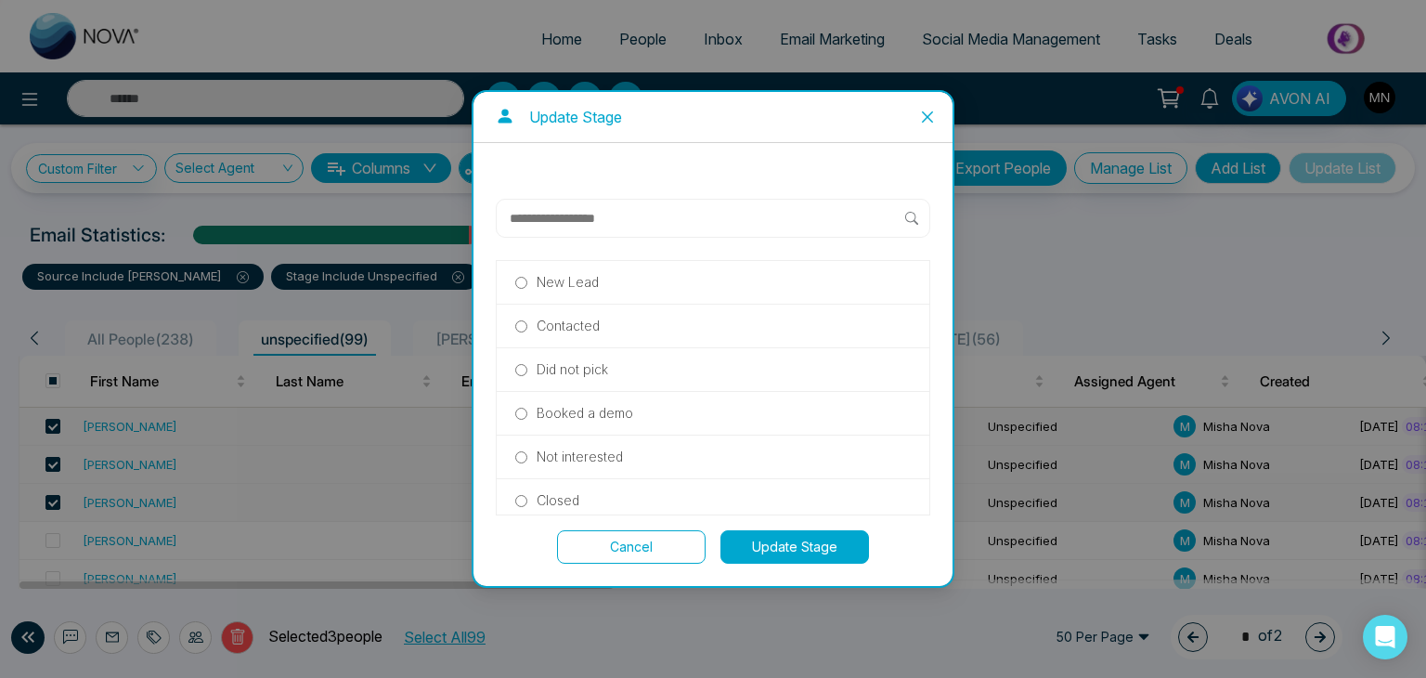
click at [516, 375] on label "Did not pick" at bounding box center [713, 369] width 396 height 20
click at [786, 548] on button "Update Stage" at bounding box center [795, 546] width 149 height 33
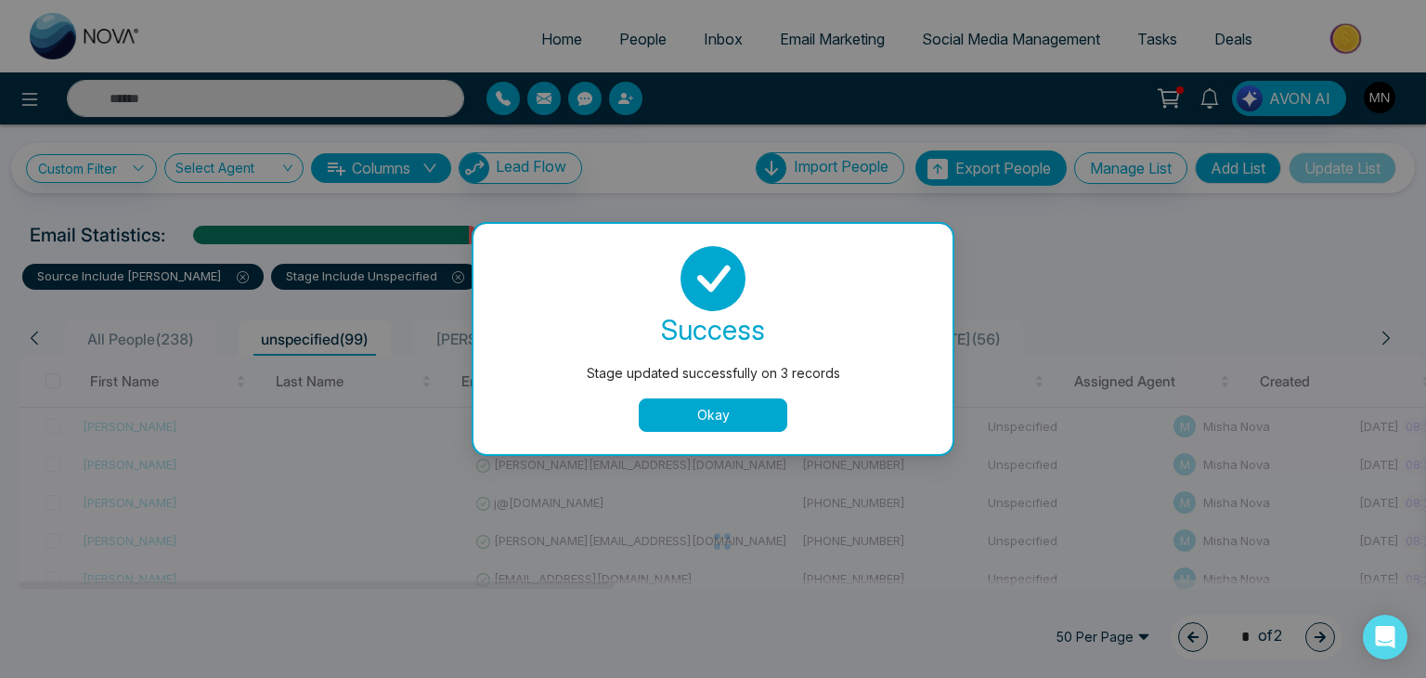
click at [750, 414] on button "Okay" at bounding box center [713, 414] width 149 height 33
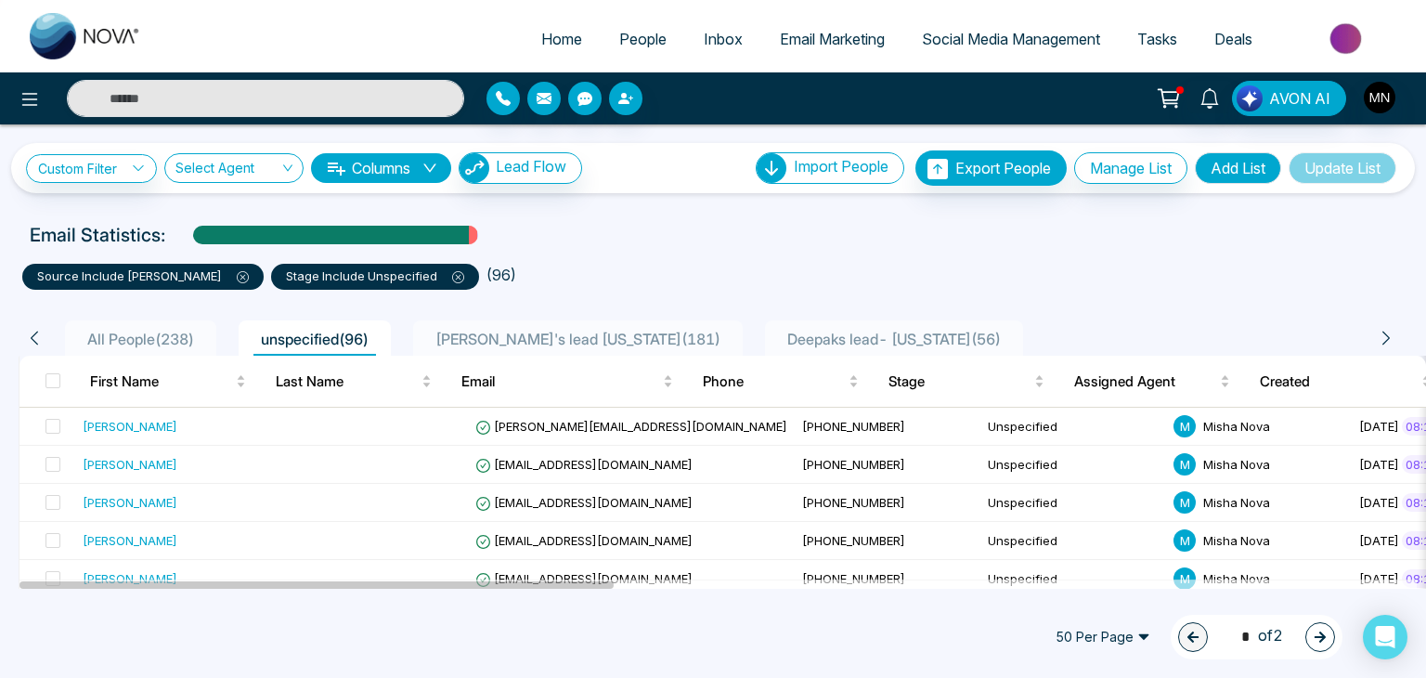
click at [857, 258] on ul "source include [PERSON_NAME] stage include Unspecified ( 96 )" at bounding box center [713, 272] width 1382 height 33
click at [522, 337] on div "Click to sort ascending" at bounding box center [566, 336] width 155 height 32
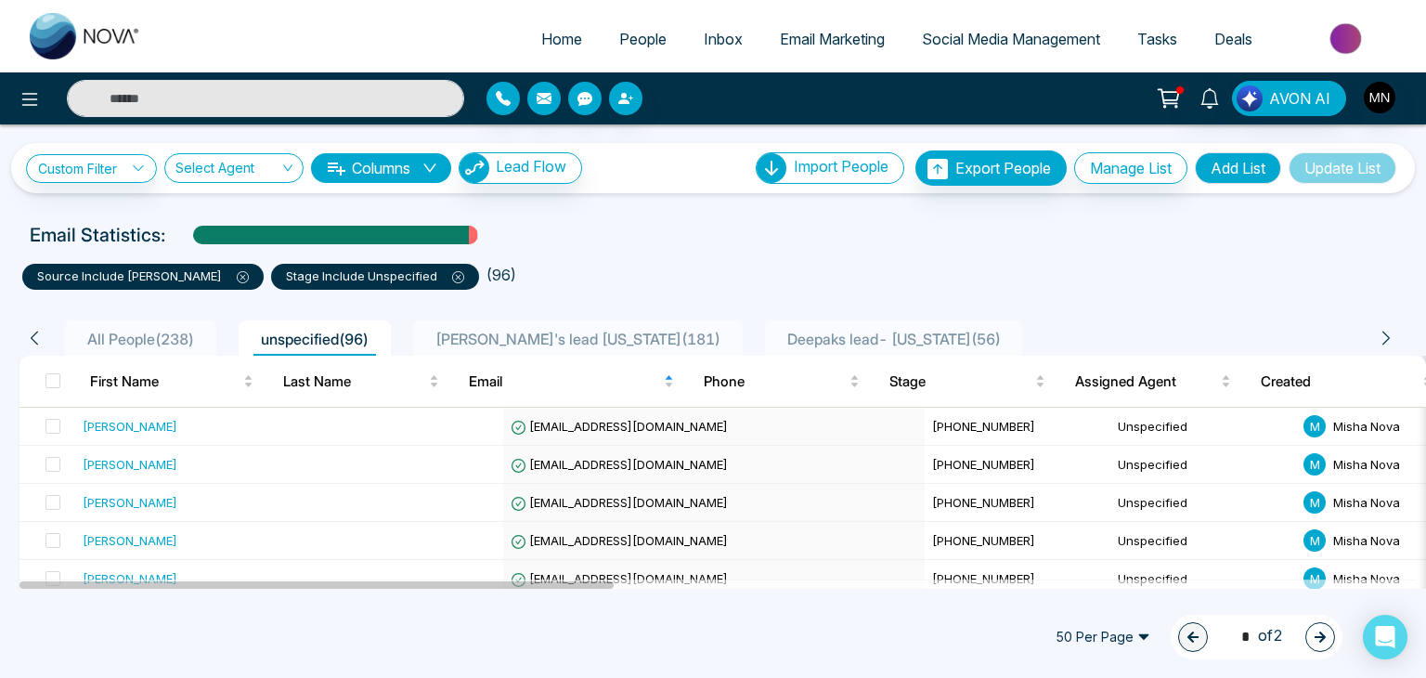
click at [540, 339] on span "[PERSON_NAME]'s lead [US_STATE] ( 181 )" at bounding box center [578, 339] width 300 height 19
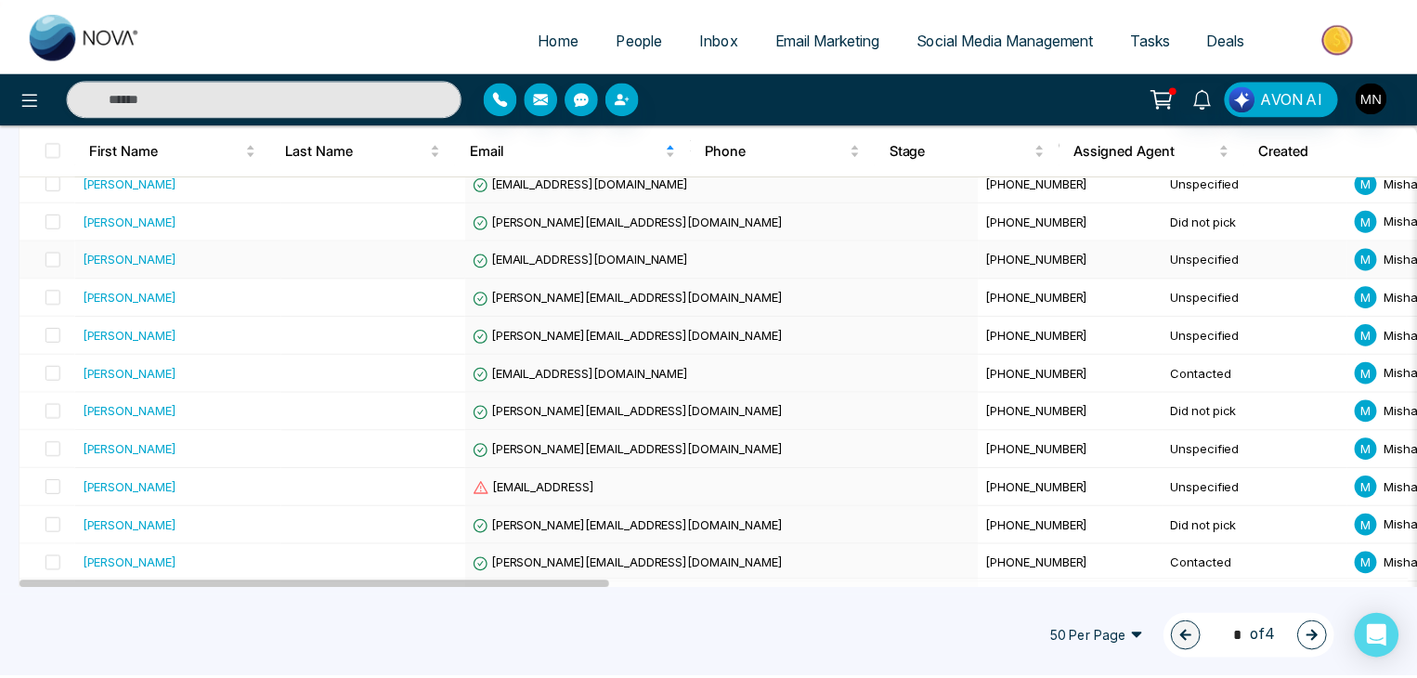
scroll to position [1657, 0]
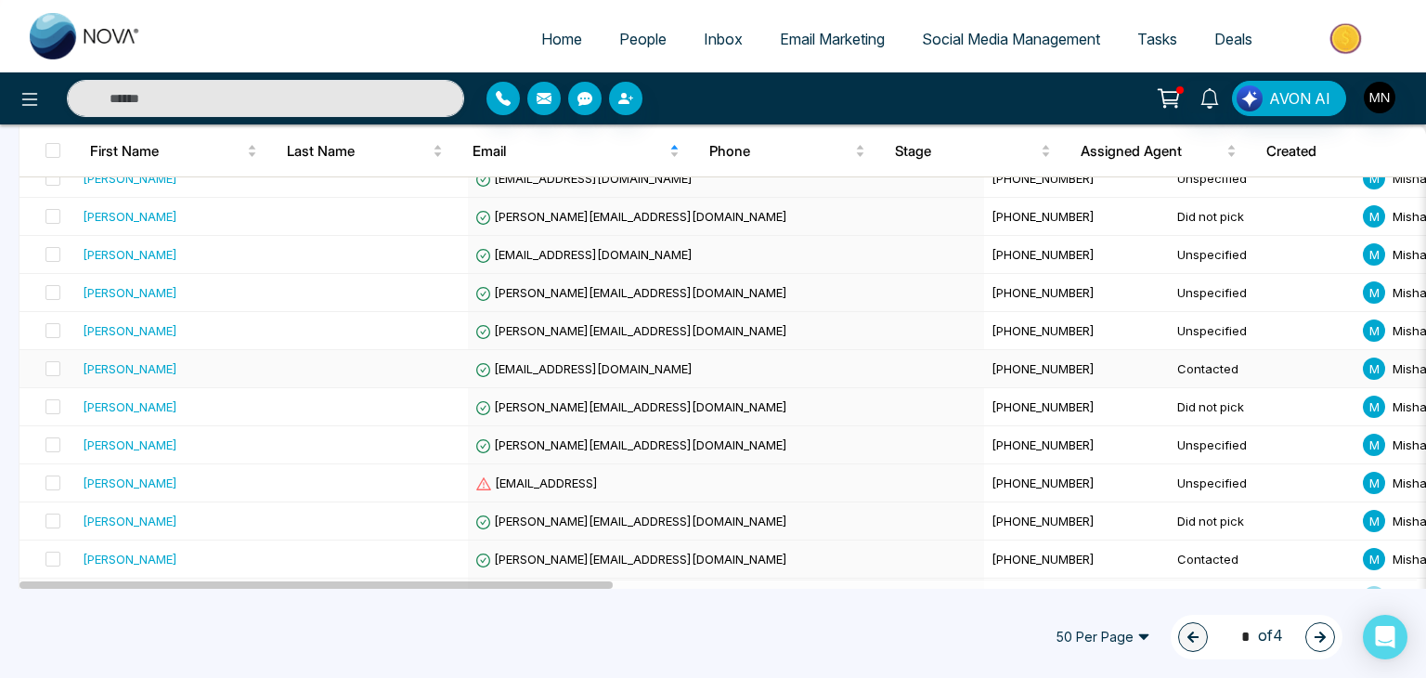
click at [136, 366] on div "[PERSON_NAME]" at bounding box center [130, 368] width 95 height 19
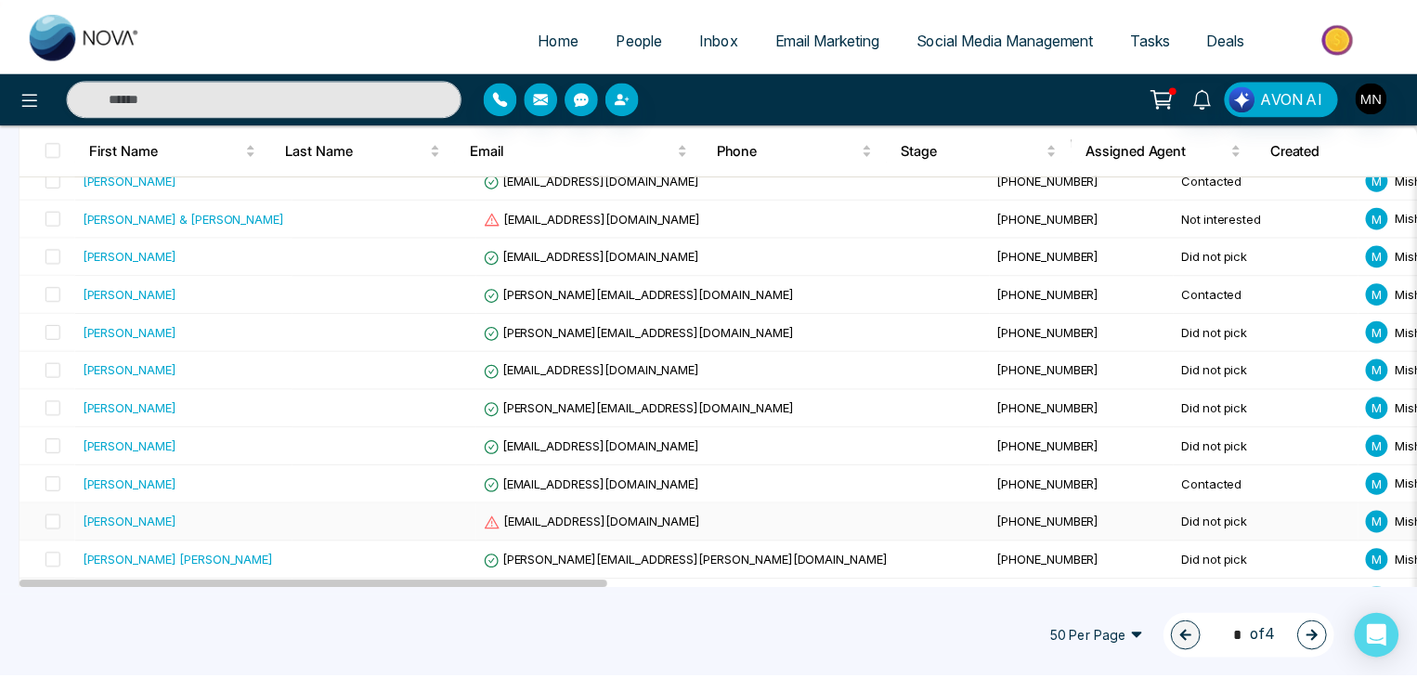
scroll to position [1723, 0]
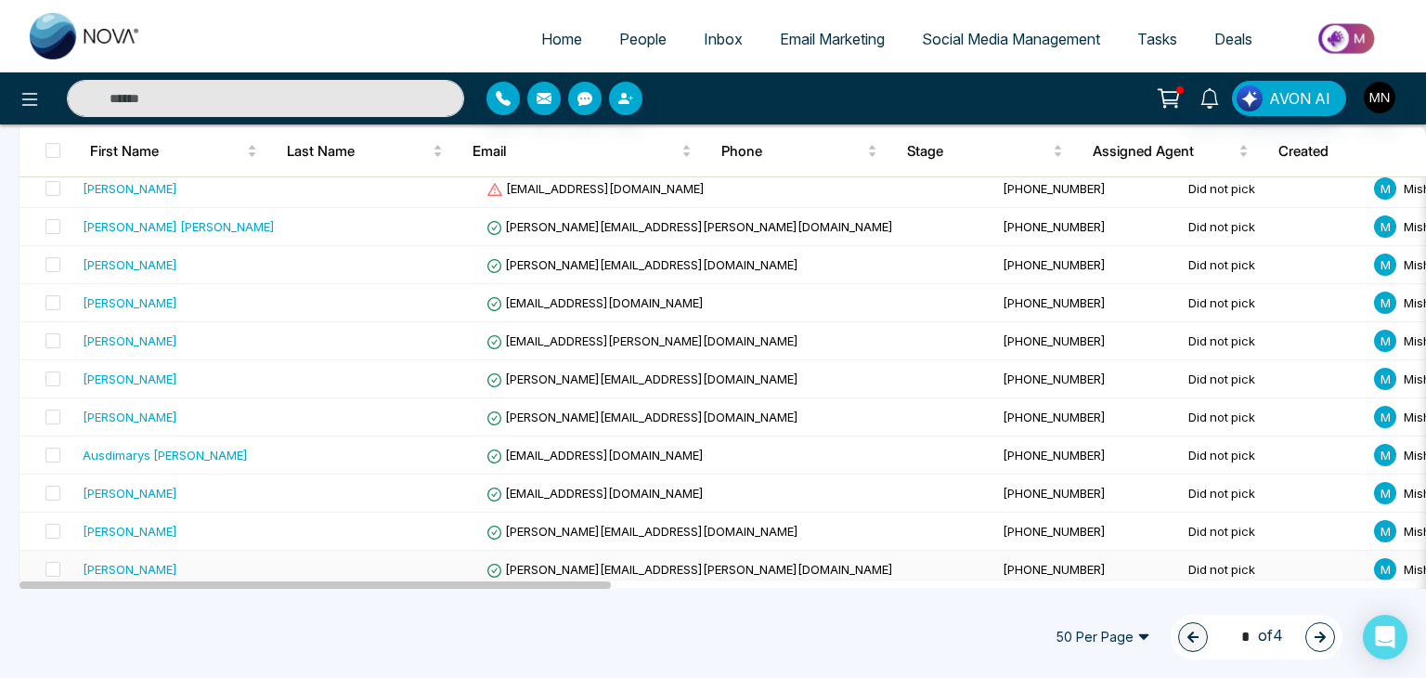
click at [129, 563] on div "[PERSON_NAME]" at bounding box center [130, 569] width 95 height 19
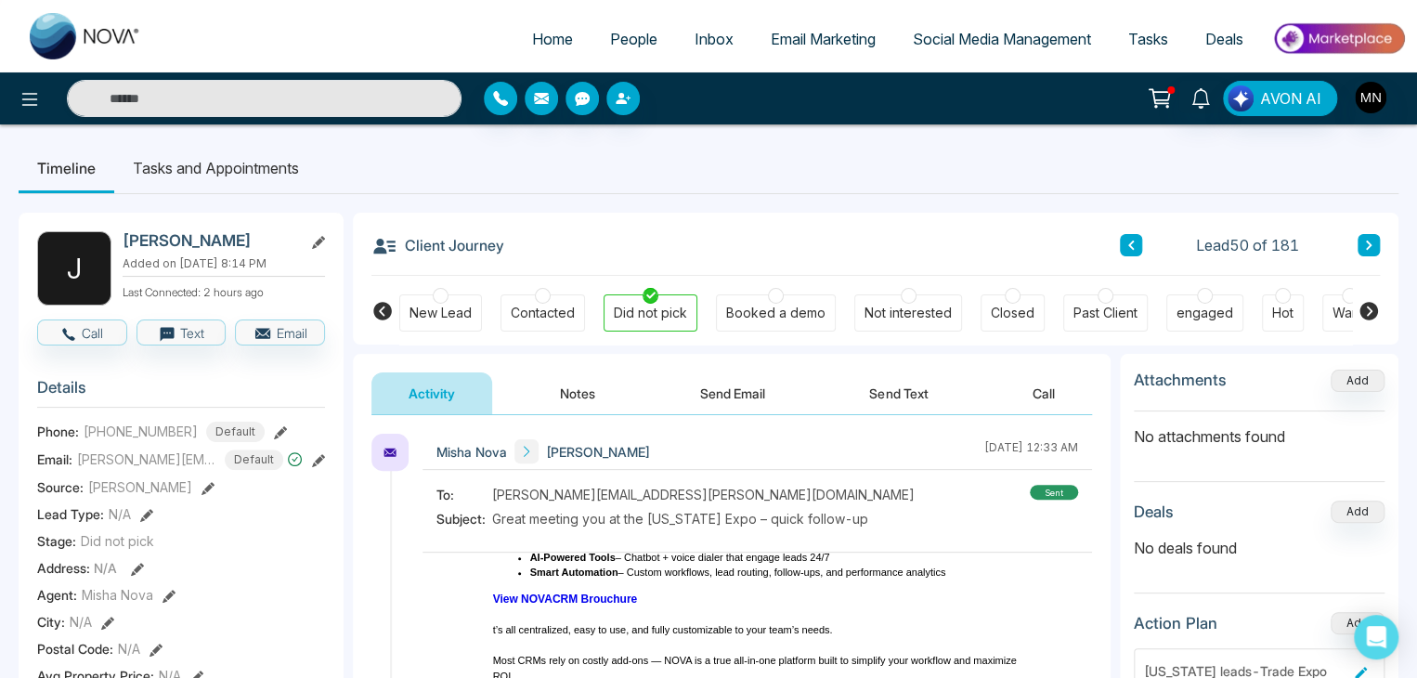
scroll to position [459, 0]
click at [539, 46] on span "Home" at bounding box center [552, 39] width 41 height 19
select select "*"
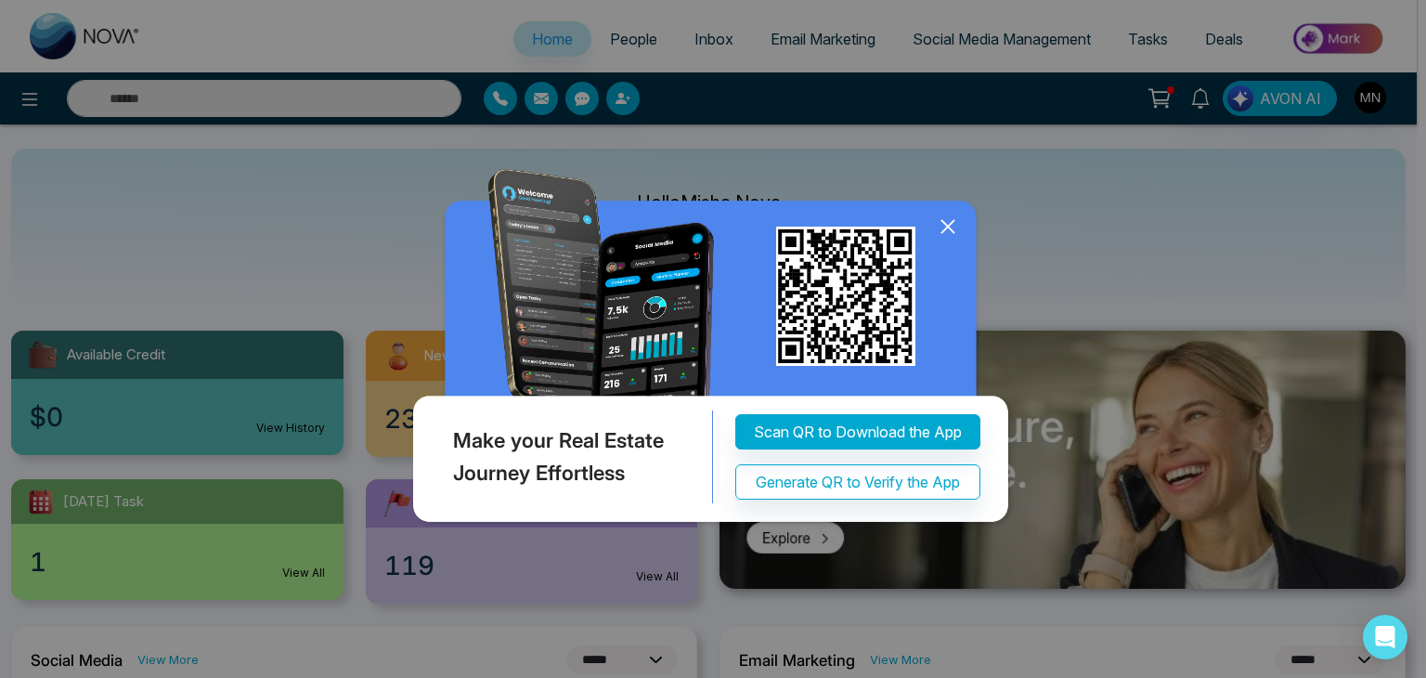
click at [951, 224] on icon at bounding box center [948, 227] width 28 height 28
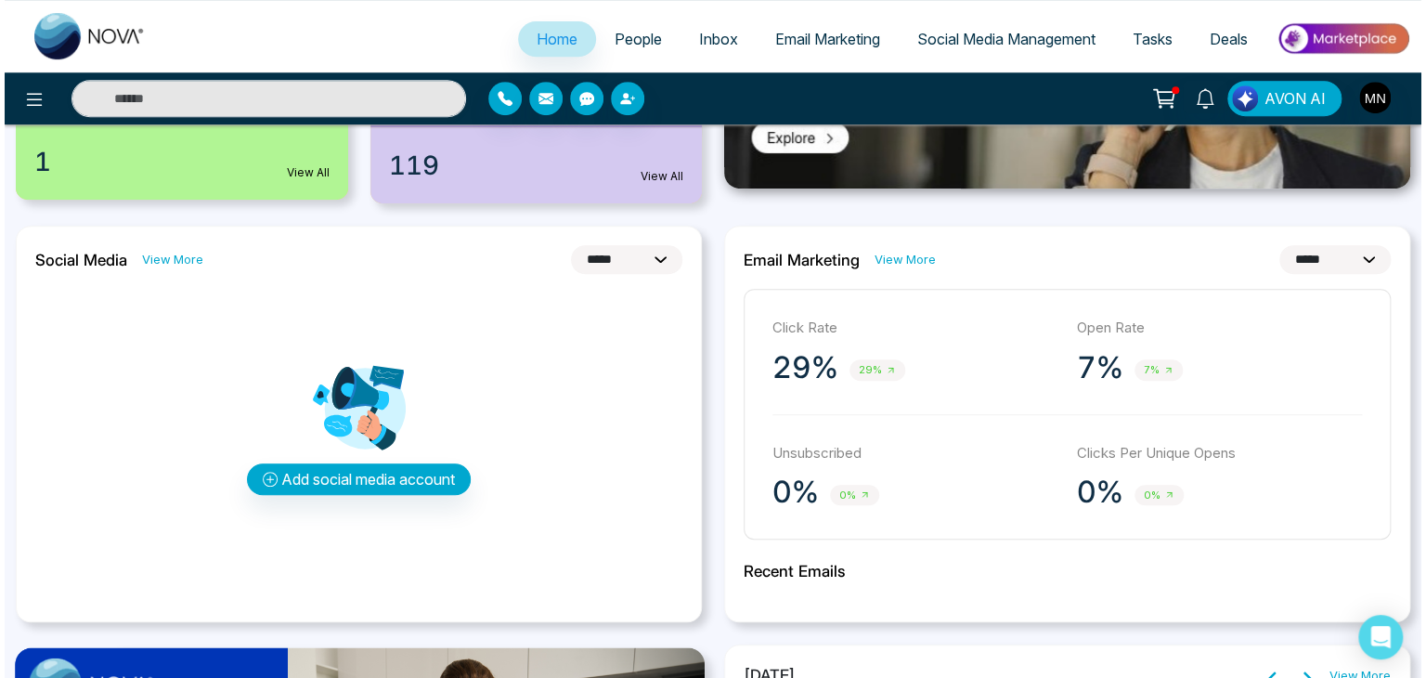
scroll to position [401, 0]
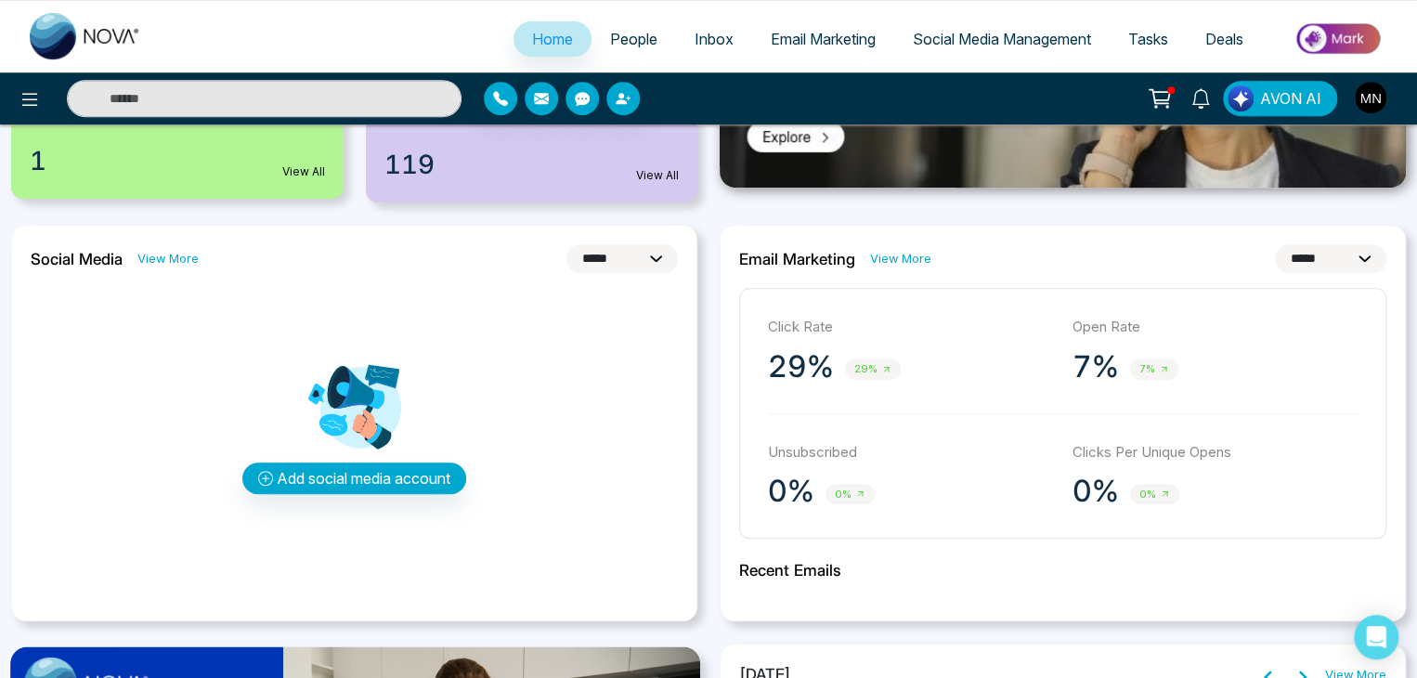
click at [1165, 369] on polyline at bounding box center [1164, 369] width 5 height 5
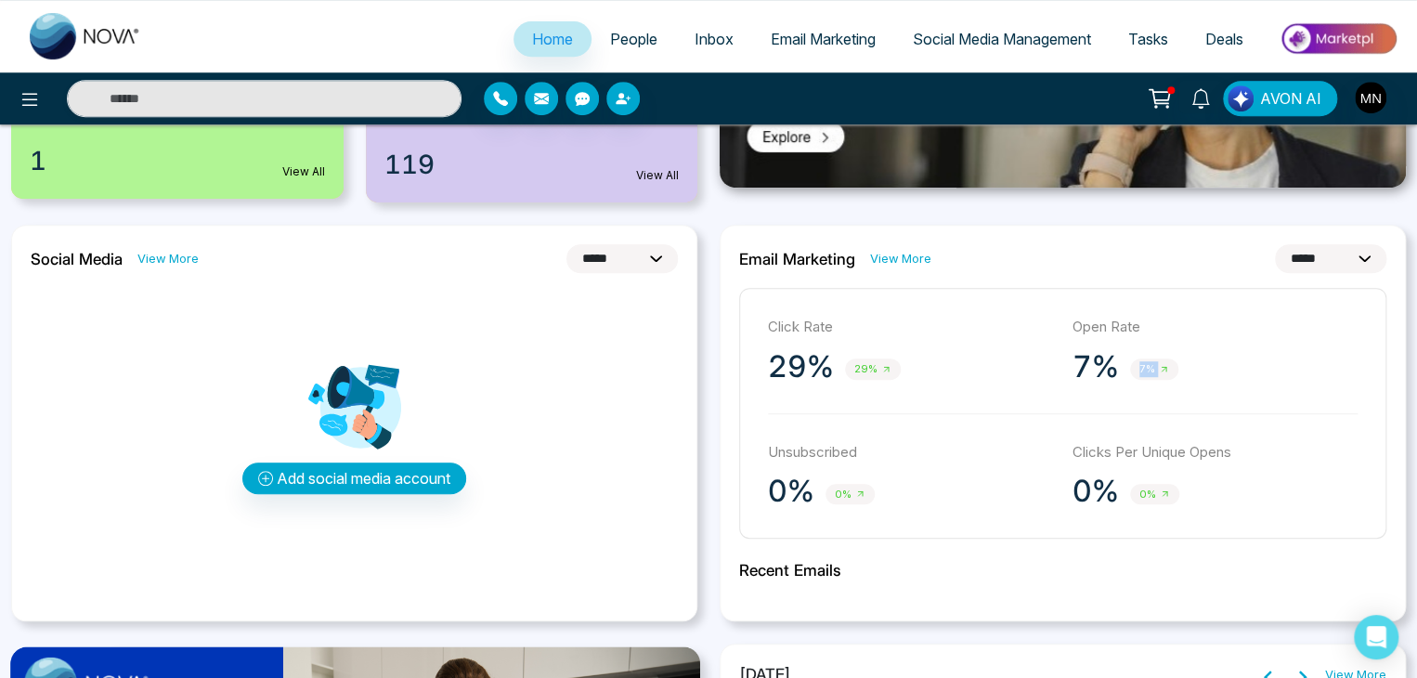
click at [1165, 369] on polyline at bounding box center [1164, 369] width 5 height 5
click at [1085, 362] on p "7%" at bounding box center [1096, 366] width 46 height 37
click at [994, 501] on div "0% 0%" at bounding box center [911, 491] width 286 height 37
click at [30, 101] on icon at bounding box center [30, 99] width 22 height 22
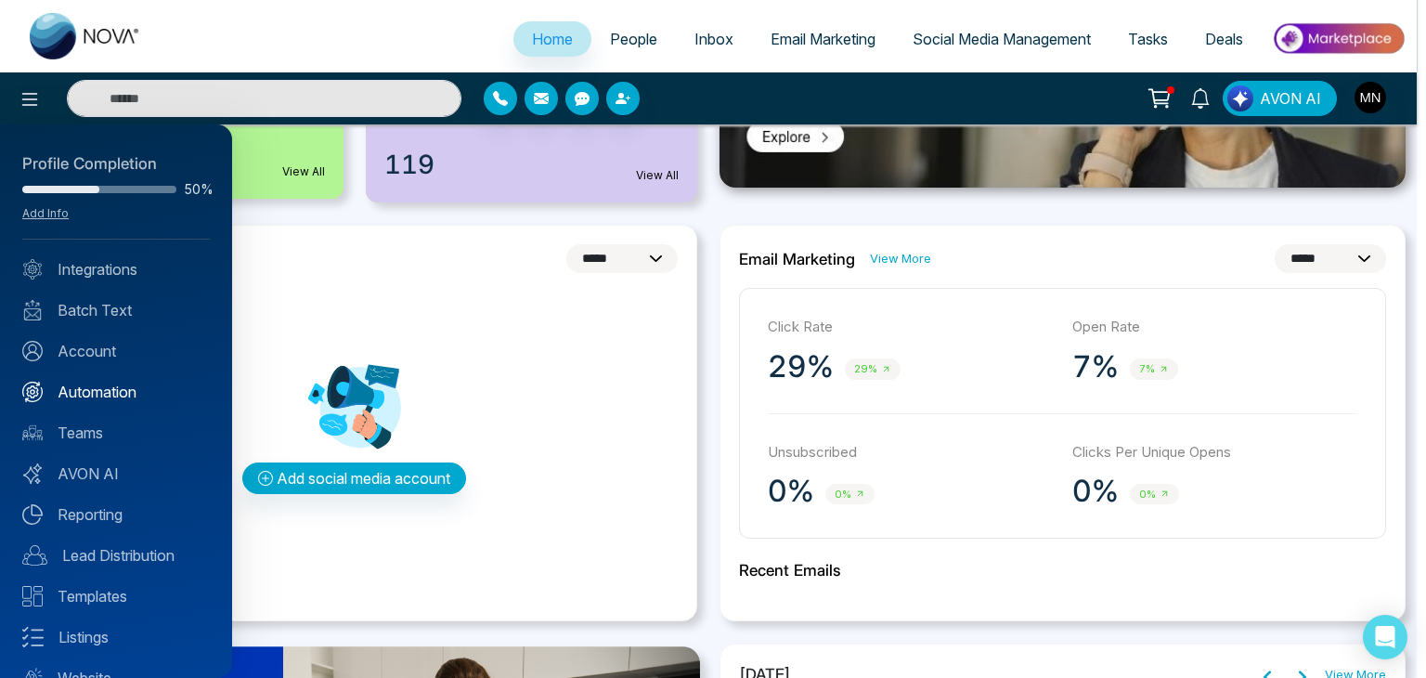
click at [102, 395] on link "Automation" at bounding box center [116, 392] width 188 height 22
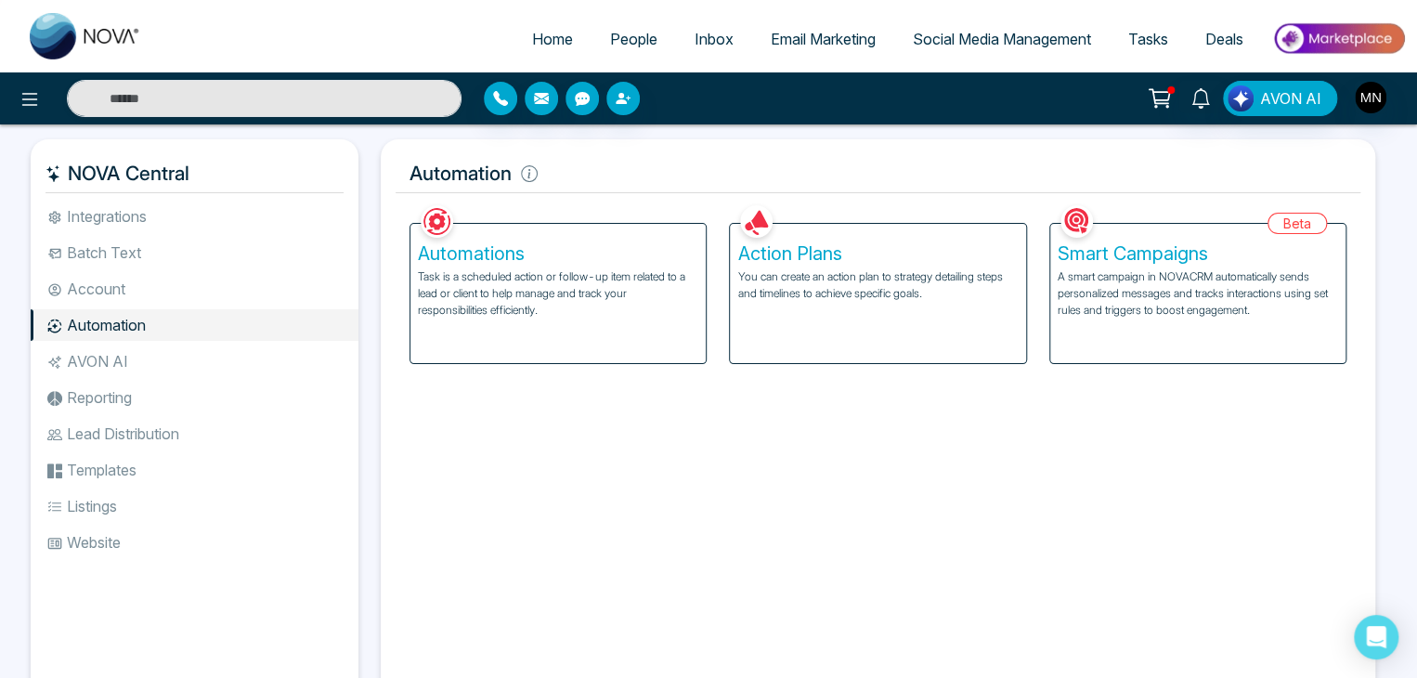
click at [497, 251] on h5 "Automations" at bounding box center [558, 253] width 280 height 22
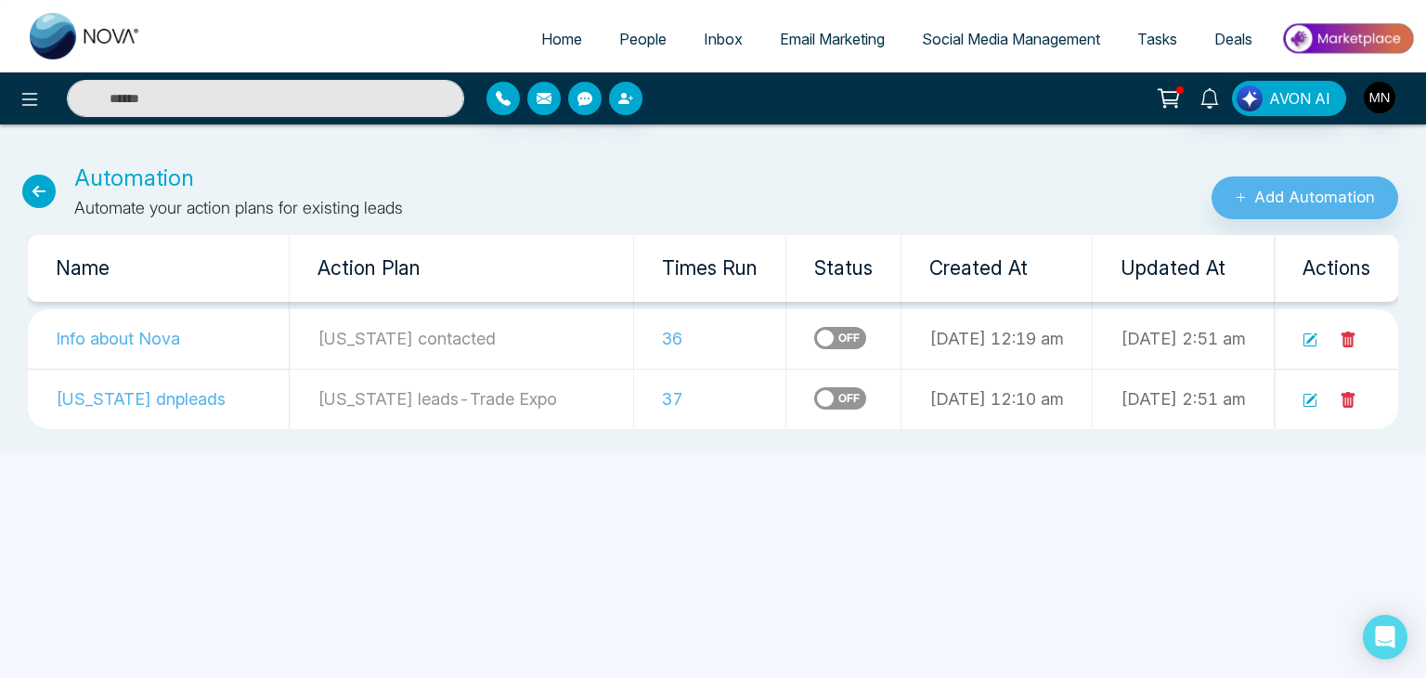
click at [1315, 342] on icon at bounding box center [1310, 339] width 15 height 15
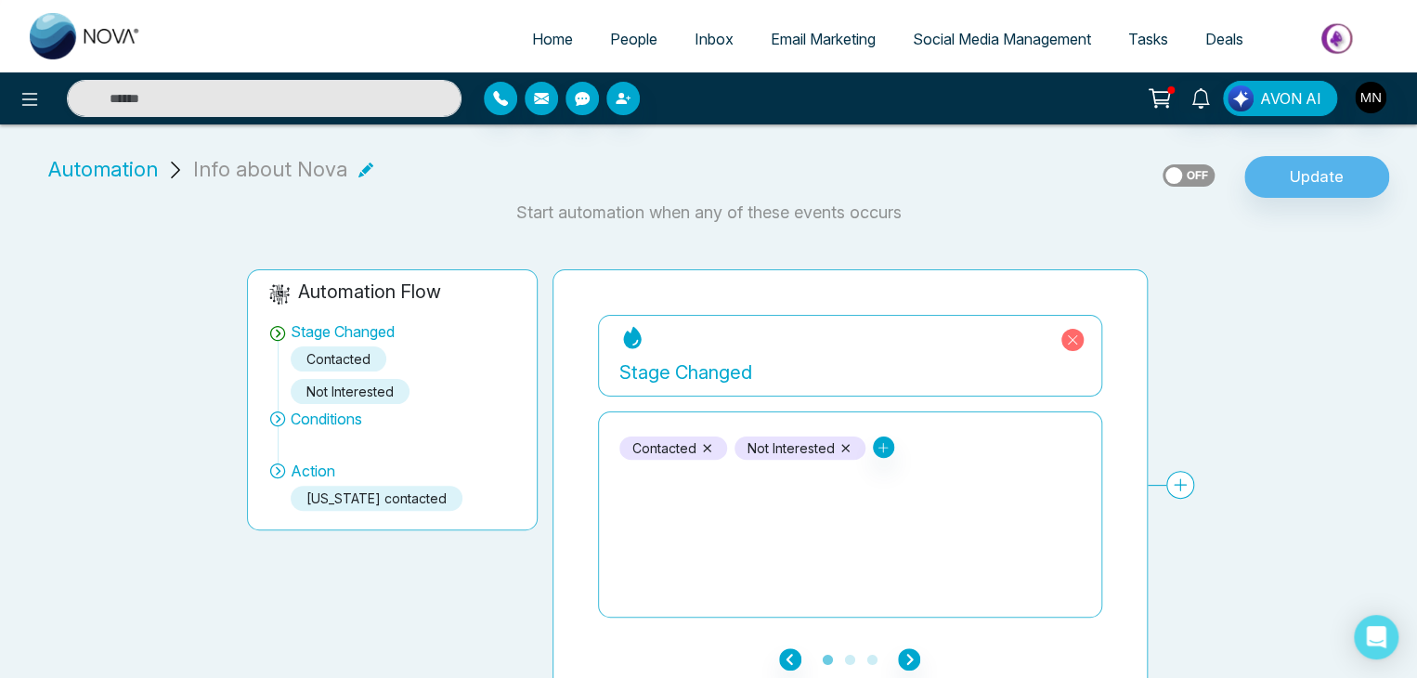
scroll to position [21, 0]
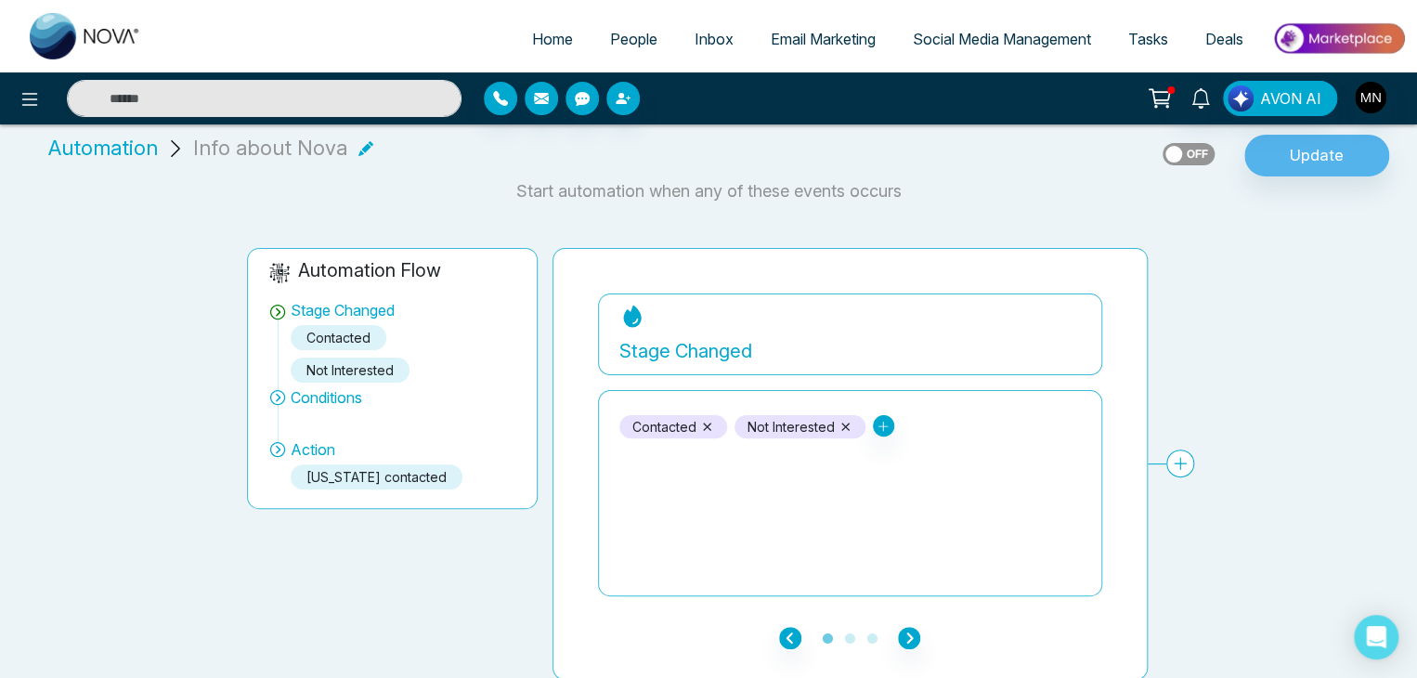
click at [1172, 91] on div at bounding box center [1170, 89] width 7 height 7
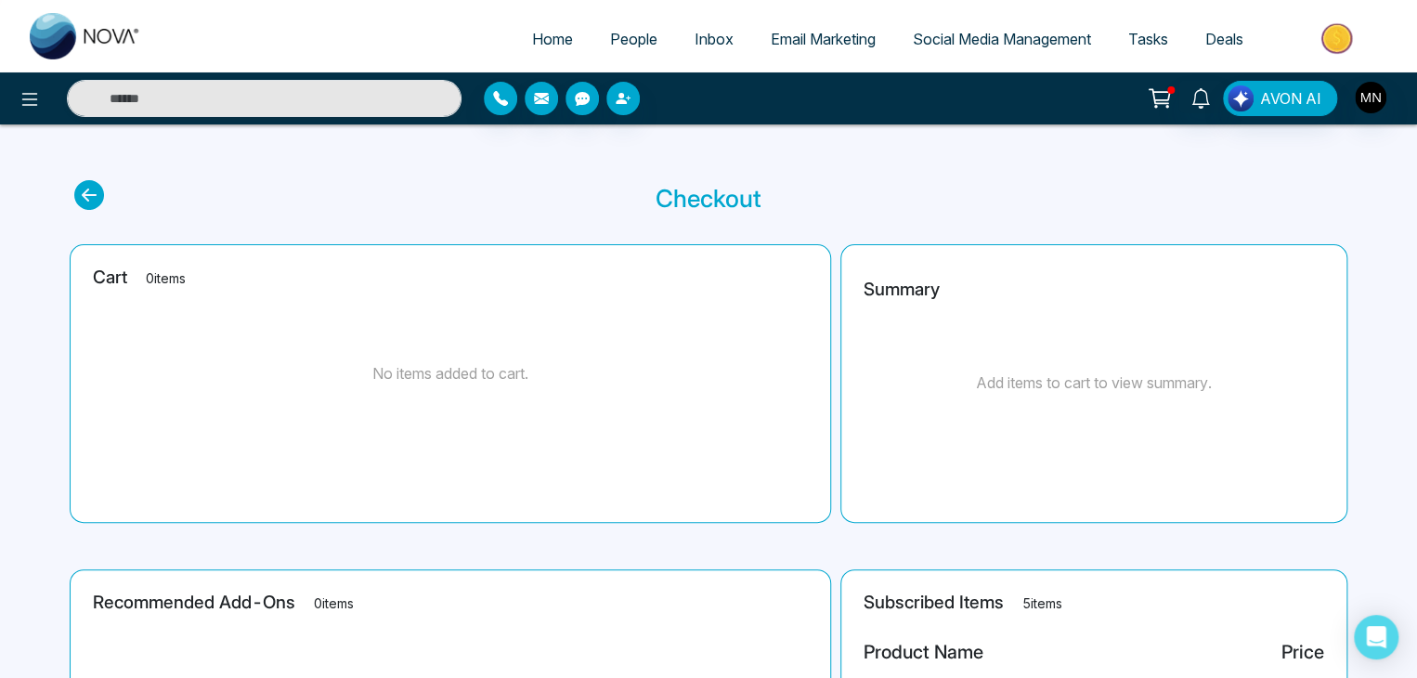
click at [1054, 45] on span "Social Media Management" at bounding box center [1002, 39] width 178 height 19
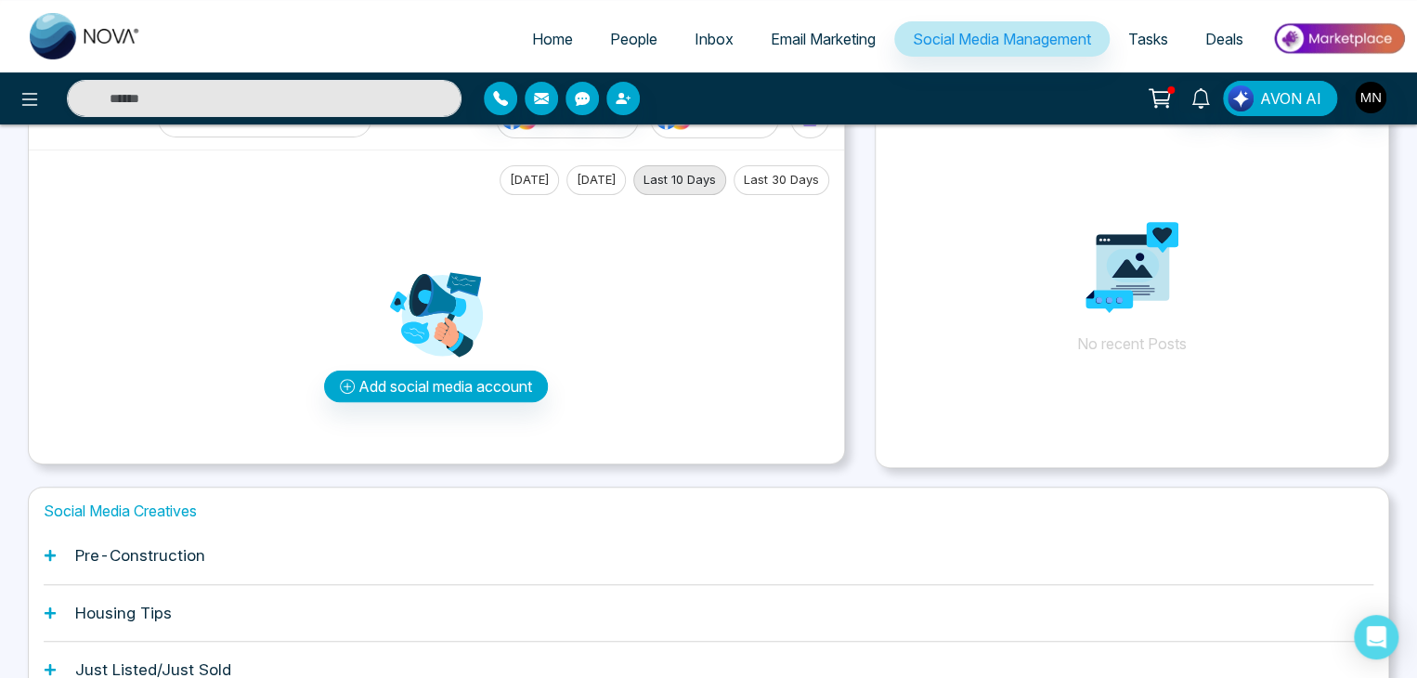
scroll to position [67, 0]
